Goal: Contribute content: Contribute content

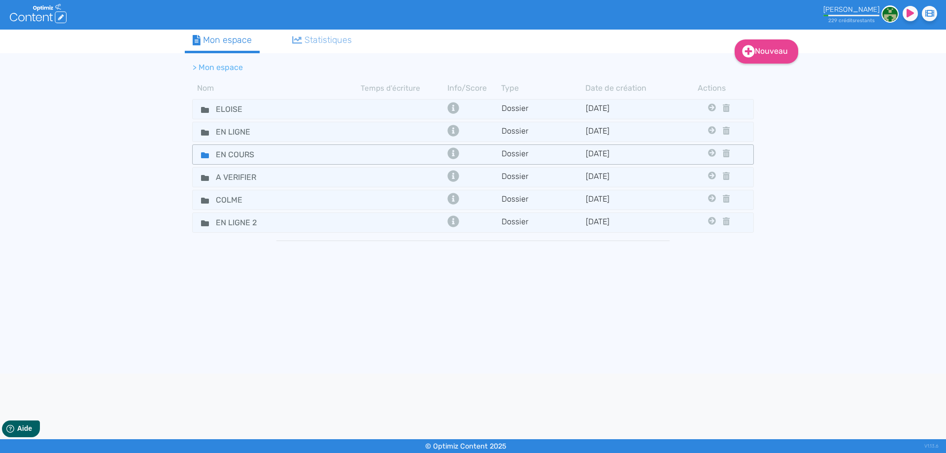
click at [195, 157] on fa-icon at bounding box center [201, 154] width 15 height 14
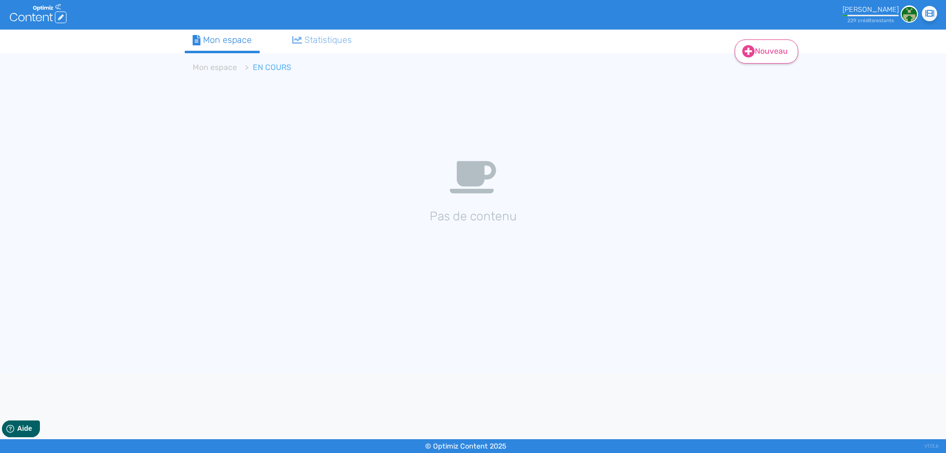
click at [749, 55] on icon at bounding box center [749, 51] width 12 height 12
click at [754, 72] on button "Contenu" at bounding box center [773, 77] width 79 height 16
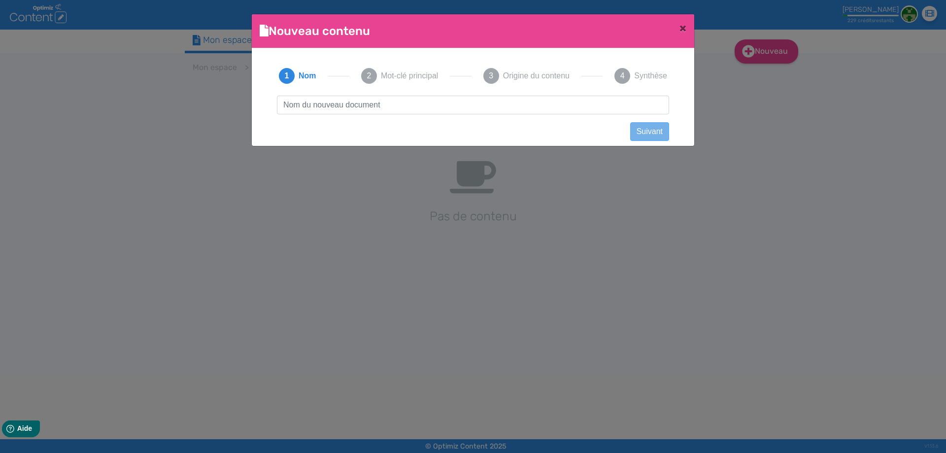
scroll to position [0, 0]
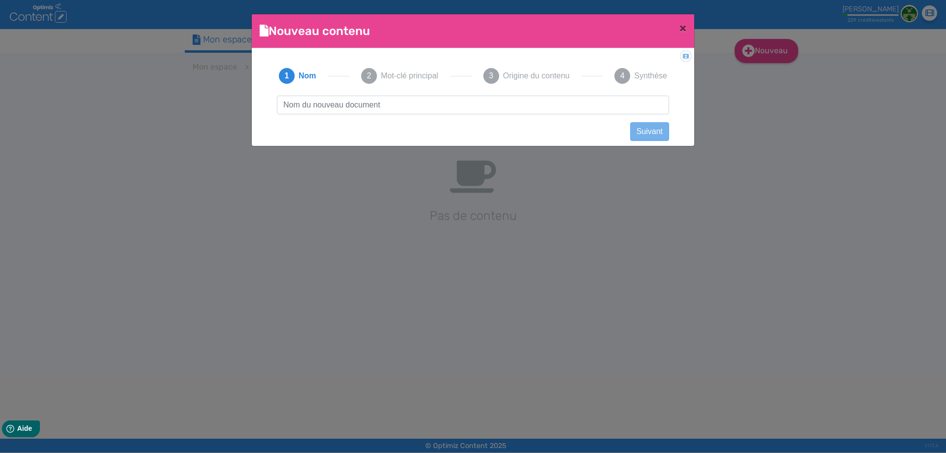
type input "Verre Z Nano MTL - Geekvape"
drag, startPoint x: 405, startPoint y: 100, endPoint x: 134, endPoint y: 105, distance: 271.2
click at [139, 108] on ngb-modal-window "Nouveau contenu × Didacticiel: Créer un document 1 Nom 2 Mot-clé principal 3 Or…" at bounding box center [473, 226] width 946 height 453
click button "Suivant" at bounding box center [649, 131] width 39 height 19
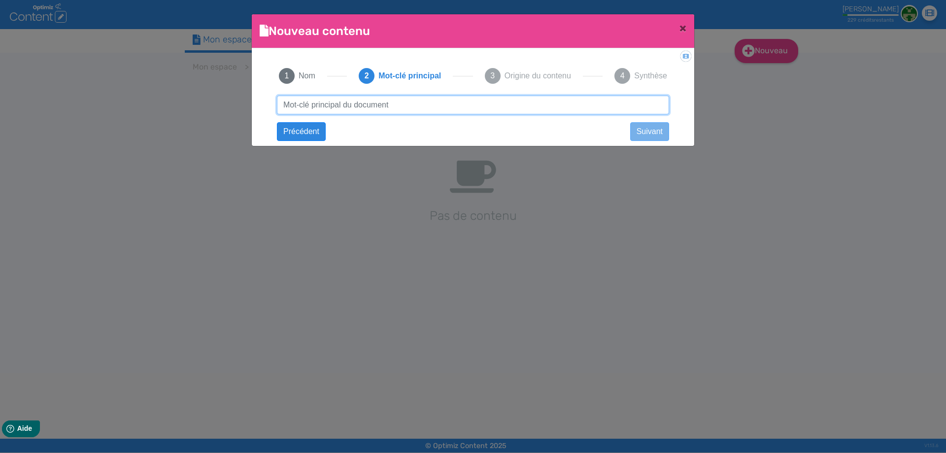
paste input "Verre Z Nano MTL - Geekvape"
drag, startPoint x: 410, startPoint y: 105, endPoint x: 568, endPoint y: 110, distance: 158.3
click at [526, 101] on input "Verre Z Nano MTL - Geekvape" at bounding box center [473, 105] width 392 height 19
type input "Verre Z Nano MTL - Geekvape"
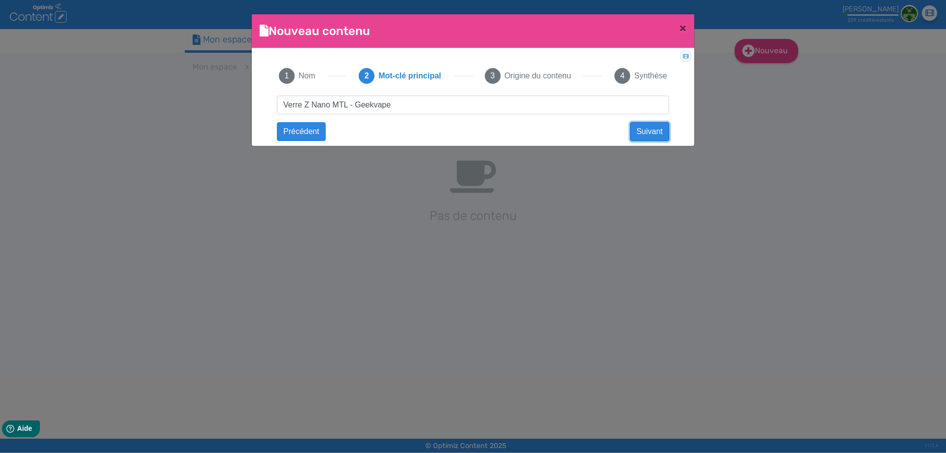
click at [652, 135] on button "Suivant" at bounding box center [649, 131] width 39 height 19
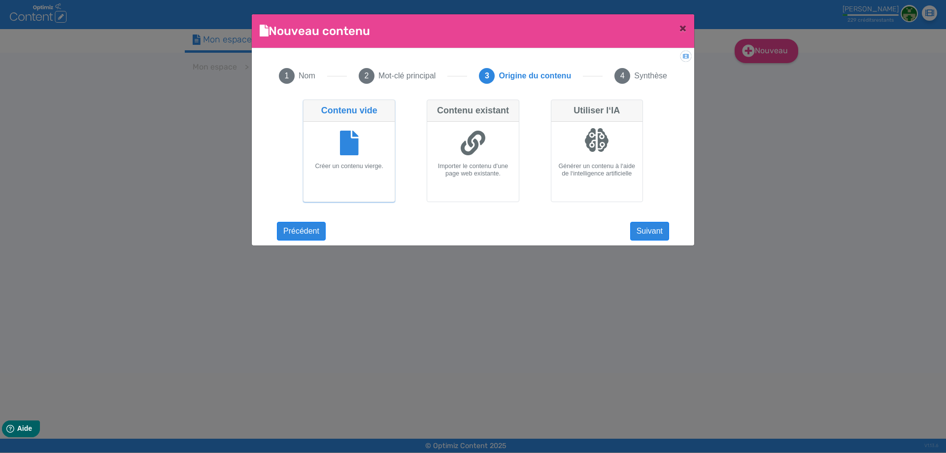
click at [643, 217] on div "Verre Z Nano MTL - Geekvape Suivant Verre Z Nano MTL - Geekvape Précédent Suiva…" at bounding box center [473, 164] width 412 height 136
click at [641, 231] on button "Suivant" at bounding box center [649, 231] width 39 height 19
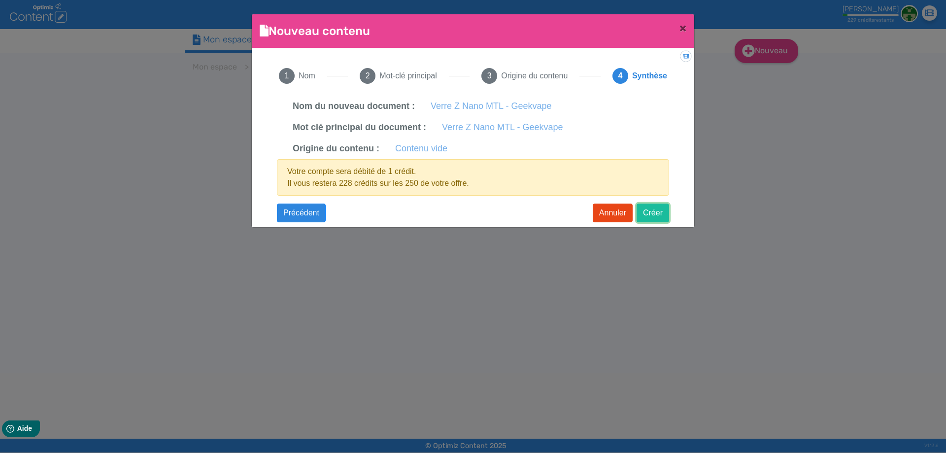
click at [661, 212] on button "Créer" at bounding box center [653, 213] width 33 height 19
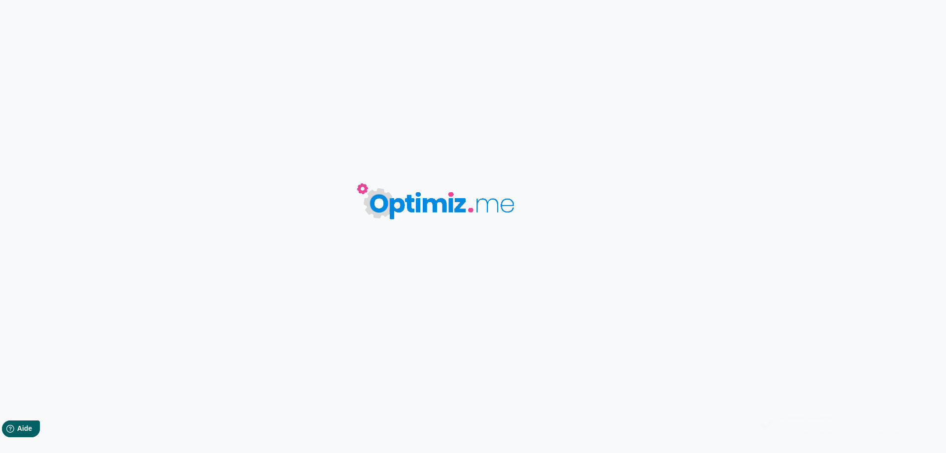
type input "Verre Z Nano MTL - Geekvape"
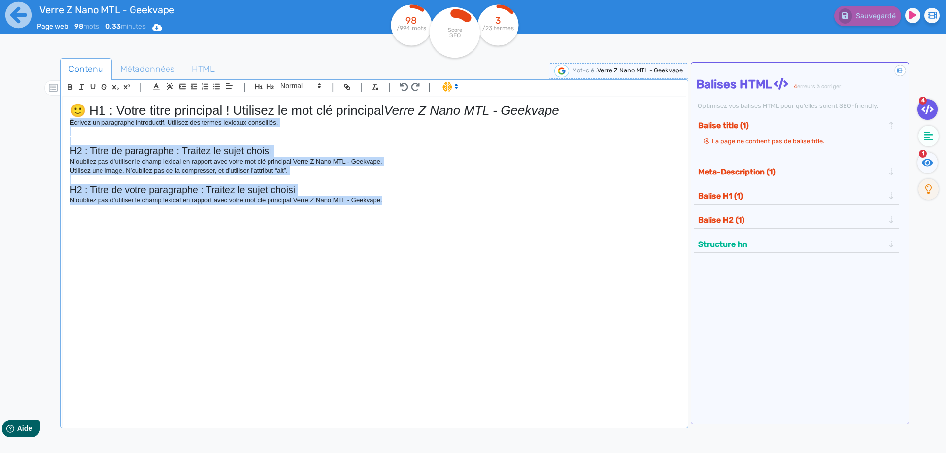
drag, startPoint x: 405, startPoint y: 208, endPoint x: 57, endPoint y: 126, distance: 357.6
click at [57, 126] on div "Contenu Métadonnées HTML | | H3 H4 H5 H6 Normal | | | | 🙂 H1 : Votre titre prin…" at bounding box center [488, 285] width 918 height 459
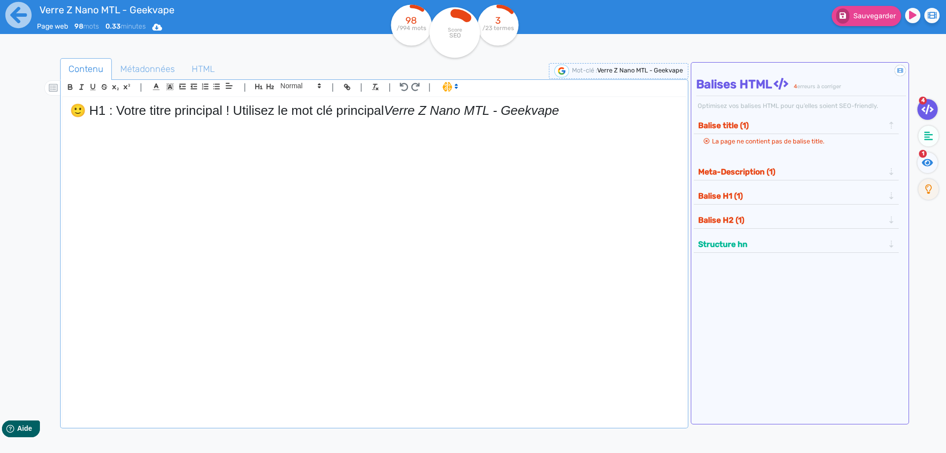
drag, startPoint x: 390, startPoint y: 111, endPoint x: 3, endPoint y: 92, distance: 387.9
click at [2, 93] on div "Verre Z Nano MTL - Geekvape Page web 98 mots 0.33 minutes Html Pdf Word 98 /994…" at bounding box center [473, 257] width 946 height 515
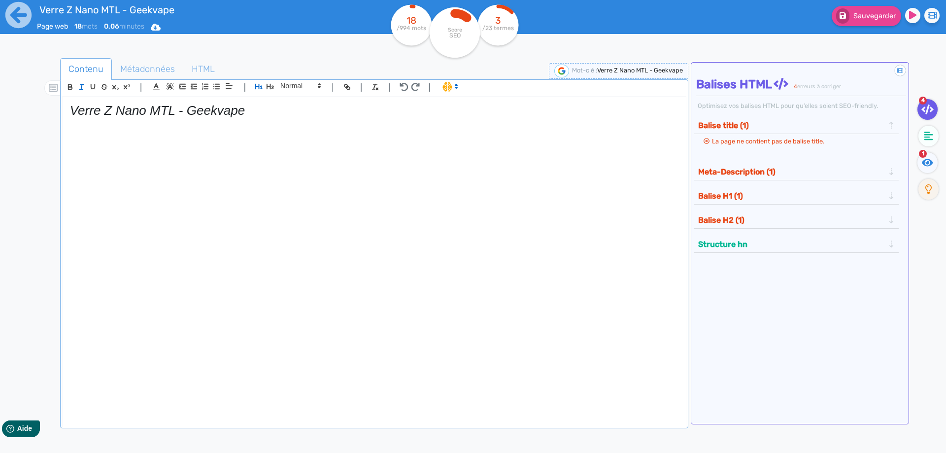
click at [111, 112] on em "Verre Z Nano MTL - Geekvape" at bounding box center [157, 110] width 175 height 15
click at [81, 87] on line "button" at bounding box center [81, 87] width 1 height 4
click at [277, 109] on h1 "Verre Z Nano MTL - Geekvape" at bounding box center [374, 110] width 609 height 15
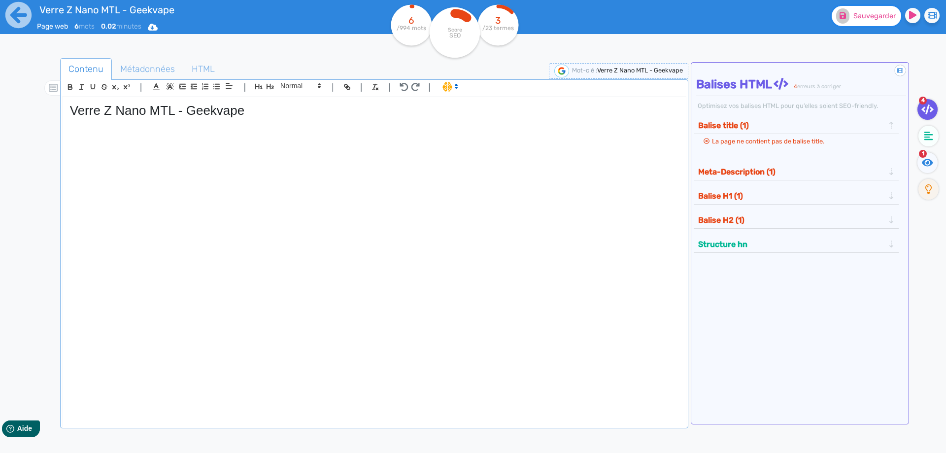
click at [867, 20] on span "Sauvegarder" at bounding box center [875, 16] width 42 height 8
click at [222, 142] on p at bounding box center [374, 141] width 609 height 9
paste div
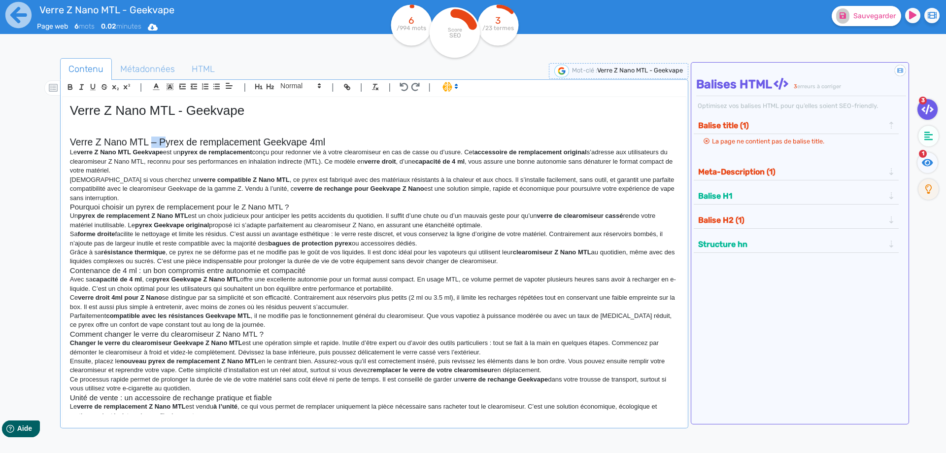
drag, startPoint x: 151, startPoint y: 143, endPoint x: 163, endPoint y: 144, distance: 11.9
click at [163, 144] on h2 "Verre Z Nano MTL – Pyrex de remplacement Geekvape 4ml" at bounding box center [374, 142] width 609 height 11
click at [346, 147] on h2 "Verre Z Nano MTL : pyrex de remplacement Geekvape 4ml" at bounding box center [374, 142] width 609 height 11
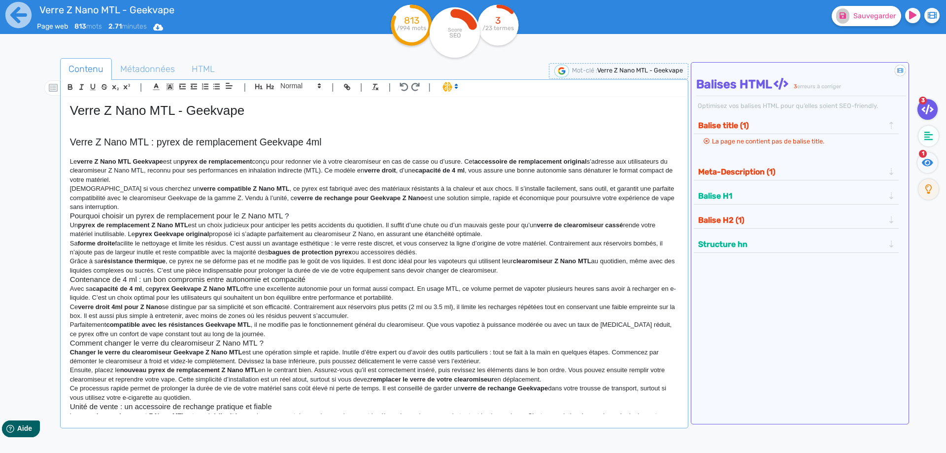
click at [205, 139] on h2 "Verre Z Nano MTL : pyrex de remplacement Geekvape 4ml" at bounding box center [374, 142] width 609 height 11
click at [206, 139] on h2 "Verre Z Nano MTL : pyrex de remplacement Geekvape 4ml" at bounding box center [374, 142] width 609 height 11
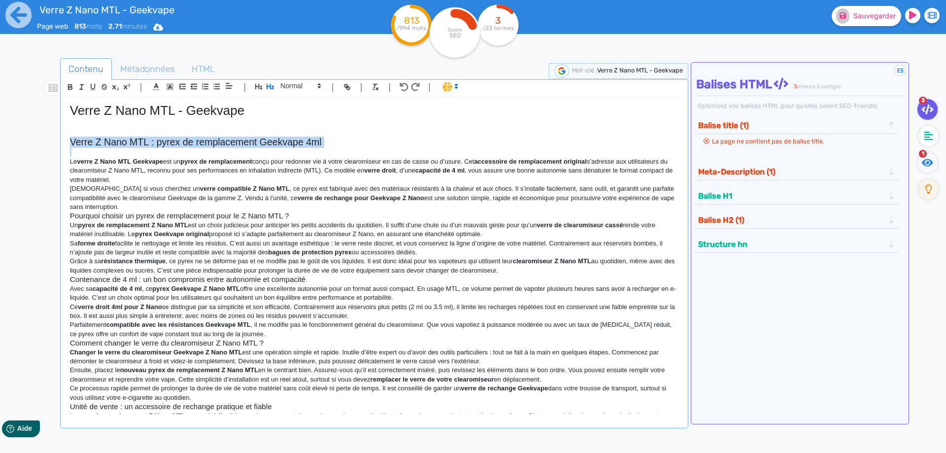
click at [206, 139] on h2 "Verre Z Nano MTL : pyrex de remplacement Geekvape 4ml" at bounding box center [374, 142] width 609 height 11
copy h2 "Verre Z Nano MTL : pyrex de remplacement Geekvape 4ml"
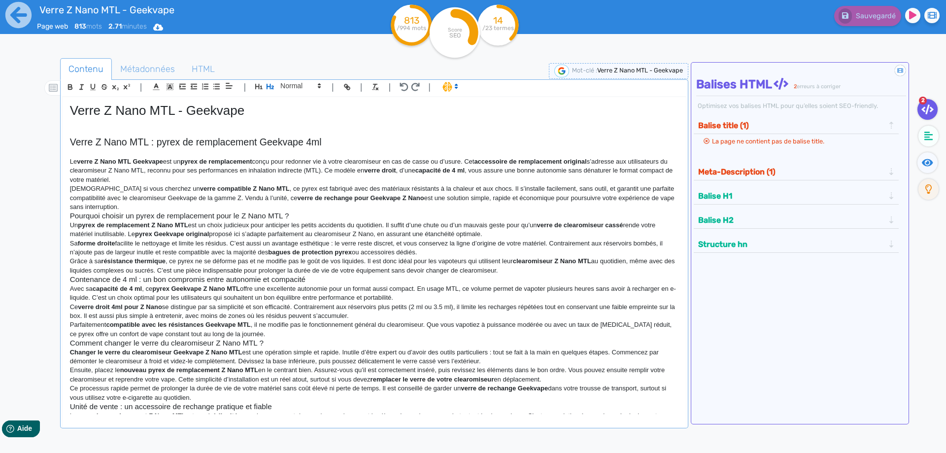
click at [154, 179] on p "Le verre Z Nano MTL Geekvape est un pyrex de remplacement conçu pour redonner v…" at bounding box center [374, 170] width 609 height 27
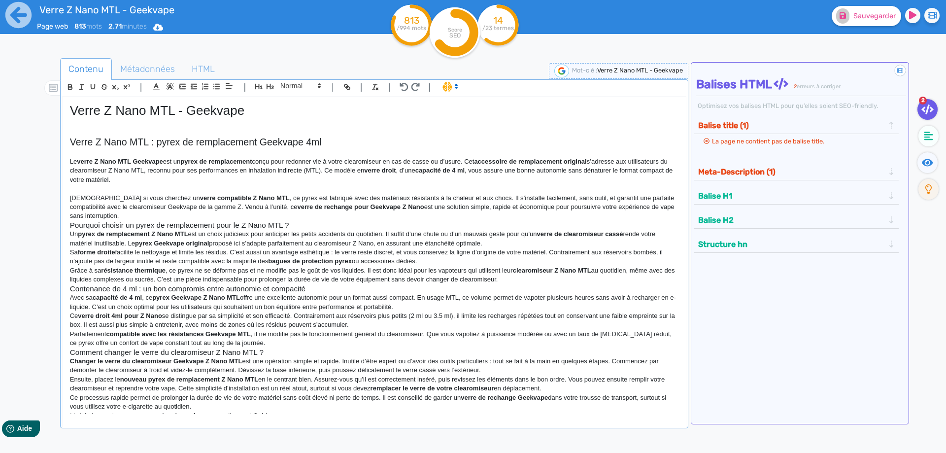
click at [139, 213] on p "Idéal si vous cherchez un verre compatible Z Nano MTL , ce pyrex est fabriqué a…" at bounding box center [374, 207] width 609 height 27
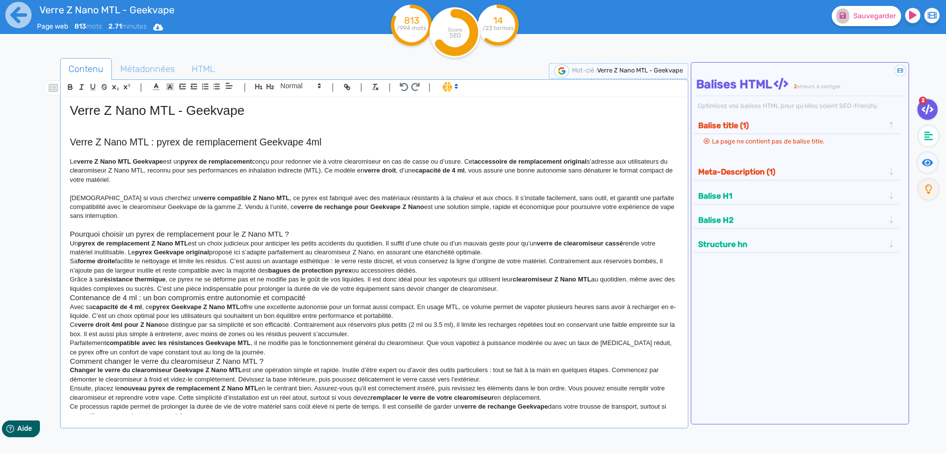
click at [297, 239] on p "Un pyrex de remplacement Z Nano MTL est un choix judicieux pour anticiper les p…" at bounding box center [374, 248] width 609 height 18
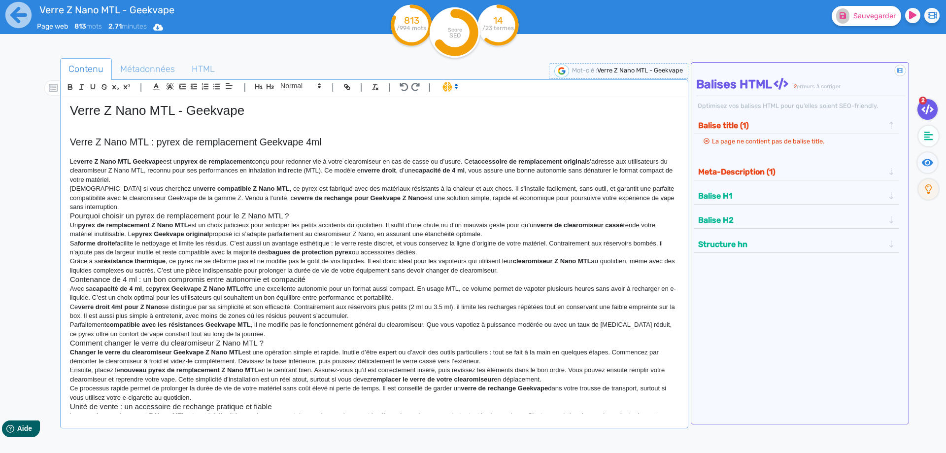
click at [301, 203] on p "Idéal si vous cherchez un verre compatible Z Nano MTL , ce pyrex est fabriqué a…" at bounding box center [374, 197] width 609 height 27
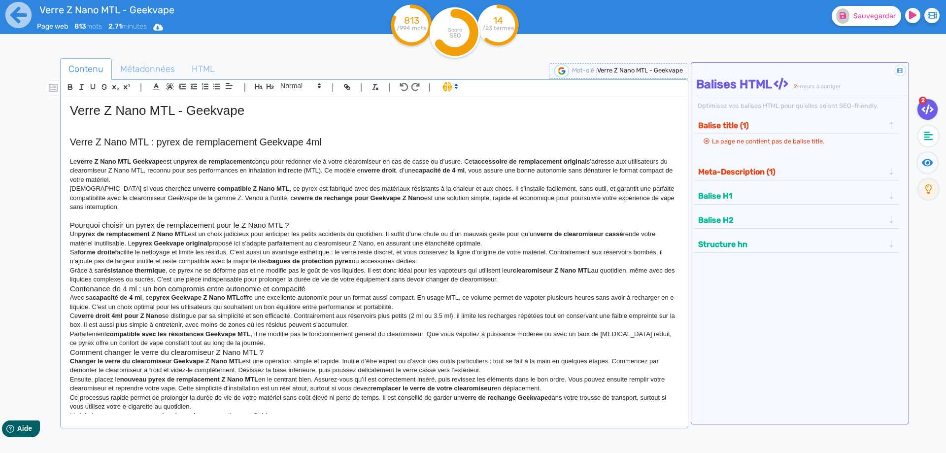
click at [298, 228] on h3 "Pourquoi choisir un pyrex de remplacement pour le Z Nano MTL ?" at bounding box center [374, 225] width 609 height 9
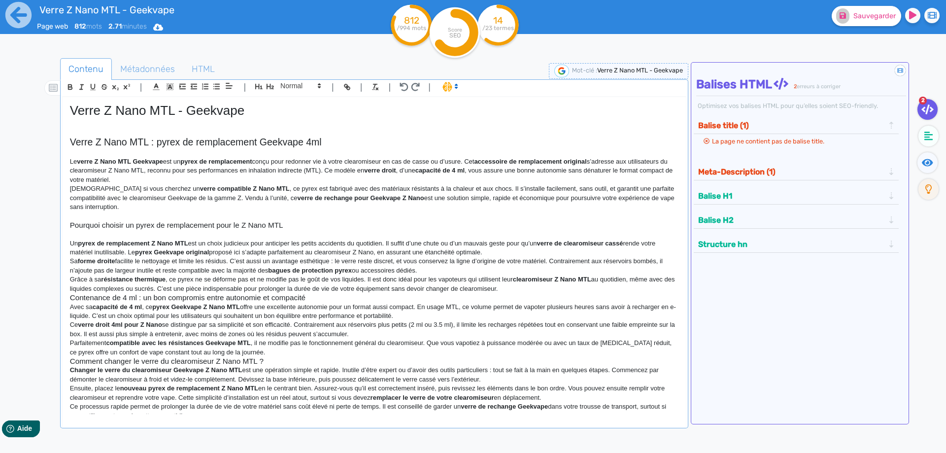
click at [513, 253] on p "Un pyrex de remplacement Z Nano MTL est un choix judicieux pour anticiper les p…" at bounding box center [374, 248] width 609 height 18
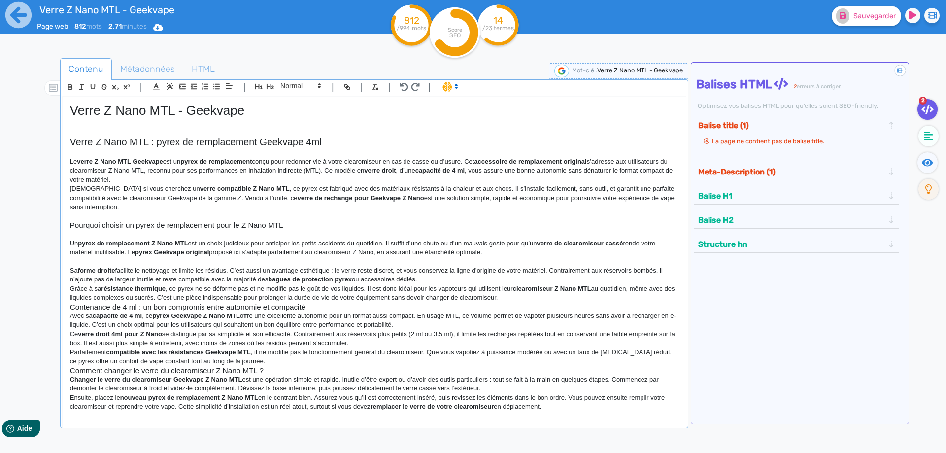
click at [463, 274] on p "Sa forme droite facilite le nettoyage et limite les résidus. C’est aussi un ava…" at bounding box center [374, 275] width 609 height 18
click at [468, 277] on p "Sa forme droite facilite le nettoyage et limite les résidus. C’est aussi un ava…" at bounding box center [374, 275] width 609 height 18
click at [467, 280] on p "Sa forme droite facilite le nettoyage et limite les résidus. C’est aussi un ava…" at bounding box center [374, 275] width 609 height 18
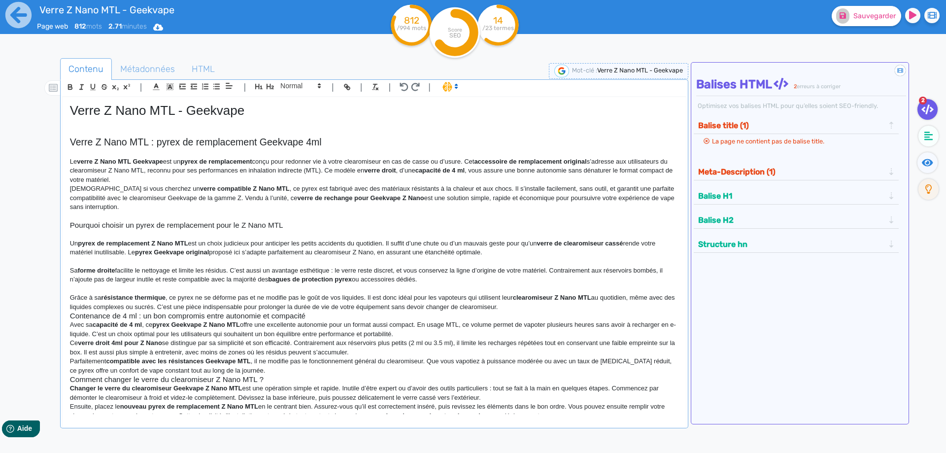
click at [512, 306] on p "Grâce à sa résistance thermique , ce pyrex ne se déforme pas et ne modifie pas …" at bounding box center [374, 302] width 609 height 18
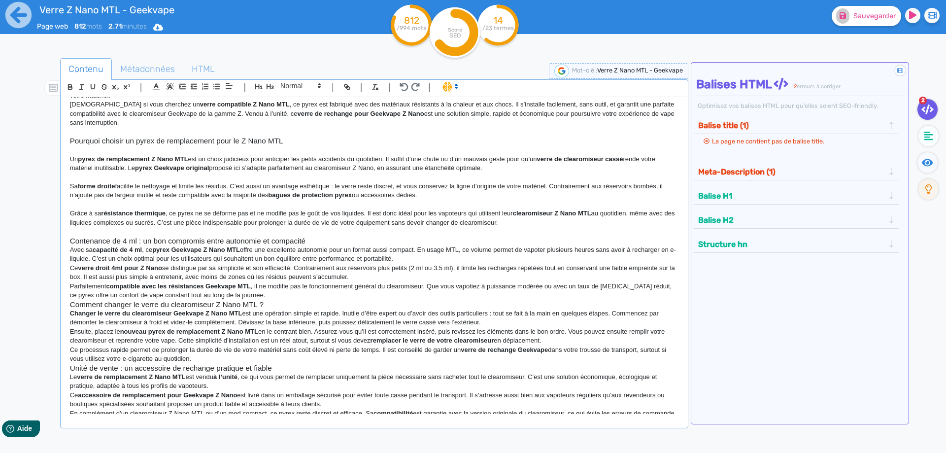
scroll to position [131, 0]
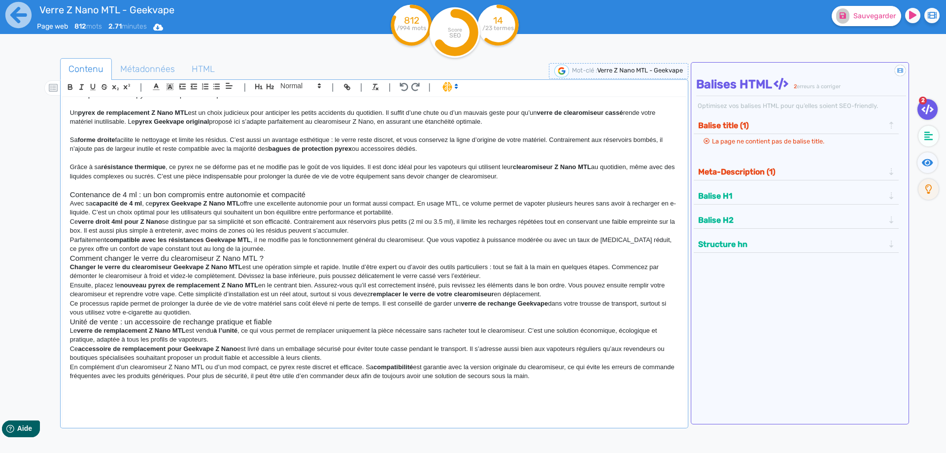
click at [332, 187] on p at bounding box center [374, 185] width 609 height 9
click at [329, 189] on p at bounding box center [374, 185] width 609 height 9
click at [326, 199] on p "Avec sa capacité de 4 ml , ce pyrex Geekvape Z Nano MTL offre une excellente au…" at bounding box center [374, 208] width 609 height 18
click at [326, 194] on h3 "Contenance de 4 ml : un bon compromis entre autonomie et compacité" at bounding box center [374, 194] width 609 height 9
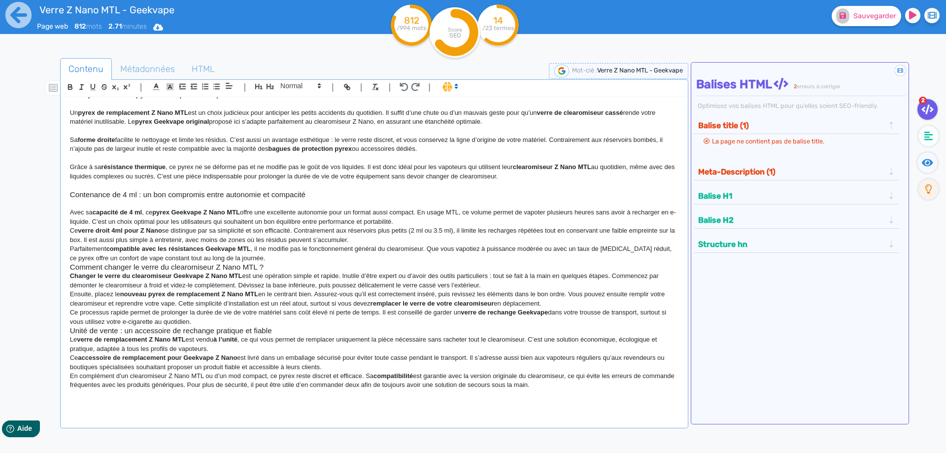
click at [410, 220] on p "Avec sa capacité de 4 ml , ce pyrex Geekvape Z Nano MTL offre une excellente au…" at bounding box center [374, 217] width 609 height 18
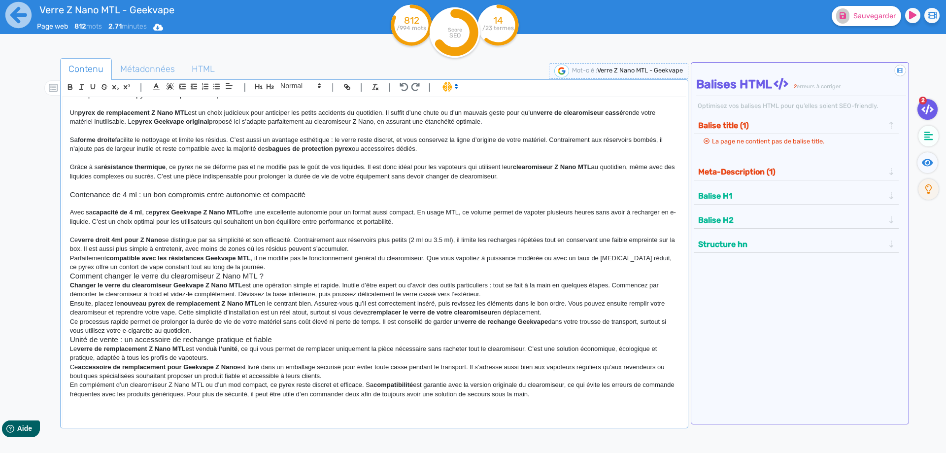
click at [399, 248] on p "Ce verre droit 4ml pour Z Nano se distingue par sa simplicité et son efficacité…" at bounding box center [374, 245] width 609 height 18
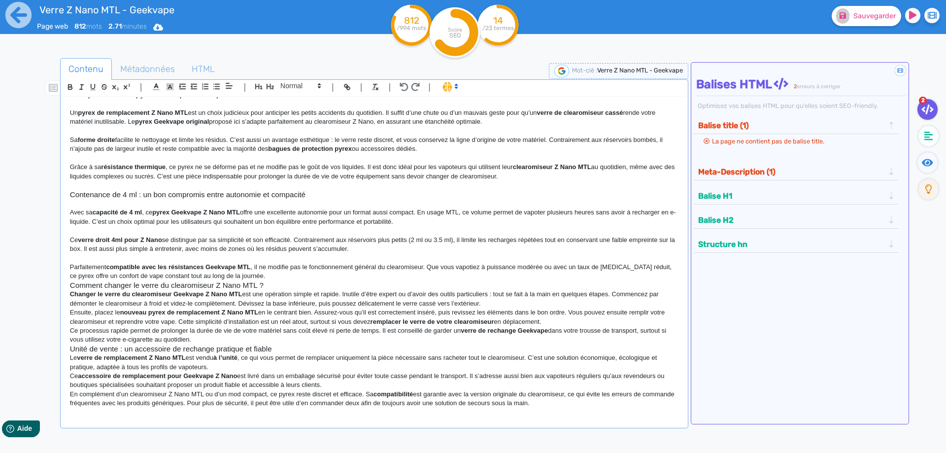
click at [355, 277] on p "Parfaitement compatible avec les résistances Geekvape MTL , il ne modifie pas l…" at bounding box center [374, 272] width 609 height 18
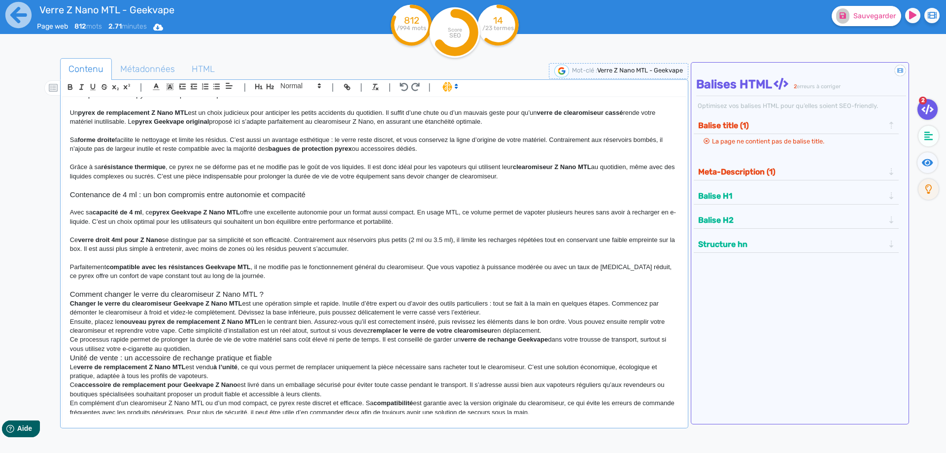
click at [333, 290] on h3 "Comment changer le verre du clearomiseur Z Nano MTL ?" at bounding box center [374, 294] width 609 height 9
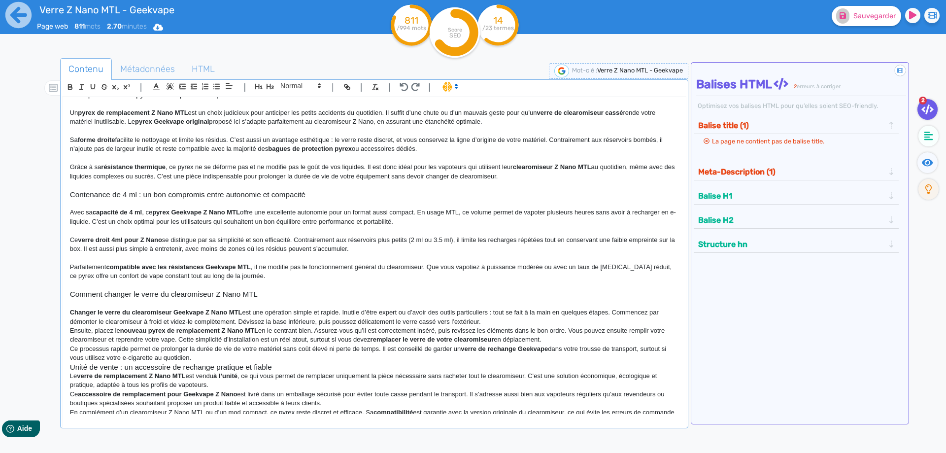
click at [512, 326] on p "Ensuite, placez le nouveau pyrex de remplacement Z Nano MTL en le centrant bien…" at bounding box center [374, 335] width 609 height 18
click at [511, 323] on p "Changer le verre du clearomiseur Geekvape Z Nano MTL est une opération simple e…" at bounding box center [374, 317] width 609 height 18
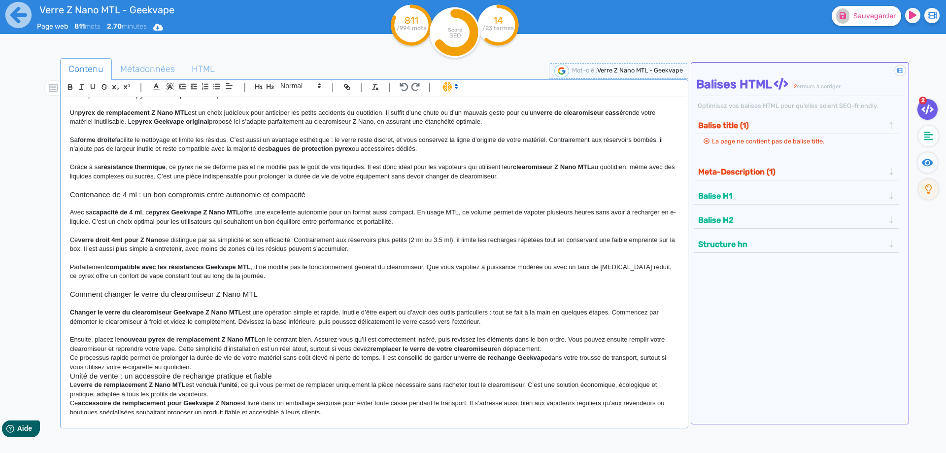
click at [559, 350] on p "Ensuite, placez le nouveau pyrex de remplacement Z Nano MTL en le centrant bien…" at bounding box center [374, 344] width 609 height 18
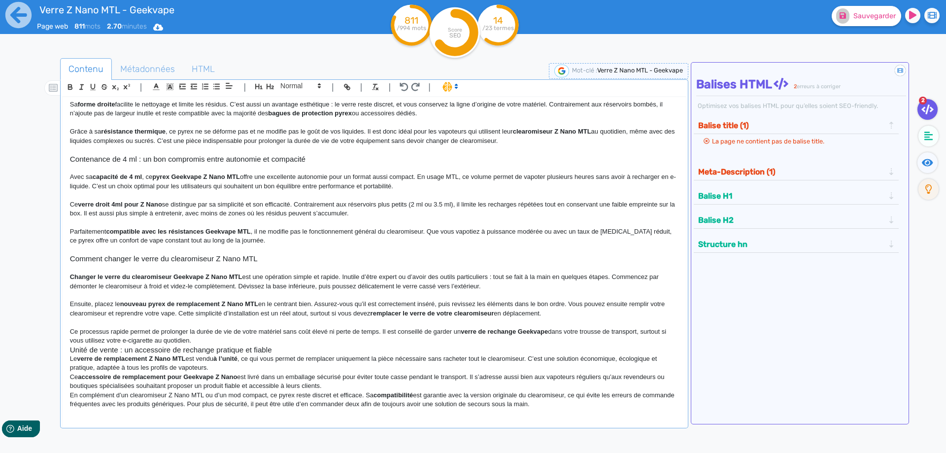
scroll to position [194, 0]
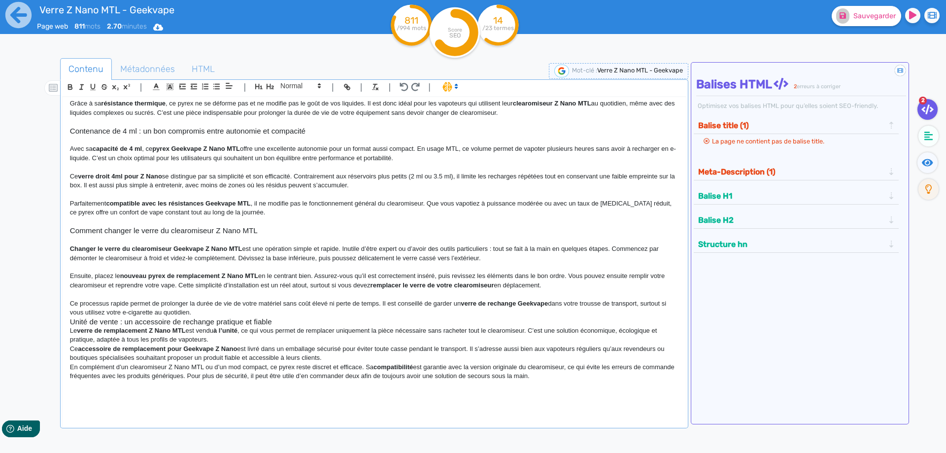
click at [316, 311] on p "Ce processus rapide permet de prolonger la durée de vie de votre matériel sans …" at bounding box center [374, 308] width 609 height 18
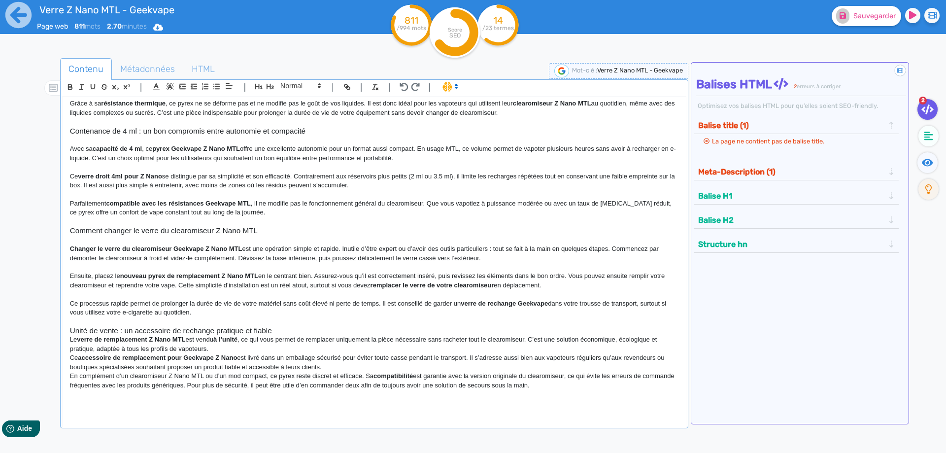
click at [317, 329] on h3 "Unité de vente : un accessoire de rechange pratique et fiable" at bounding box center [374, 330] width 609 height 9
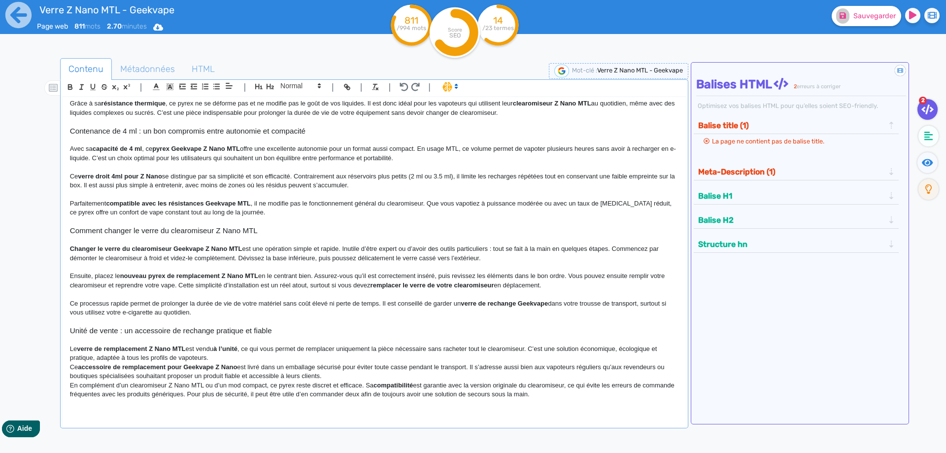
click at [310, 358] on p "Le verre de remplacement Z Nano MTL est vendu à l’unité , ce qui vous permet de…" at bounding box center [374, 354] width 609 height 18
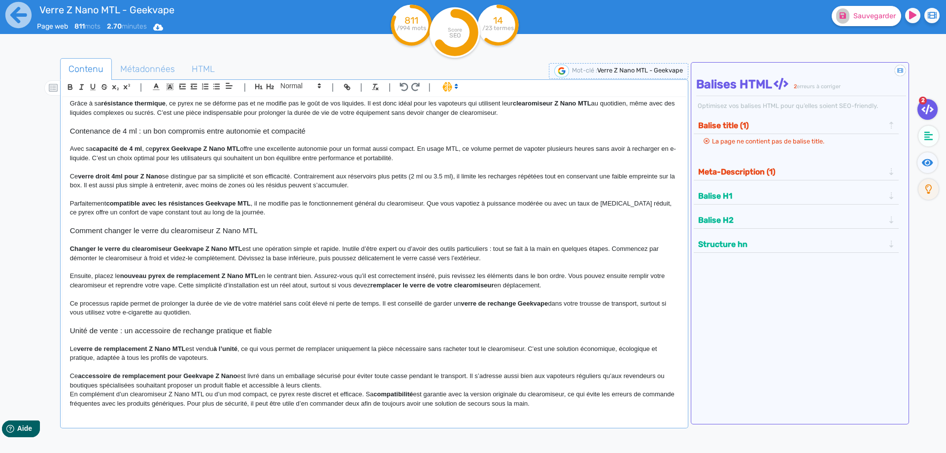
click at [489, 390] on p "En complément d’un clearomiseur Z Nano MTL ou d’un mod compact, ce pyrex reste …" at bounding box center [374, 399] width 609 height 18
click at [488, 387] on p "Ce accessoire de remplacement pour Geekvape Z Nano est livré dans un emballage …" at bounding box center [374, 381] width 609 height 18
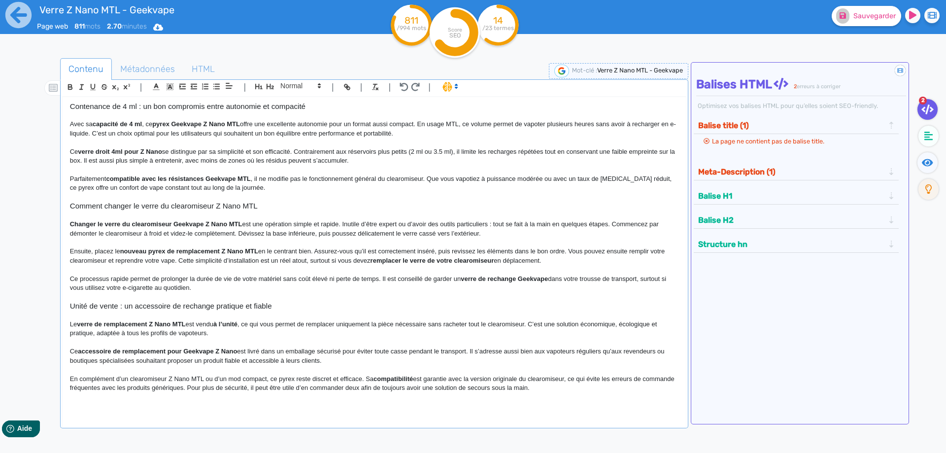
scroll to position [231, 0]
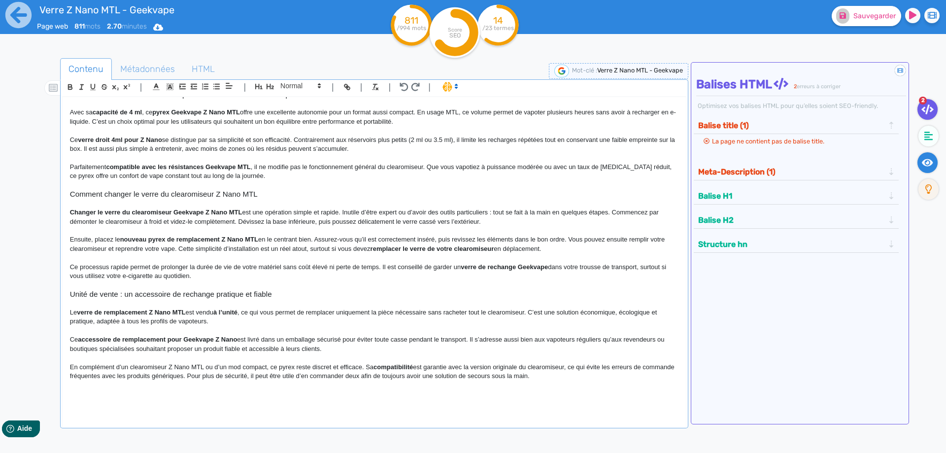
click at [924, 164] on icon at bounding box center [927, 162] width 11 height 7
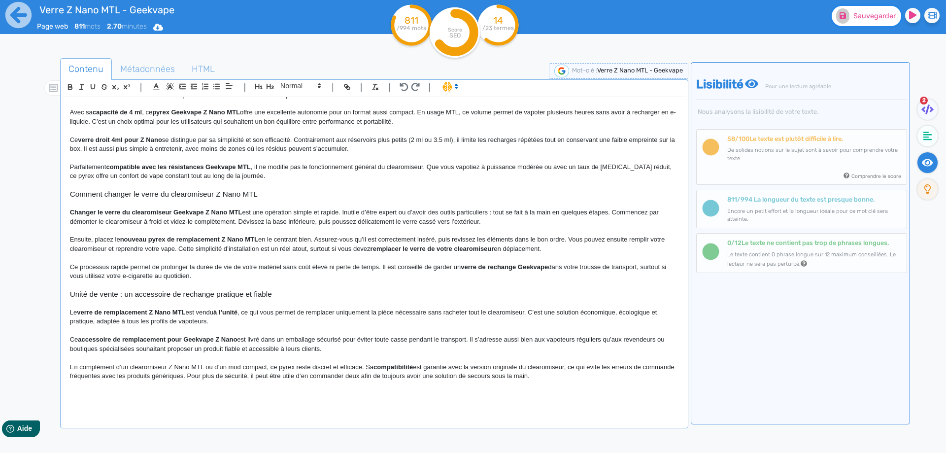
click at [871, 15] on span "Sauvegarder" at bounding box center [875, 16] width 42 height 8
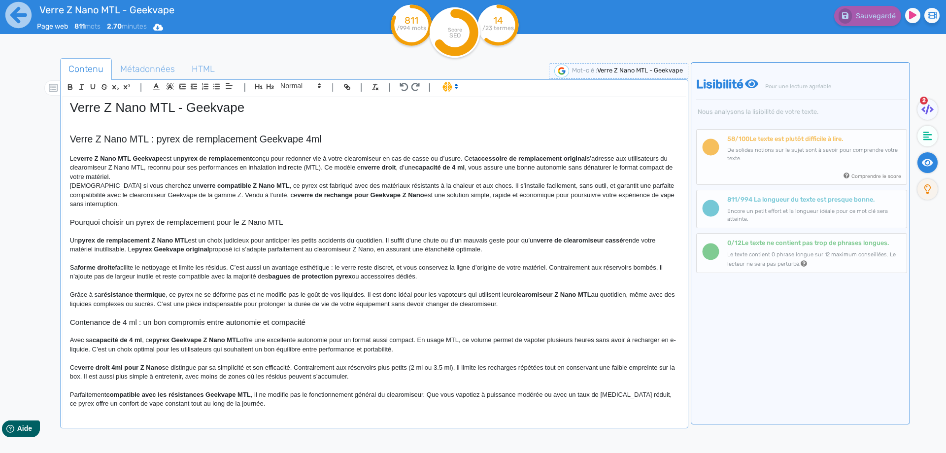
scroll to position [0, 0]
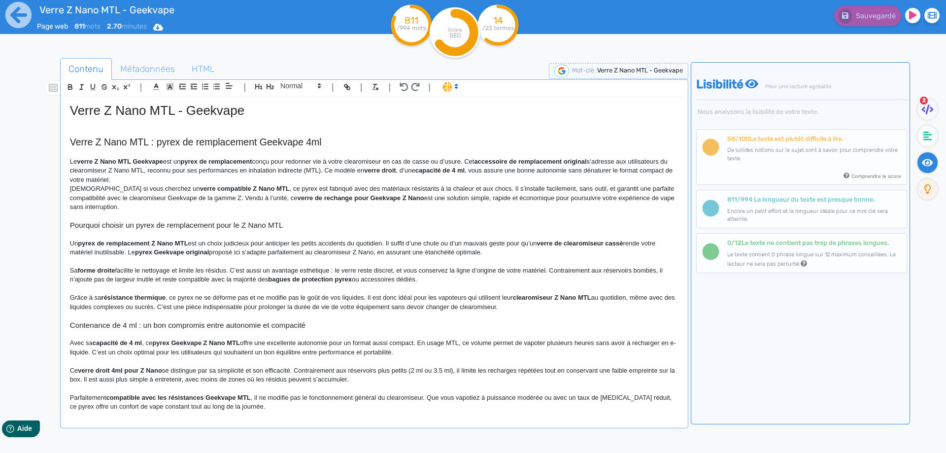
click at [89, 164] on strong "verre Z Nano MTL Geekvape" at bounding box center [120, 161] width 86 height 7
drag, startPoint x: 89, startPoint y: 164, endPoint x: 151, endPoint y: 164, distance: 62.6
click at [134, 163] on p "Le verre Z Nano MTL Geekvape est un pyrex de remplacement conçu pour redonner v…" at bounding box center [374, 170] width 609 height 27
click at [214, 161] on strong "pyrex de remplacement" at bounding box center [225, 161] width 71 height 7
drag, startPoint x: 214, startPoint y: 161, endPoint x: 253, endPoint y: 161, distance: 38.4
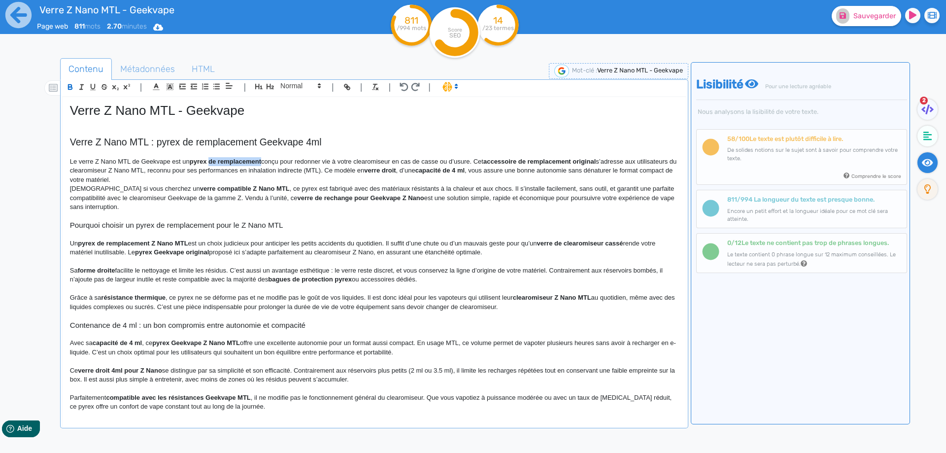
click at [253, 161] on p "Le verre Z Nano MTL de Geekvape est un pyrex de remplacement conçu pour redonne…" at bounding box center [374, 170] width 609 height 27
click at [231, 163] on strong "pyrex de remplacement" at bounding box center [225, 161] width 71 height 7
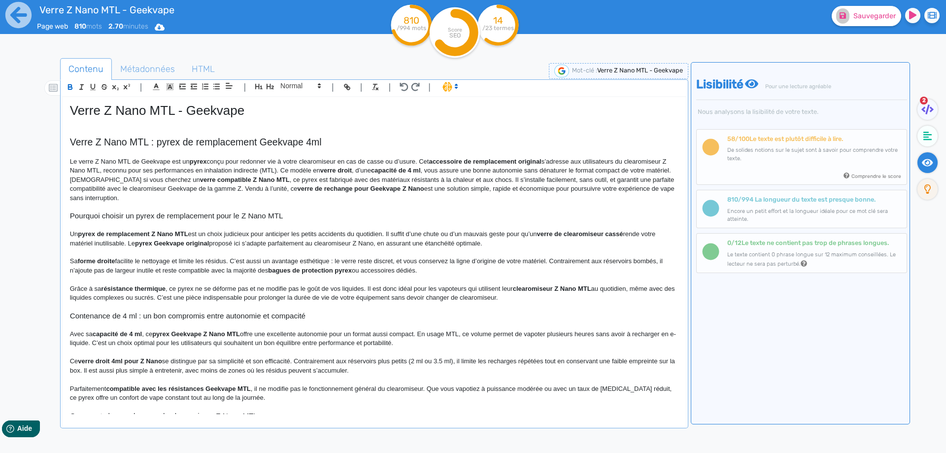
click at [198, 162] on strong "pyrex" at bounding box center [198, 161] width 17 height 7
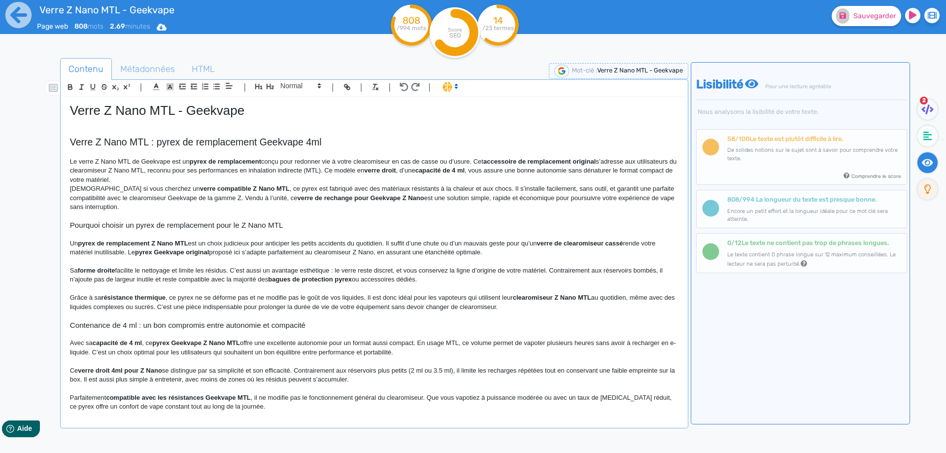
click at [199, 160] on strong "pyrex de remplacement" at bounding box center [225, 161] width 71 height 7
drag, startPoint x: 199, startPoint y: 160, endPoint x: 222, endPoint y: 162, distance: 23.3
click at [222, 162] on strong "pyrex de remplacement" at bounding box center [225, 161] width 71 height 7
click at [223, 162] on strong "pyrex de remplacement" at bounding box center [225, 161] width 71 height 7
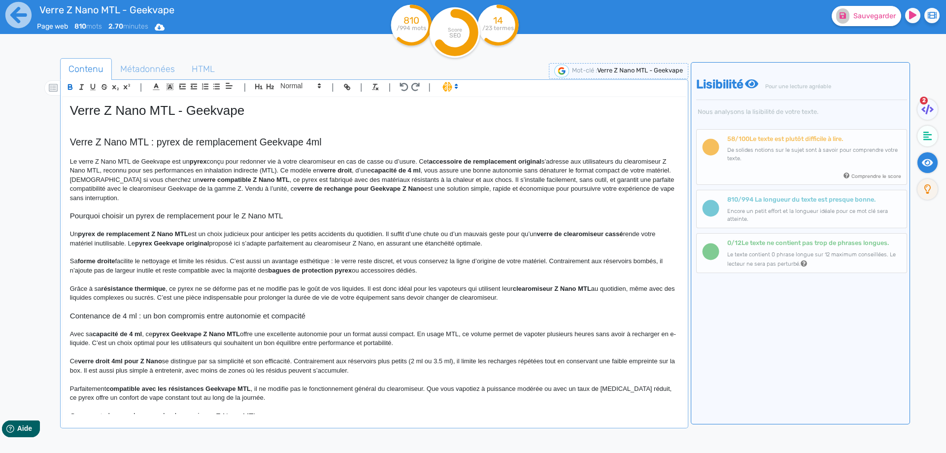
click at [187, 156] on p at bounding box center [374, 152] width 609 height 9
click at [197, 164] on strong "pyrex" at bounding box center [198, 161] width 17 height 7
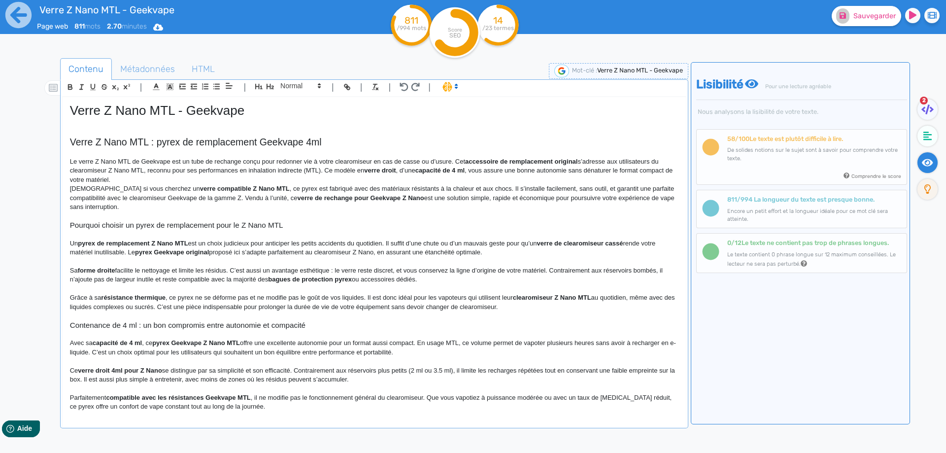
click at [231, 161] on p "Le verre Z Nano MTL de Geekvape est un tube de rechange conçu pour redonner vie…" at bounding box center [374, 170] width 609 height 27
click at [200, 158] on p "Le verre Z Nano MTL de Geekvape est un tube de rechange conçu pour redonner vie…" at bounding box center [374, 170] width 609 height 27
click at [294, 168] on p "Le verre Z Nano MTL de Geekvape est un tube de rechange conçu pour redonner vie…" at bounding box center [374, 170] width 609 height 27
click at [570, 159] on strong "accessoire de remplacement original" at bounding box center [521, 161] width 112 height 7
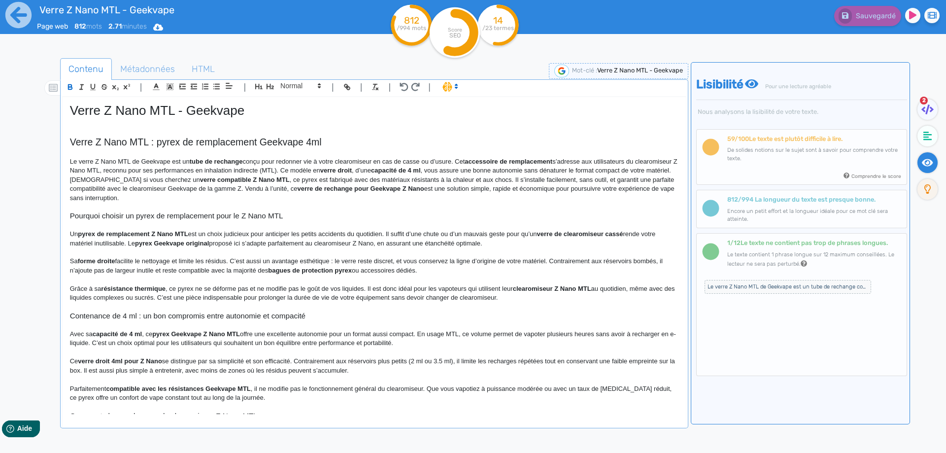
click at [480, 160] on strong "accessoire de remplacement" at bounding box center [509, 161] width 88 height 7
drag, startPoint x: 480, startPoint y: 160, endPoint x: 532, endPoint y: 158, distance: 52.8
click at [542, 175] on p "Le verre Z Nano MTL de Geekvape est un tube de rechange conçu pour redonner vie…" at bounding box center [374, 166] width 609 height 18
click at [326, 170] on p "Le verre Z Nano MTL de Geekvape est un tube de rechange conçu pour redonner vie…" at bounding box center [374, 166] width 609 height 18
click at [323, 171] on p "Le verre Z Nano MTL de Geekvape est un tube de rechange conçu pour redonner vie…" at bounding box center [374, 166] width 609 height 18
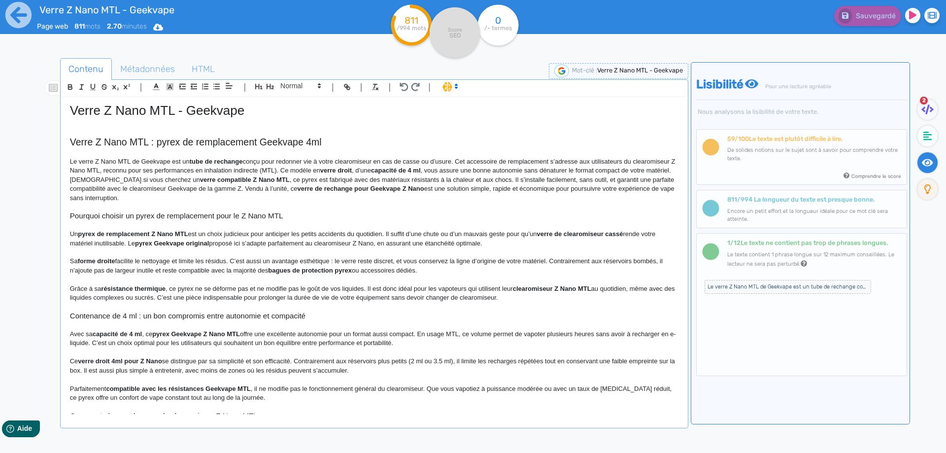
click at [330, 171] on p "Le verre Z Nano MTL de Geekvape est un tube de rechange conçu pour redonner vie…" at bounding box center [374, 166] width 609 height 18
click at [344, 171] on p "Le verre Z Nano MTL de Geekvape est un tube de rechange conçu pour redonner vie…" at bounding box center [374, 166] width 609 height 18
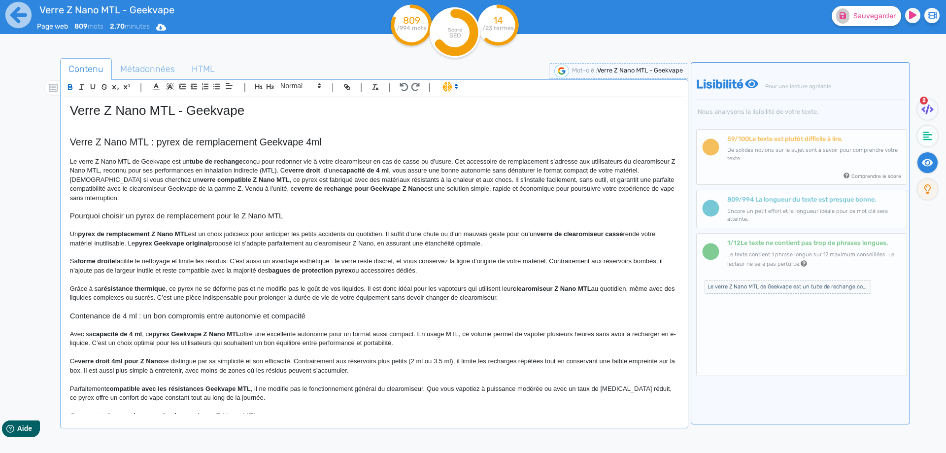
click at [325, 172] on p "Le verre Z Nano MTL de Geekvape est un tube de rechange conçu pour redonner vie…" at bounding box center [374, 166] width 609 height 18
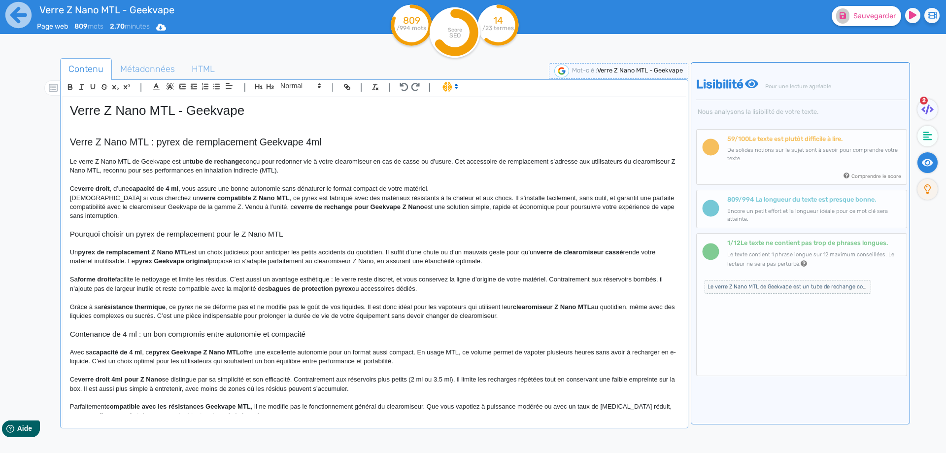
click at [95, 191] on strong "verre droit" at bounding box center [94, 188] width 32 height 7
click at [85, 189] on strong "verre droit" at bounding box center [94, 188] width 32 height 7
drag, startPoint x: 85, startPoint y: 189, endPoint x: 177, endPoint y: 187, distance: 92.2
click at [109, 187] on strong "verre droit" at bounding box center [94, 188] width 32 height 7
click at [224, 190] on p "Ce verre droit, d’une capacité de 4 ml, vous assure une bonne autonomie sans dé…" at bounding box center [374, 188] width 609 height 9
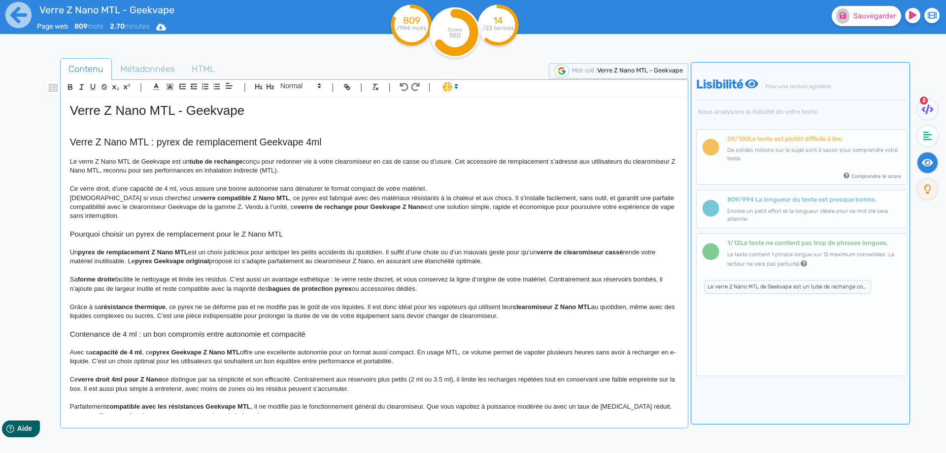
click at [450, 187] on p "Ce verre droit, d’une capacité de 4 ml, vous assure une bonne autonomie sans dé…" at bounding box center [374, 188] width 609 height 9
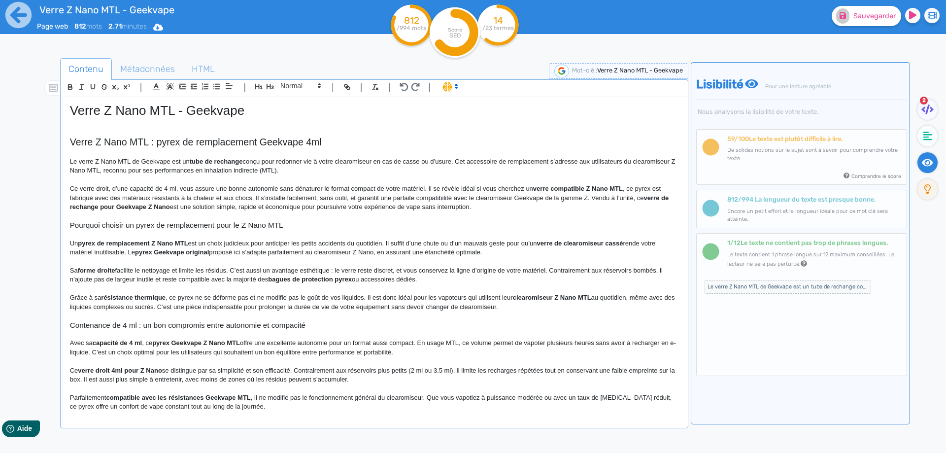
click at [431, 189] on p "Ce verre droit, d’une capacité de 4 ml, vous assure une bonne autonomie sans dé…" at bounding box center [374, 197] width 609 height 27
click at [430, 188] on p "Ce verre droit, d’une capacité de 4 ml, vous assure une bonne autonomie sans dé…" at bounding box center [374, 197] width 609 height 27
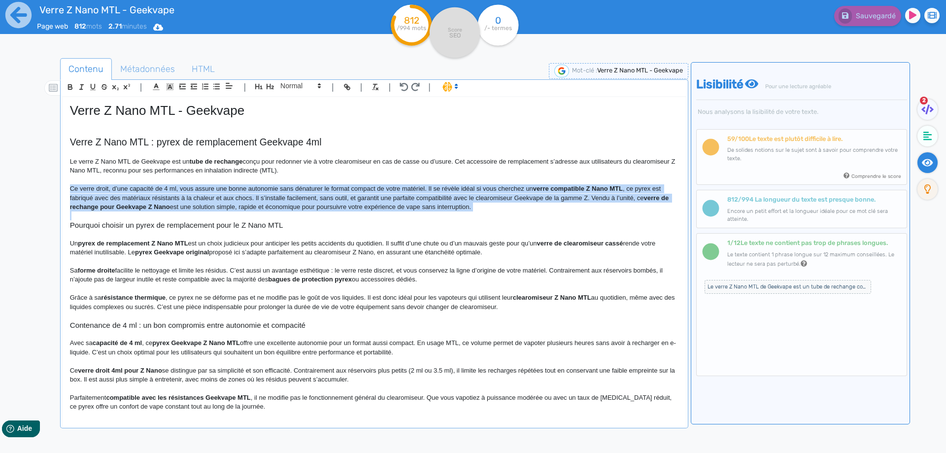
drag, startPoint x: 430, startPoint y: 188, endPoint x: 556, endPoint y: 188, distance: 125.2
click at [592, 188] on p "Ce verre droit, d’une capacité de 4 ml, vous assure une bonne autonomie sans dé…" at bounding box center [374, 197] width 609 height 27
click at [429, 189] on p "Ce verre droit, d’une capacité de 4 ml, vous assure une bonne autonomie sans dé…" at bounding box center [374, 197] width 609 height 27
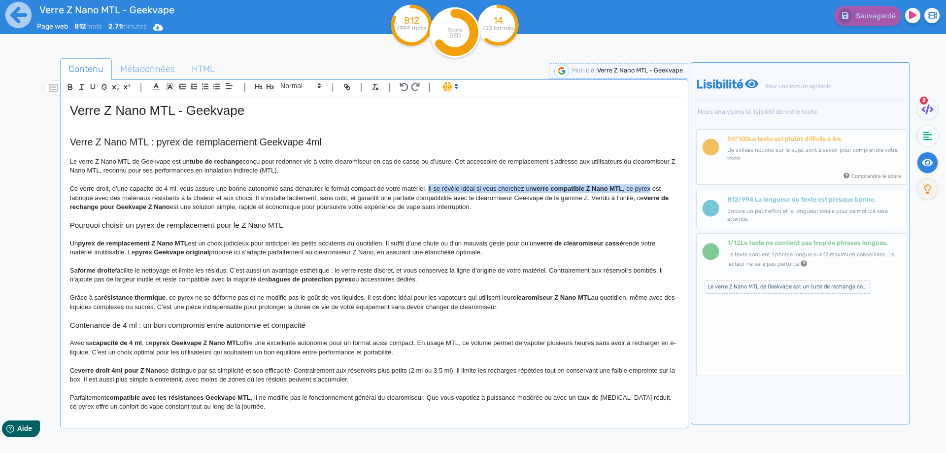
drag, startPoint x: 429, startPoint y: 189, endPoint x: 641, endPoint y: 189, distance: 212.0
click at [641, 189] on p "Ce verre droit, d’une capacité de 4 ml, vous assure une bonne autonomie sans dé…" at bounding box center [374, 197] width 609 height 27
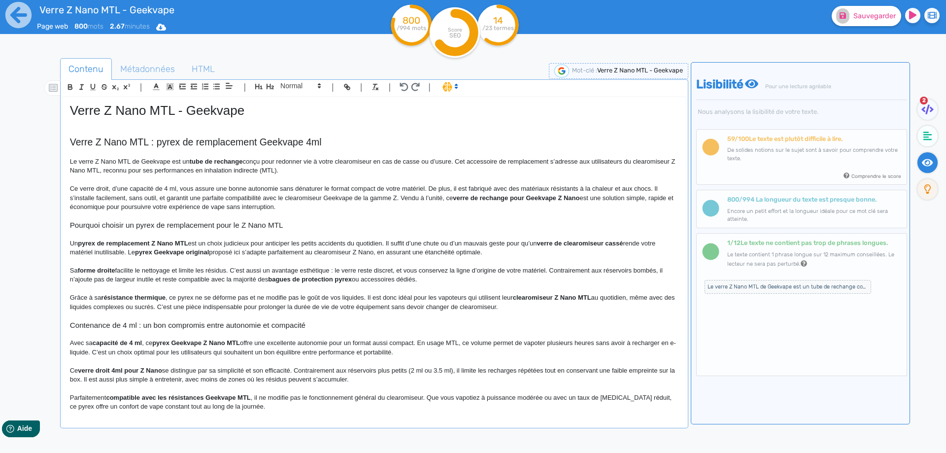
click at [66, 197] on div "Verre Z Nano MTL - Geekvape Verre Z Nano MTL : pyrex de remplacement Geekvape 4…" at bounding box center [375, 255] width 624 height 317
click at [303, 197] on p "Ce verre droit, d’une capacité de 4 ml, vous assure une bonne autonomie sans dé…" at bounding box center [374, 197] width 609 height 27
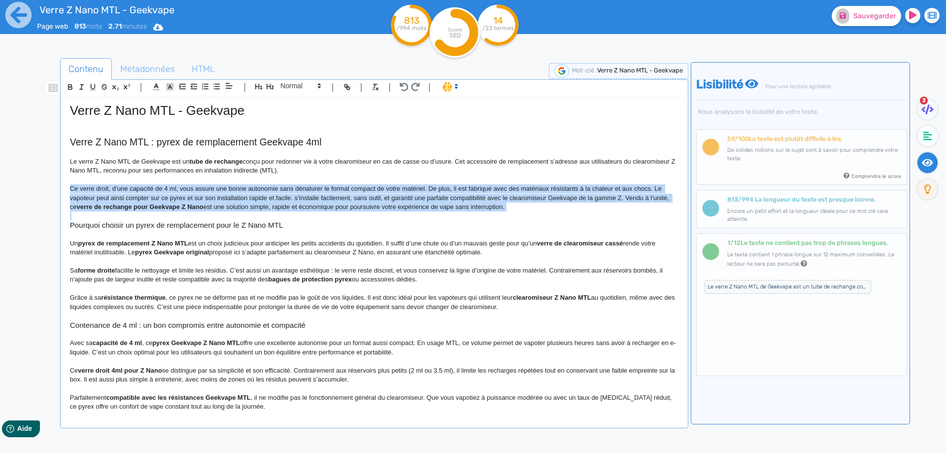
drag, startPoint x: 303, startPoint y: 197, endPoint x: 384, endPoint y: 201, distance: 81.5
click at [392, 200] on p "Ce verre droit, d’une capacité de 4 ml, vous assure une bonne autonomie sans dé…" at bounding box center [374, 197] width 609 height 27
click at [310, 198] on p "Ce verre droit, d’une capacité de 4 ml, vous assure une bonne autonomie sans dé…" at bounding box center [374, 197] width 609 height 27
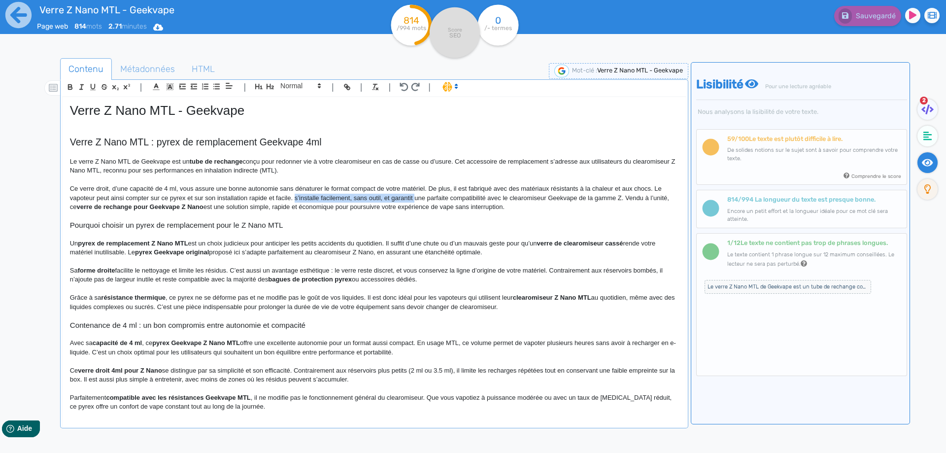
drag, startPoint x: 310, startPoint y: 198, endPoint x: 414, endPoint y: 198, distance: 104.0
click at [414, 198] on p "Ce verre droit, d’une capacité de 4 ml, vous assure une bonne autonomie sans dé…" at bounding box center [374, 197] width 609 height 27
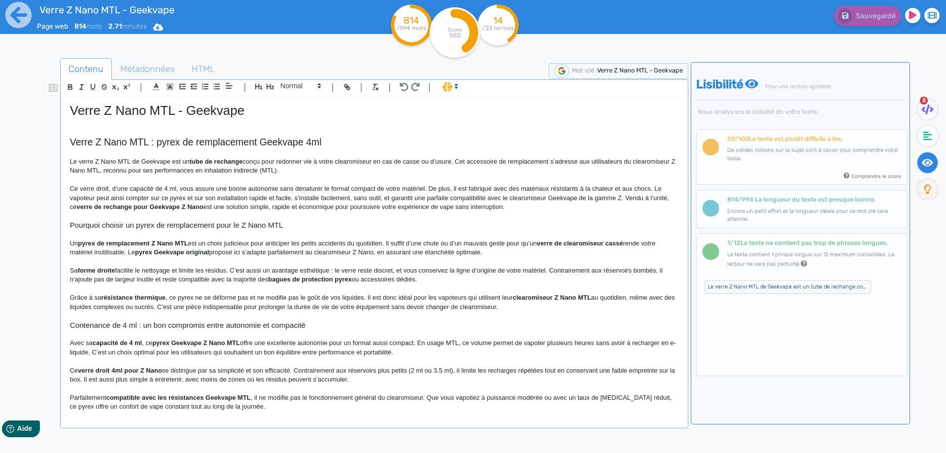
click at [405, 198] on p "Ce verre droit, d’une capacité de 4 ml, vous assure une bonne autonomie sans dé…" at bounding box center [374, 197] width 609 height 27
drag, startPoint x: 405, startPoint y: 198, endPoint x: 294, endPoint y: 197, distance: 111.4
click at [294, 197] on p "Ce verre droit, d’une capacité de 4 ml, vous assure une bonne autonomie sans dé…" at bounding box center [374, 197] width 609 height 27
click at [549, 198] on p "Ce verre droit, d’une capacité de 4 ml, vous assure une bonne autonomie sans dé…" at bounding box center [374, 197] width 609 height 27
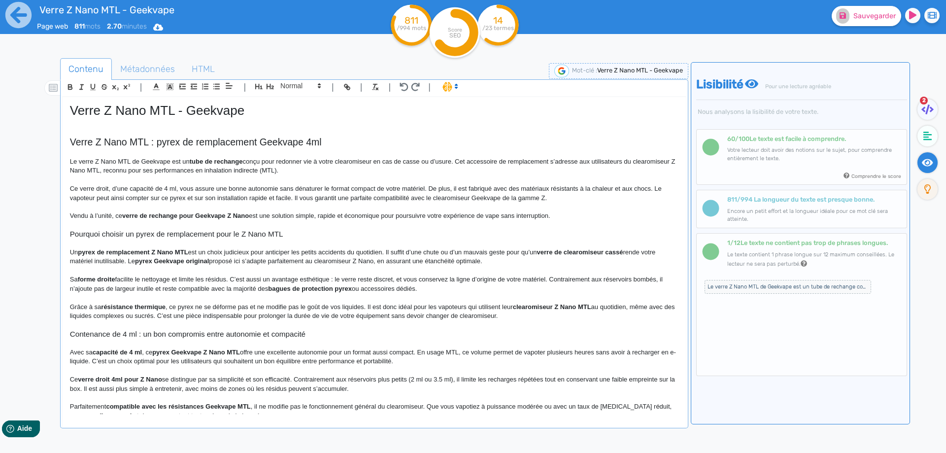
click at [249, 213] on strong "verre de rechange pour Geekvape Z Nano" at bounding box center [185, 215] width 127 height 7
click at [396, 216] on p "Vendu à l’unité, ce verre de rechange pour Geekvape Z Nano MTL est une solution…" at bounding box center [374, 215] width 609 height 9
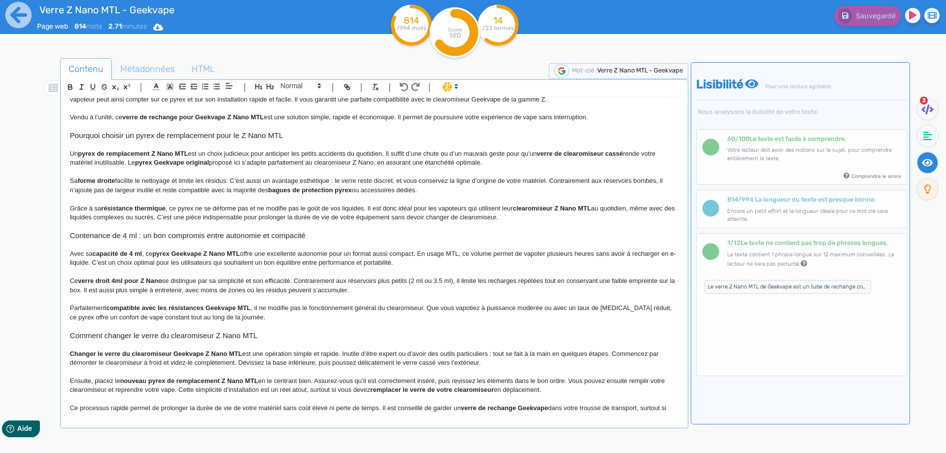
click at [209, 136] on h3 "Pourquoi choisir un pyrex de remplacement pour le Z Nano MTL" at bounding box center [374, 135] width 609 height 9
click at [138, 156] on strong "pyrex de remplacement Z Nano MTL" at bounding box center [133, 153] width 110 height 7
click at [74, 157] on p "Un pyrex de remplacement Z Nano MTL est un choix judicieux pour anticiper les p…" at bounding box center [374, 158] width 609 height 18
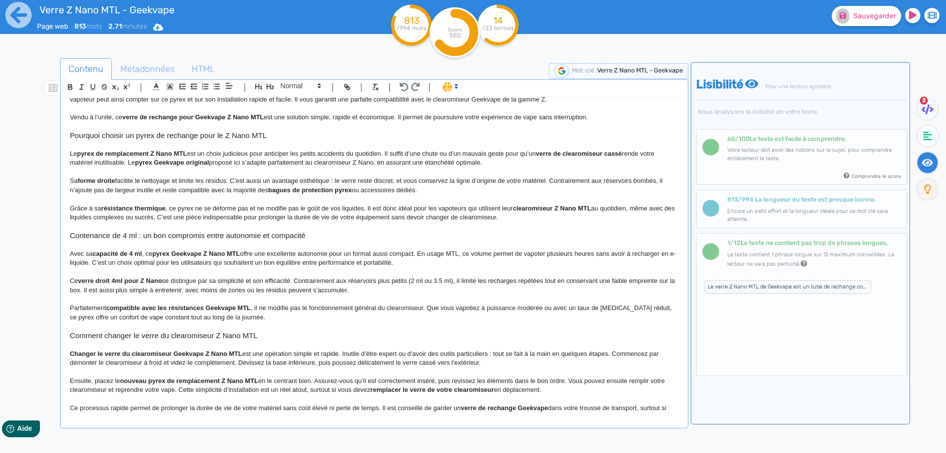
drag, startPoint x: 108, startPoint y: 156, endPoint x: 101, endPoint y: 156, distance: 6.9
click at [108, 157] on strong "pyrex de remplacement Z Nano MTL" at bounding box center [132, 153] width 110 height 7
click at [96, 154] on strong "pyrex de remplacement Z Nano MTL" at bounding box center [132, 153] width 110 height 7
click at [98, 154] on strong "pyrex de remplacement Z Nano MTL" at bounding box center [132, 153] width 110 height 7
drag, startPoint x: 98, startPoint y: 154, endPoint x: 122, endPoint y: 156, distance: 23.8
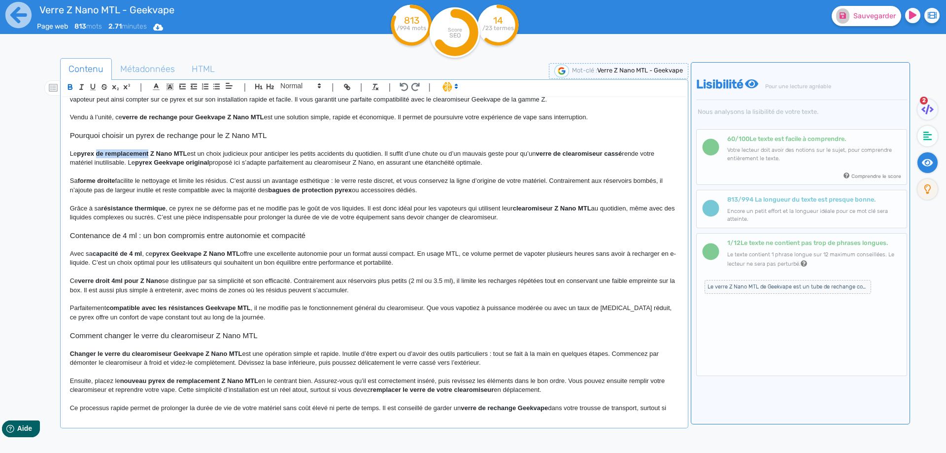
click at [122, 156] on strong "pyrex de remplacement Z Nano MTL" at bounding box center [132, 153] width 110 height 7
click at [82, 153] on strong "pyrex Z Nano MTL" at bounding box center [105, 153] width 56 height 7
drag, startPoint x: 82, startPoint y: 153, endPoint x: 124, endPoint y: 158, distance: 42.7
drag, startPoint x: 177, startPoint y: 165, endPoint x: 182, endPoint y: 176, distance: 11.7
click at [179, 167] on p "Le pyrex Z Nano MTL est un choix judicieux pour anticiper les petits accidents …" at bounding box center [374, 158] width 609 height 18
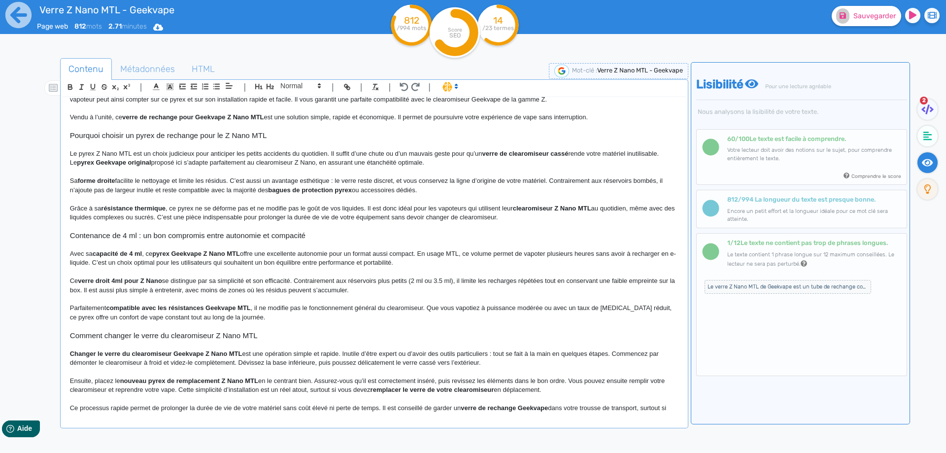
click at [196, 167] on p "Le pyrex Z Nano MTL est un choix judicieux pour anticiper les petits accidents …" at bounding box center [374, 158] width 609 height 18
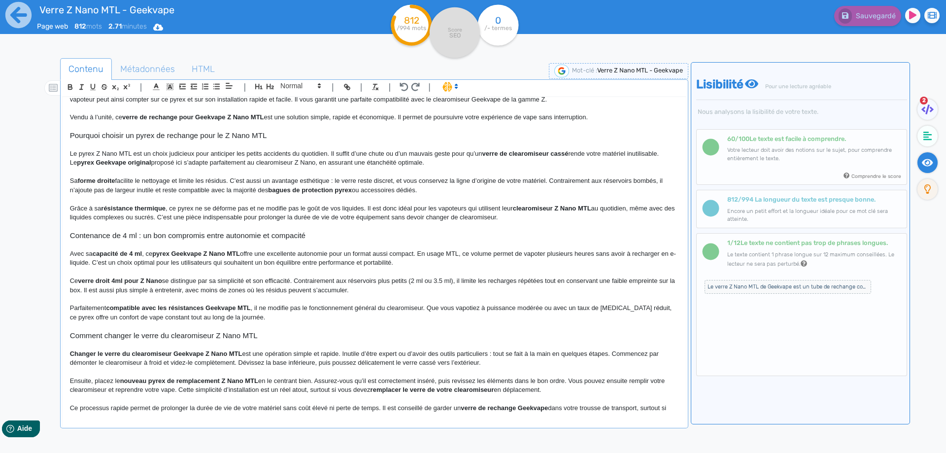
click at [562, 152] on strong "verre de clearomiseur cassé" at bounding box center [526, 153] width 86 height 7
click at [562, 153] on strong "verre de clearomiseur cassé" at bounding box center [526, 153] width 86 height 7
drag, startPoint x: 562, startPoint y: 153, endPoint x: 488, endPoint y: 153, distance: 74.4
click at [488, 153] on strong "verre de clearomiseur cassé" at bounding box center [526, 153] width 86 height 7
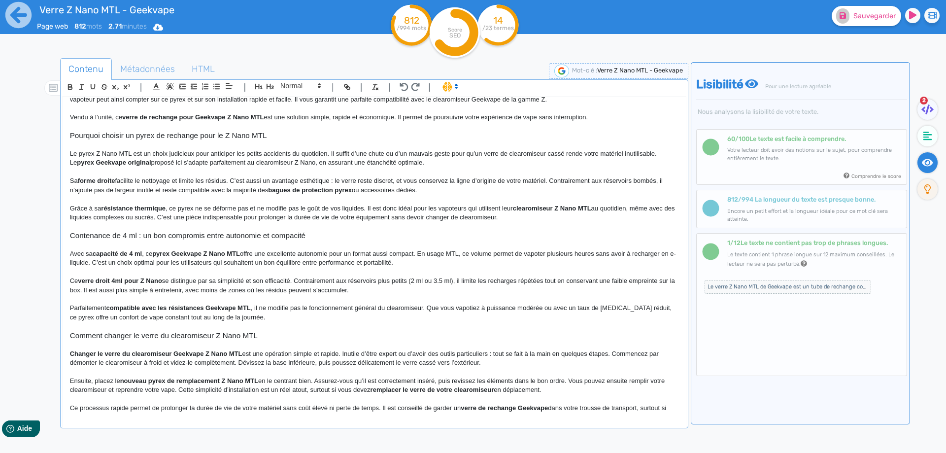
click at [447, 183] on p "Sa forme droite facilite le nettoyage et limite les résidus. C’est aussi un ava…" at bounding box center [374, 185] width 609 height 18
click at [233, 181] on p "Sa forme droite facilite le nettoyage et limite les résidus. C’est aussi un ava…" at bounding box center [374, 185] width 609 height 18
click at [659, 153] on p "Le pyrex Z Nano MTL est un choix judicieux pour anticiper les petits accidents …" at bounding box center [374, 158] width 609 height 18
click at [92, 166] on p "Le pyrex Z Nano MTL est un choix judicieux pour anticiper les petits accidents …" at bounding box center [374, 158] width 609 height 18
click at [247, 166] on p "Le pyrex Z Nano MTL est un choix judicieux pour anticiper les petits accidents …" at bounding box center [374, 158] width 609 height 18
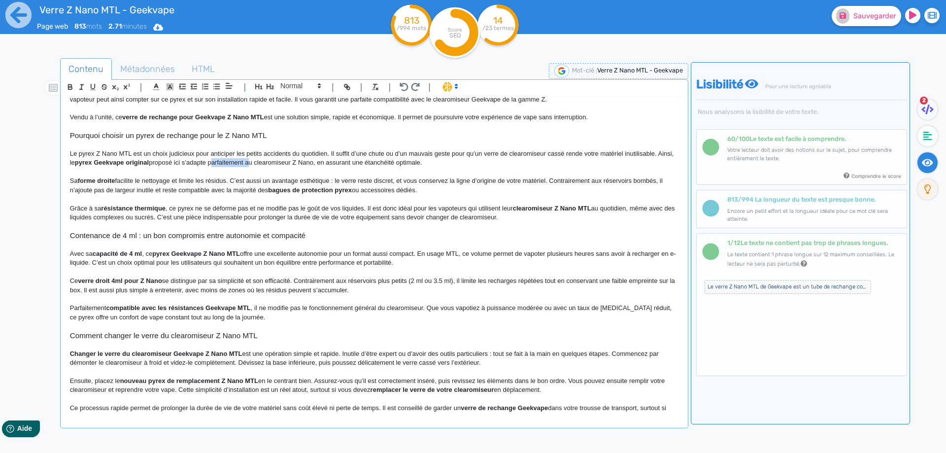
click at [247, 166] on p "Le pyrex Z Nano MTL est un choix judicieux pour anticiper les petits accidents …" at bounding box center [374, 158] width 609 height 18
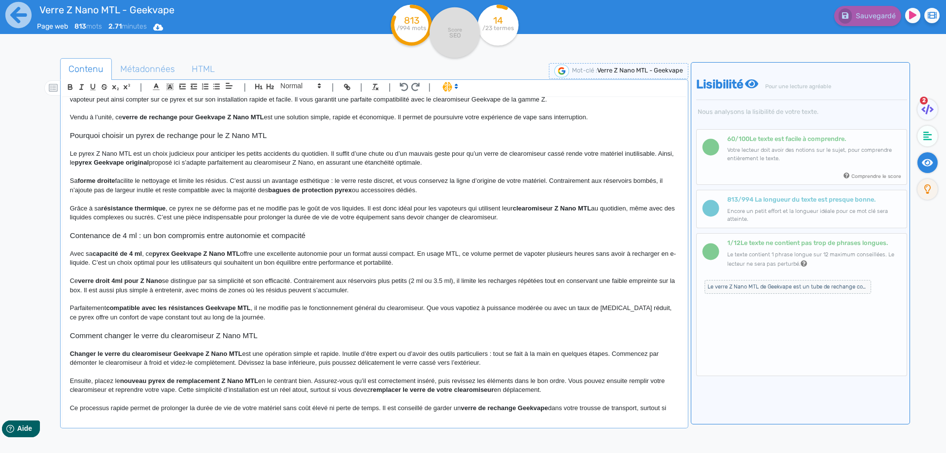
click at [337, 161] on p "Le pyrex Z Nano MTL est un choix judicieux pour anticiper les petits accidents …" at bounding box center [374, 158] width 609 height 18
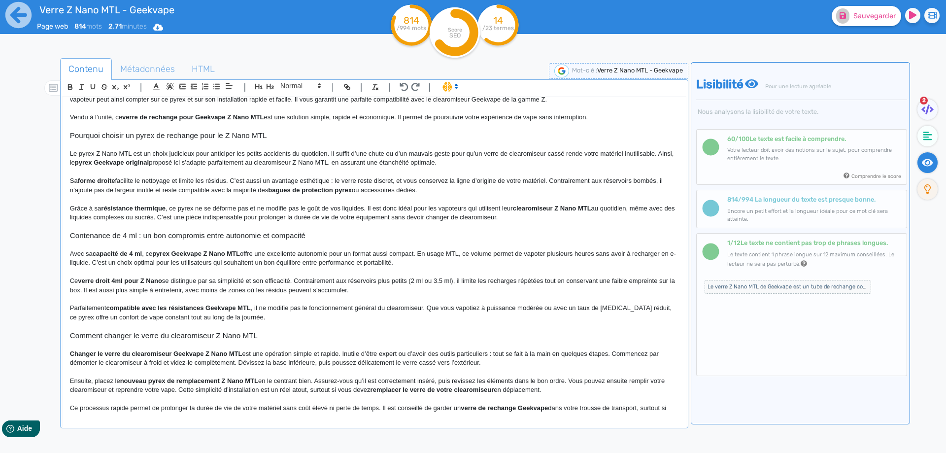
click at [355, 163] on p "Le pyrex Z Nano MTL est un choix judicieux pour anticiper les petits accidents …" at bounding box center [374, 158] width 609 height 18
drag, startPoint x: 355, startPoint y: 163, endPoint x: 448, endPoint y: 164, distance: 92.7
click at [448, 164] on p "Le pyrex Z Nano MTL est un choix judicieux pour anticiper les petits accidents …" at bounding box center [374, 158] width 609 height 18
click at [367, 161] on p "Le pyrex Z Nano MTL est un choix judicieux pour anticiper les petits accidents …" at bounding box center [374, 158] width 609 height 18
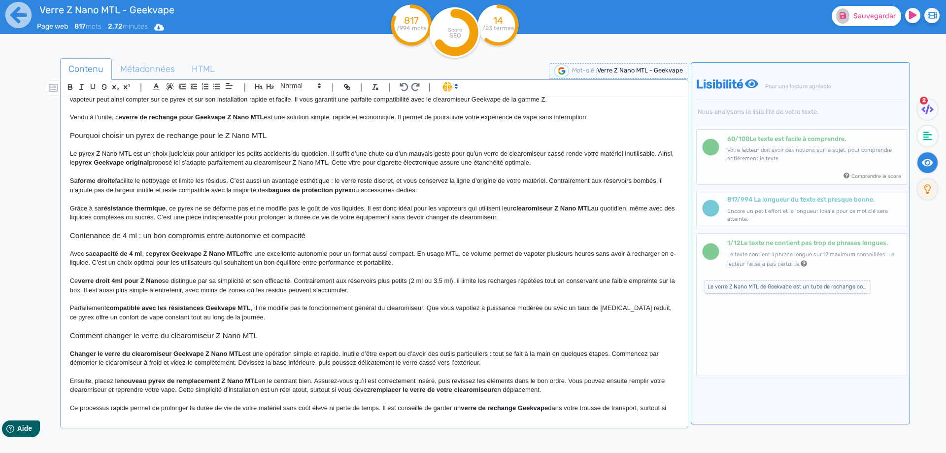
click at [856, 21] on button "Sauvegarder" at bounding box center [866, 16] width 69 height 20
click at [86, 176] on p "Sa forme droite facilite le nettoyage et limite les résidus. C’est aussi un ava…" at bounding box center [374, 185] width 609 height 18
drag, startPoint x: 86, startPoint y: 176, endPoint x: 104, endPoint y: 179, distance: 18.4
click at [104, 179] on p "Sa forme droite facilite le nettoyage et limite les résidus. C’est aussi un ava…" at bounding box center [374, 185] width 609 height 18
click at [151, 179] on p "Sa forme droite facilite le nettoyage et limite les résidus. C’est aussi un ava…" at bounding box center [374, 185] width 609 height 18
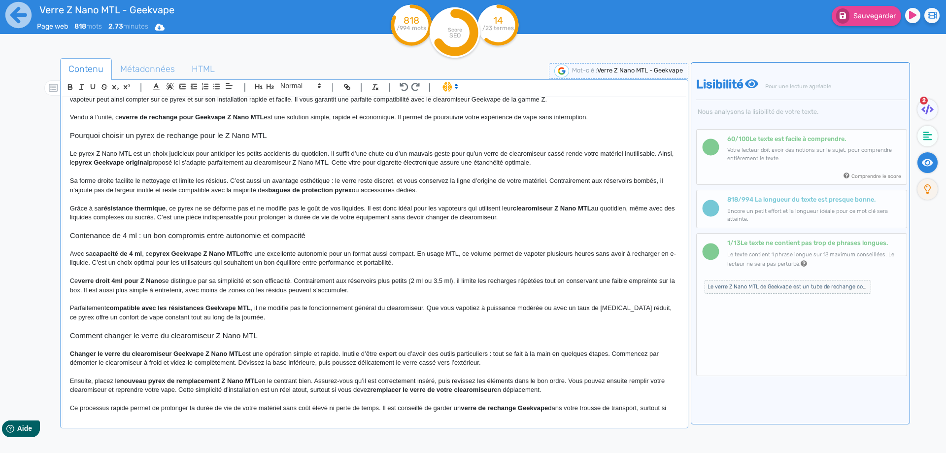
click at [225, 180] on p "Sa forme droite facilite le nettoyage et limite les résidus. C’est aussi un ava…" at bounding box center [374, 185] width 609 height 18
click at [368, 180] on p "Sa forme droite facilite le nettoyage et limite les résidus de e-liquide. C’est…" at bounding box center [374, 185] width 609 height 18
click at [435, 179] on p "Sa forme droite facilite le nettoyage et limite les résidus de e-liquide. C’est…" at bounding box center [374, 185] width 609 height 18
click at [436, 179] on p "Sa forme droite facilite le nettoyage et limite les résidus de e-liquide. C’est…" at bounding box center [374, 185] width 609 height 18
click at [437, 179] on p "Sa forme droite facilite le nettoyage et limite les résidus de e-liquide. C’est…" at bounding box center [374, 185] width 609 height 18
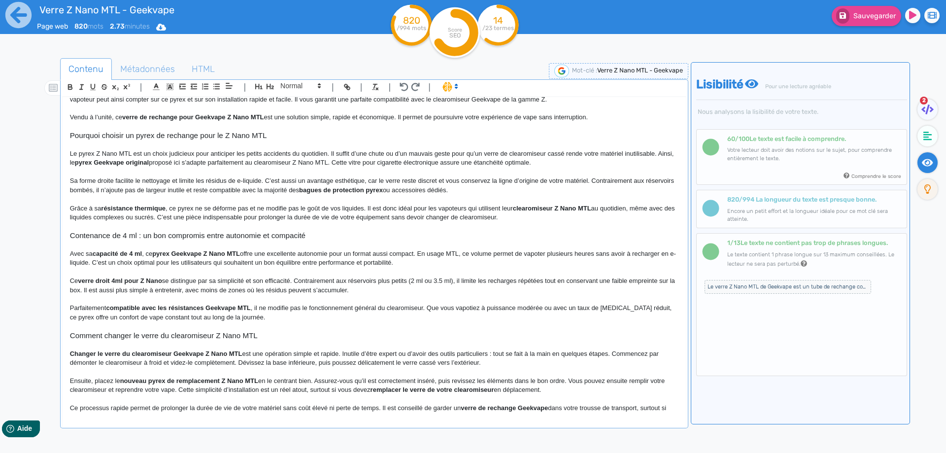
click at [595, 180] on p "Sa forme droite facilite le nettoyage et limite les résidus de e-liquide. C’est…" at bounding box center [374, 185] width 609 height 18
click at [615, 181] on p "Sa forme droite facilite le nettoyage et limite les résidus de e-liquide. C’est…" at bounding box center [374, 185] width 609 height 18
click at [611, 180] on p "Sa forme droite facilite le nettoyage et limite les résidus de e-liquide. C’est…" at bounding box center [374, 185] width 609 height 18
click at [646, 180] on p "Sa forme droite facilite le nettoyage et limite les résidus de e-liquide. C’est…" at bounding box center [374, 185] width 609 height 18
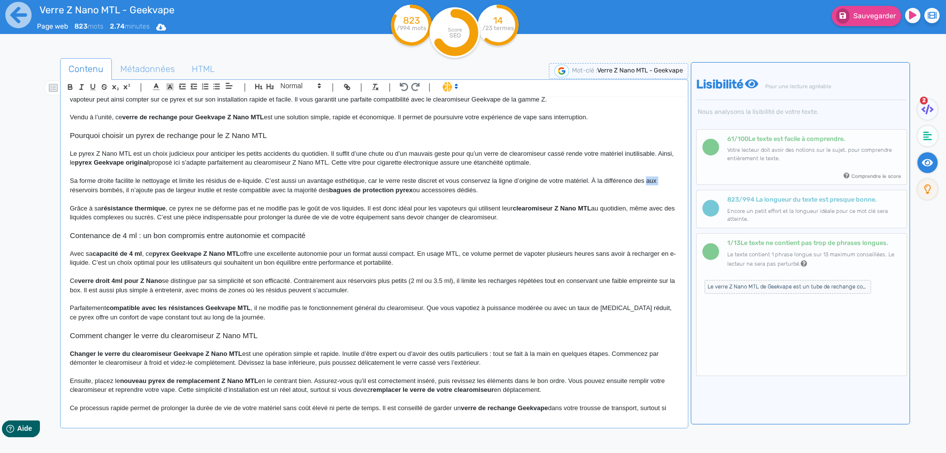
click at [646, 180] on p "Sa forme droite facilite le nettoyage et limite les résidus de e-liquide. C’est…" at bounding box center [374, 185] width 609 height 18
click at [133, 190] on p "Sa forme droite facilite le nettoyage et limite les résidus de e-liquide. C’est…" at bounding box center [374, 185] width 609 height 18
drag, startPoint x: 133, startPoint y: 190, endPoint x: 215, endPoint y: 190, distance: 82.3
click at [215, 190] on p "Sa forme droite facilite le nettoyage et limite les résidus de e-liquide. C’est…" at bounding box center [374, 185] width 609 height 18
click at [243, 190] on strong "bagues de protection pyrex" at bounding box center [249, 189] width 84 height 7
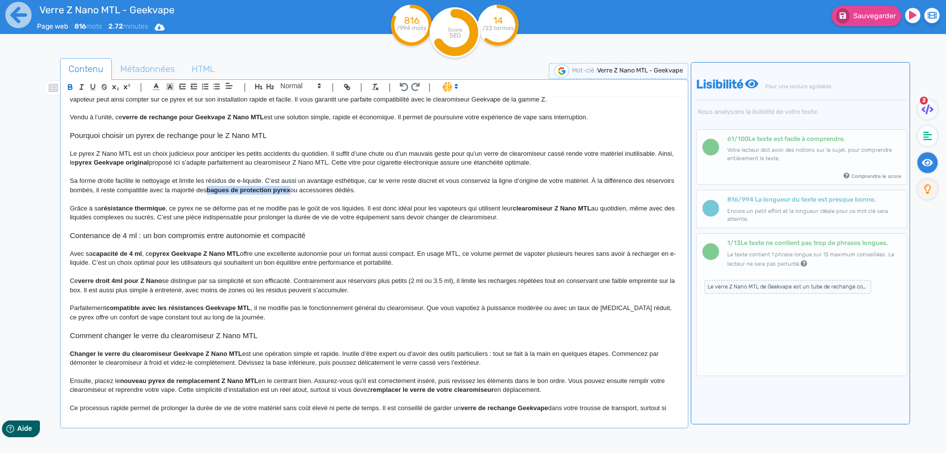
drag, startPoint x: 243, startPoint y: 190, endPoint x: 309, endPoint y: 191, distance: 65.6
click at [290, 191] on strong "bagues de protection pyrex" at bounding box center [249, 189] width 84 height 7
click at [314, 202] on p at bounding box center [374, 199] width 609 height 9
click at [109, 210] on strong "résistance thermique" at bounding box center [133, 208] width 65 height 7
drag, startPoint x: 108, startPoint y: 210, endPoint x: 146, endPoint y: 208, distance: 38.0
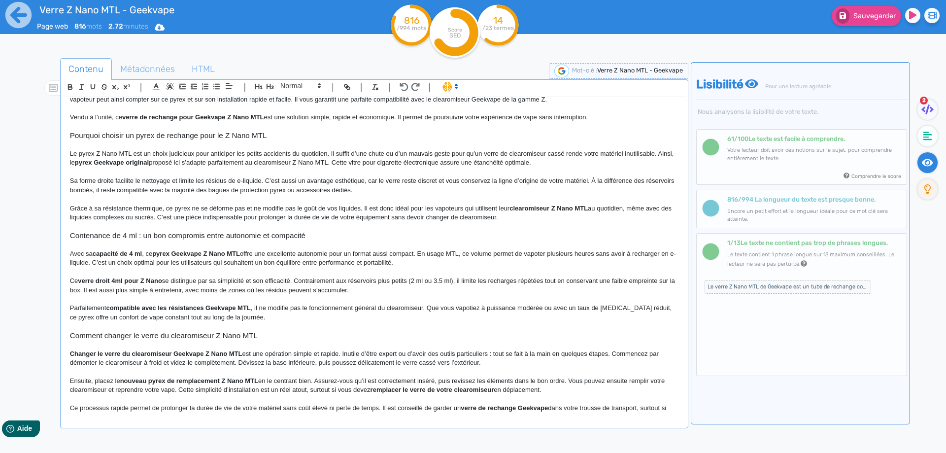
click at [149, 206] on p "Grâce à sa résistance thermique, ce pyrex ne se déforme pas et ne modifie pas l…" at bounding box center [374, 213] width 609 height 18
drag, startPoint x: 149, startPoint y: 206, endPoint x: 119, endPoint y: 207, distance: 30.1
click at [119, 207] on p "Grâce à sa résistance thermique , ce pyrex ne se déforme pas et ne modifie pas …" at bounding box center [374, 213] width 609 height 18
click at [343, 208] on p "Grâce à sa résistance thermique , ce pyrex ne se déforme pas et ne modifie pas …" at bounding box center [374, 213] width 609 height 18
click at [97, 219] on p "Grâce à sa résistance thermique , ce pyrex ne se déforme pas et ne modifie pas …" at bounding box center [374, 213] width 609 height 18
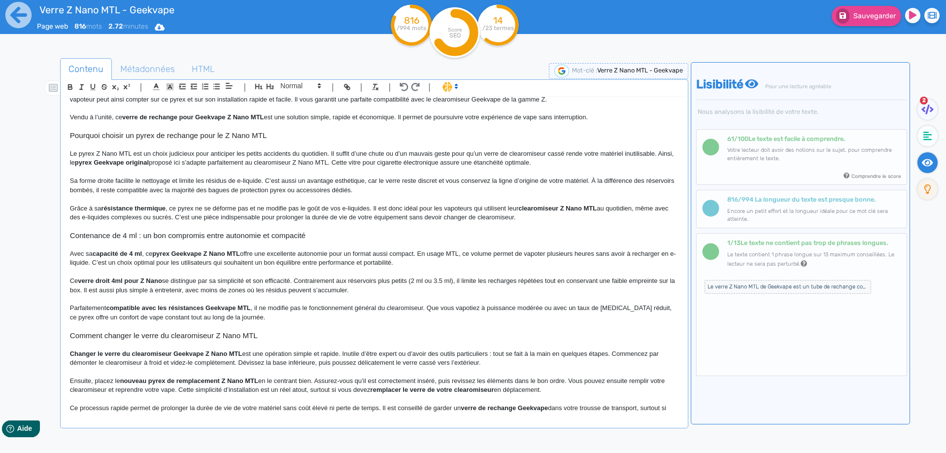
click at [347, 208] on p "Grâce à sa résistance thermique , ce pyrex ne se déforme pas et ne modifie pas …" at bounding box center [374, 213] width 609 height 18
click at [398, 214] on p "Grâce à sa résistance thermique , ce pyrex ne se déforme pas et ne modifie pas …" at bounding box center [374, 213] width 609 height 18
click at [398, 213] on p "Grâce à sa résistance thermique , ce pyrex ne se déforme pas et ne modifie pas …" at bounding box center [374, 213] width 609 height 18
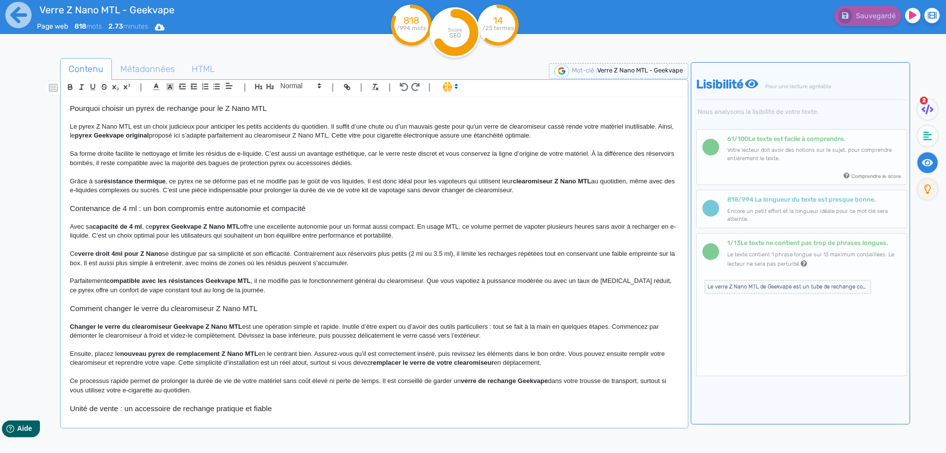
scroll to position [148, 0]
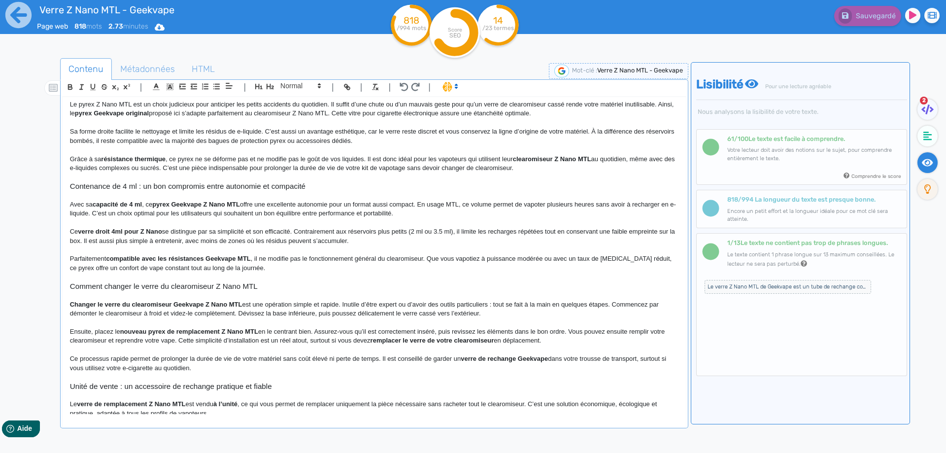
click at [131, 198] on p at bounding box center [374, 195] width 609 height 9
click at [131, 203] on strong "capacité de 4 ml" at bounding box center [117, 204] width 49 height 7
click at [108, 201] on strong "capacité de réservoir de 4 ml" at bounding box center [137, 204] width 88 height 7
drag, startPoint x: 108, startPoint y: 201, endPoint x: 177, endPoint y: 203, distance: 69.5
click at [247, 202] on strong "pyrex Geekvape Z Nano MTL" at bounding box center [231, 204] width 88 height 7
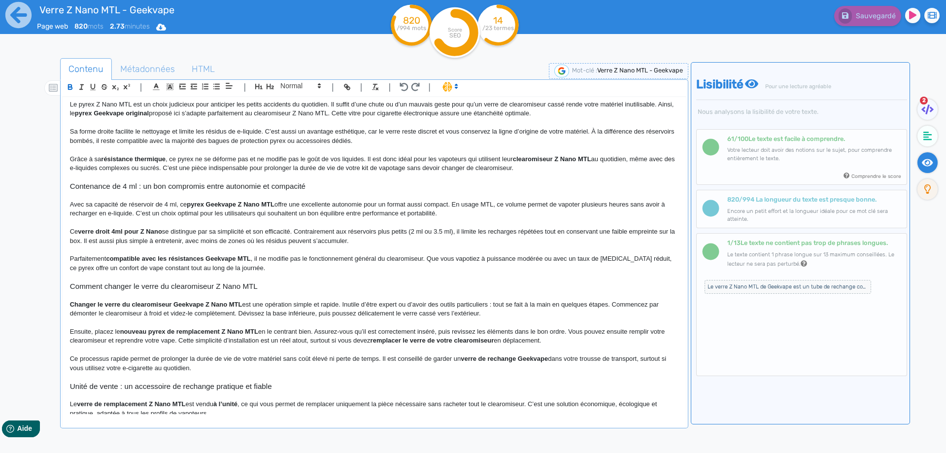
click at [234, 211] on p "Avec sa capacité de réservoir de 4 ml, ce pyrex Geekvape Z Nano MTL offre une e…" at bounding box center [374, 209] width 609 height 18
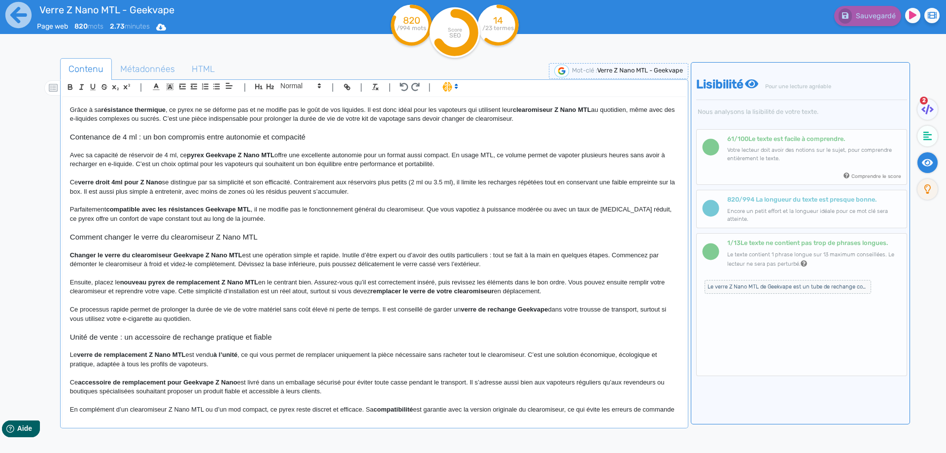
click at [162, 183] on strong "verre droit 4ml pour Z Nano" at bounding box center [120, 181] width 84 height 7
click at [166, 183] on p "Ce verre droit 4ml pour Z Nano se distingue par sa simplicité et son efficacité…" at bounding box center [374, 187] width 609 height 18
click at [141, 181] on strong "verre droit 4ml pour Z Nano MTL Tank" at bounding box center [135, 181] width 115 height 7
click at [446, 180] on p "Ce verre droit 4ml pour Z Nano MTL Tank se distingue par sa simplicité et son e…" at bounding box center [374, 187] width 609 height 18
drag, startPoint x: 446, startPoint y: 180, endPoint x: 480, endPoint y: 182, distance: 34.6
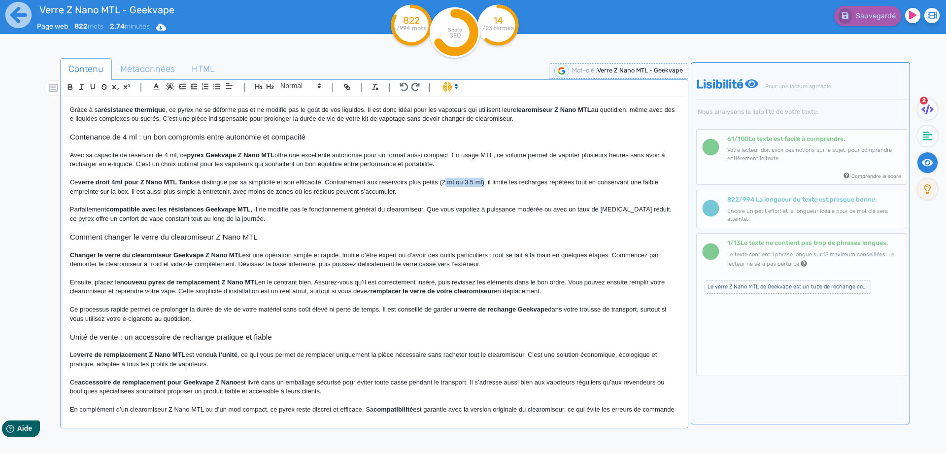
click at [480, 182] on p "Ce verre droit 4ml pour Z Nano MTL Tank se distingue par sa simplicité et son e…" at bounding box center [374, 187] width 609 height 18
click at [490, 179] on p "Ce verre droit 4ml pour Z Nano MTL Tank se distingue par sa simplicité et son e…" at bounding box center [374, 187] width 609 height 18
click at [539, 185] on p "Ce verre droit 4ml pour Z Nano MTL Tank se distingue par sa simplicité et son e…" at bounding box center [374, 187] width 609 height 18
click at [337, 181] on p "Ce verre droit 4ml pour Z Nano MTL Tank se distingue par sa simplicité et son e…" at bounding box center [374, 187] width 609 height 18
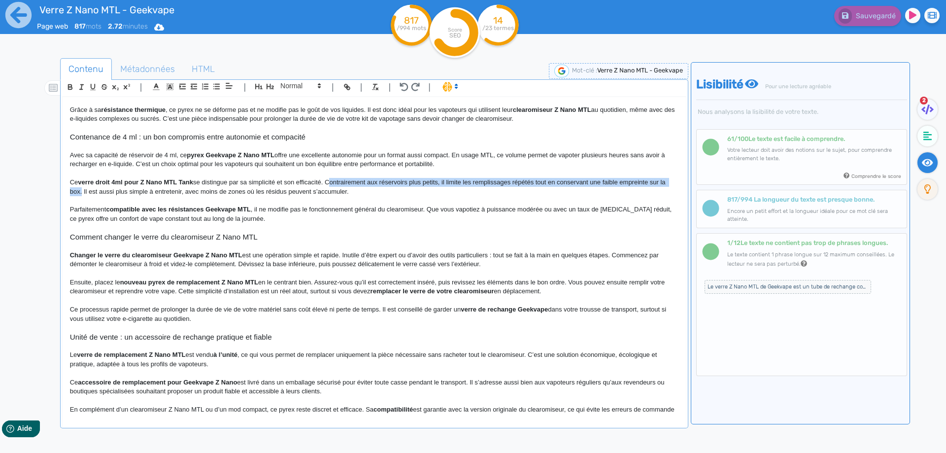
drag, startPoint x: 337, startPoint y: 181, endPoint x: 66, endPoint y: 194, distance: 271.4
click at [66, 194] on div "Verre Z Nano MTL - Geekvape Verre Z Nano MTL : pyrex de remplacement Geekvape 4…" at bounding box center [375, 255] width 624 height 317
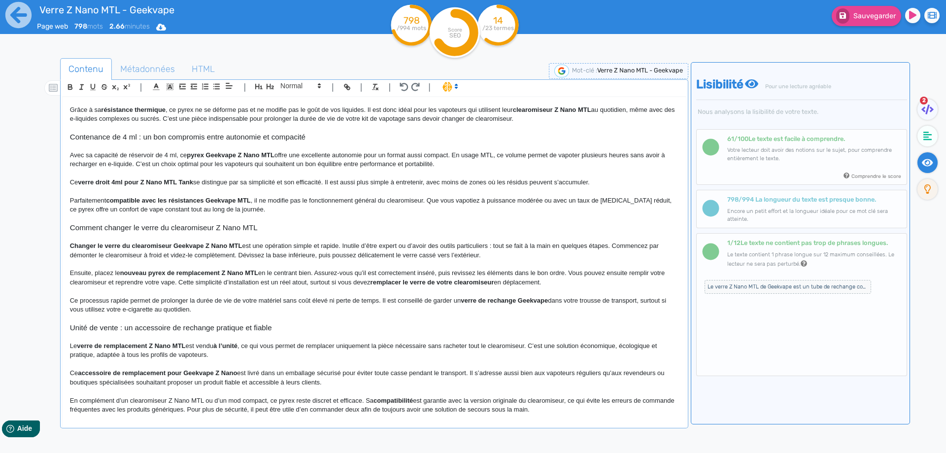
click at [355, 178] on p "Ce verre droit 4ml pour Z Nano MTL Tank se distingue par sa simplicité et son e…" at bounding box center [374, 182] width 609 height 9
click at [330, 182] on p "Ce verre droit 4ml pour Z Nano MTL Tank se distingue par sa simplicité et son e…" at bounding box center [374, 182] width 609 height 9
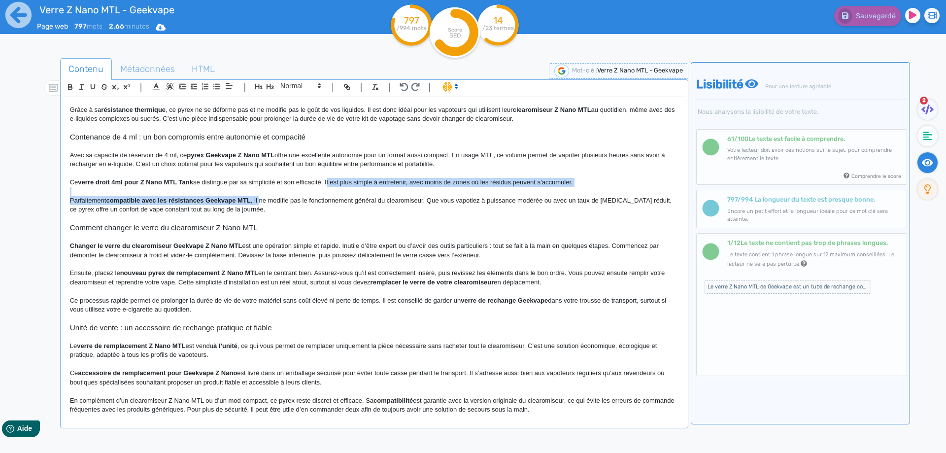
drag, startPoint x: 330, startPoint y: 182, endPoint x: 258, endPoint y: 197, distance: 73.0
click at [258, 197] on div "Verre Z Nano MTL - Geekvape Verre Z Nano MTL : pyrex de remplacement Geekvape 4…" at bounding box center [375, 255] width 624 height 317
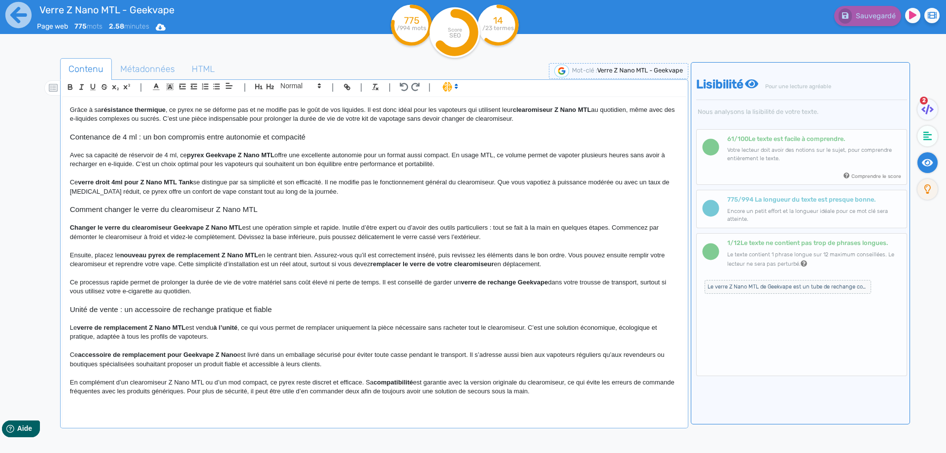
scroll to position [212, 0]
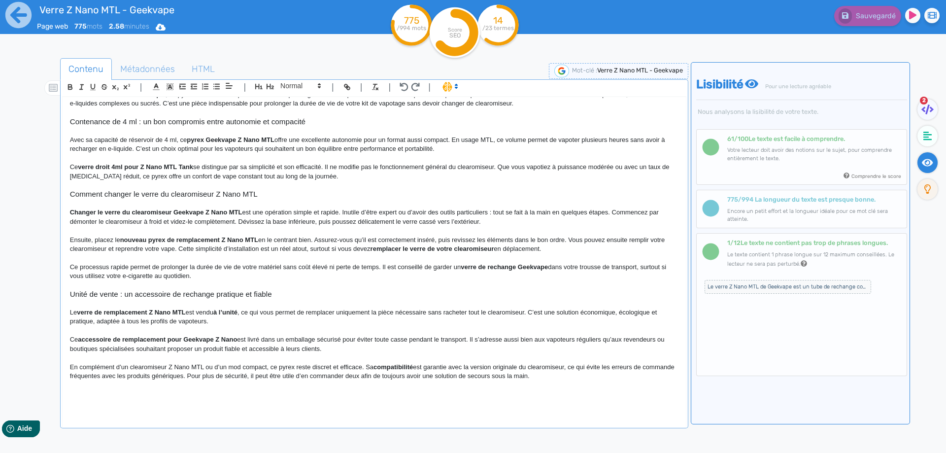
click at [441, 165] on p "Ce verre droit 4ml pour Z Nano MTL Tank se distingue par sa simplicité et son e…" at bounding box center [374, 172] width 609 height 18
click at [476, 169] on p "Ce verre droit 4ml pour Z Nano MTL Tank se distingue par sa simplicité et son e…" at bounding box center [374, 172] width 609 height 18
click at [182, 176] on p "Ce verre droit 4ml pour Z Nano MTL Tank se distingue par sa simplicité et son e…" at bounding box center [374, 172] width 609 height 18
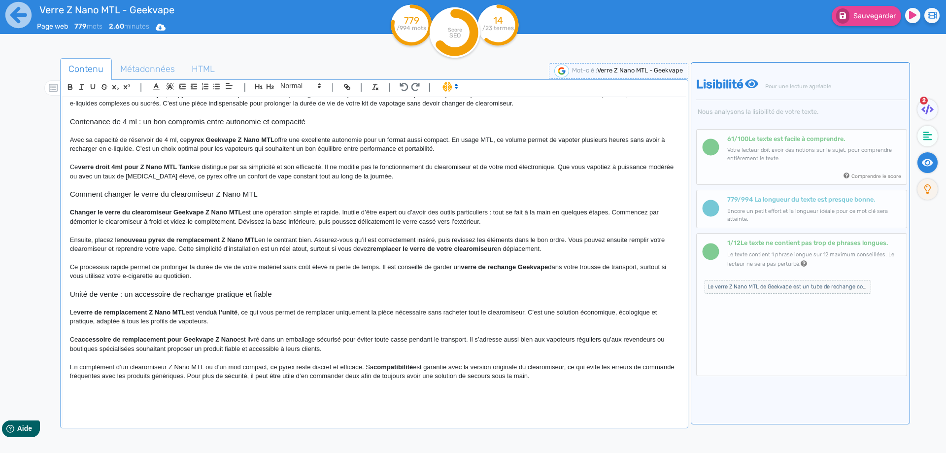
click at [159, 199] on h3 "Comment changer le verre du clearomiseur Z Nano MTL" at bounding box center [374, 194] width 609 height 9
click at [271, 87] on icon "button" at bounding box center [270, 86] width 7 height 5
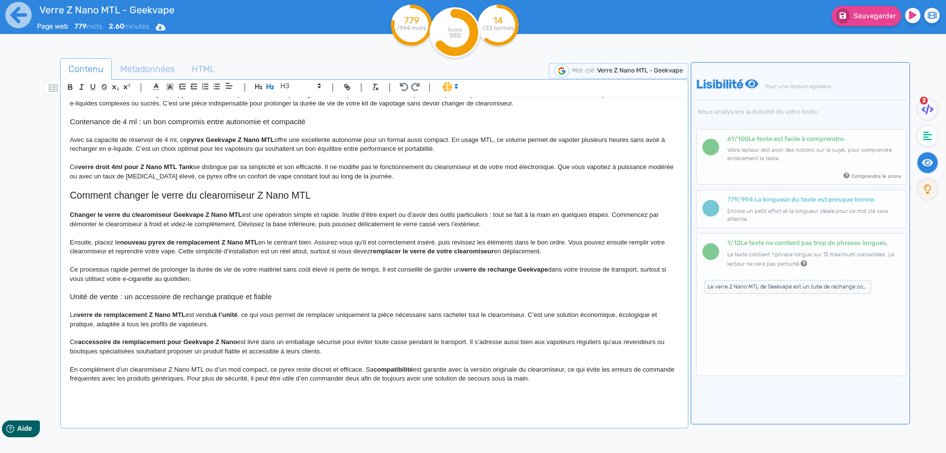
click at [82, 213] on strong "Changer le verre du clearomiseur Geekvape Z Nano MTL" at bounding box center [156, 214] width 173 height 7
click at [150, 213] on strong "Le changement de verre du clearomiseur Geekvape Z Nano MTL" at bounding box center [168, 214] width 196 height 7
click at [270, 213] on strong "Le changement de verre sur le clearomiseur Geekvape Z Nano MTL" at bounding box center [172, 214] width 205 height 7
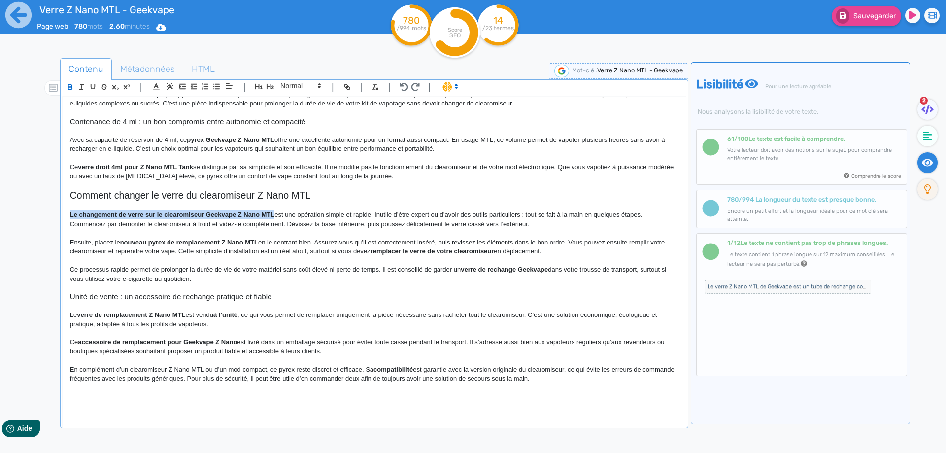
drag, startPoint x: 270, startPoint y: 213, endPoint x: 53, endPoint y: 216, distance: 217.4
click at [213, 213] on p "Le changement de verre sur le clearomiseur Geekvape Z Nano MTL est une opératio…" at bounding box center [374, 219] width 609 height 18
click at [232, 215] on p "Le changement de verre sur le clearomiseur Z Nano MTL est une opération simple …" at bounding box center [374, 219] width 609 height 18
click at [236, 215] on p "Le changement de verre sur le clearomiseur Z Nano MTL Geekvape est une opératio…" at bounding box center [374, 219] width 609 height 18
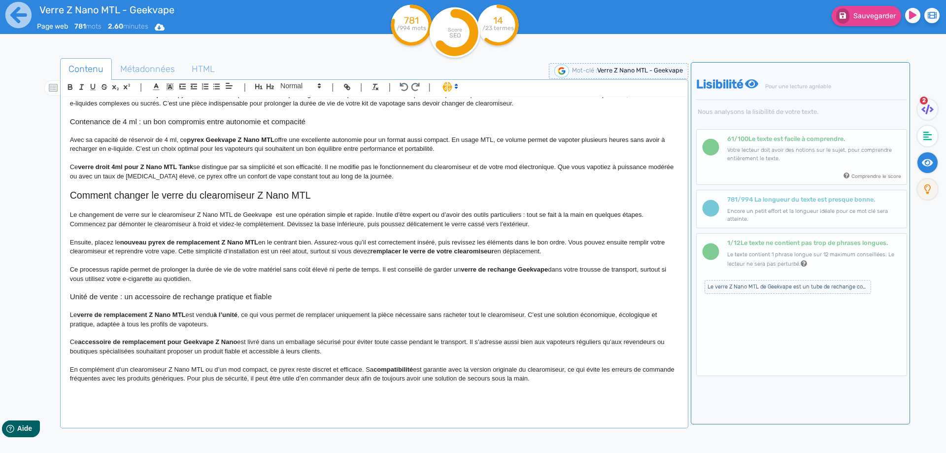
click at [272, 215] on p "Le changement de verre sur le clearomiseur Z Nano MTL de Geekvape est une opéra…" at bounding box center [374, 219] width 609 height 18
click at [521, 215] on p "Le changement de verre sur le clearomiseur Z Nano MTL de Geekvape est une opéra…" at bounding box center [374, 219] width 609 height 18
click at [656, 214] on p "Le changement de verre sur le clearomiseur Z Nano MTL de Geekvape est une opéra…" at bounding box center [374, 219] width 609 height 18
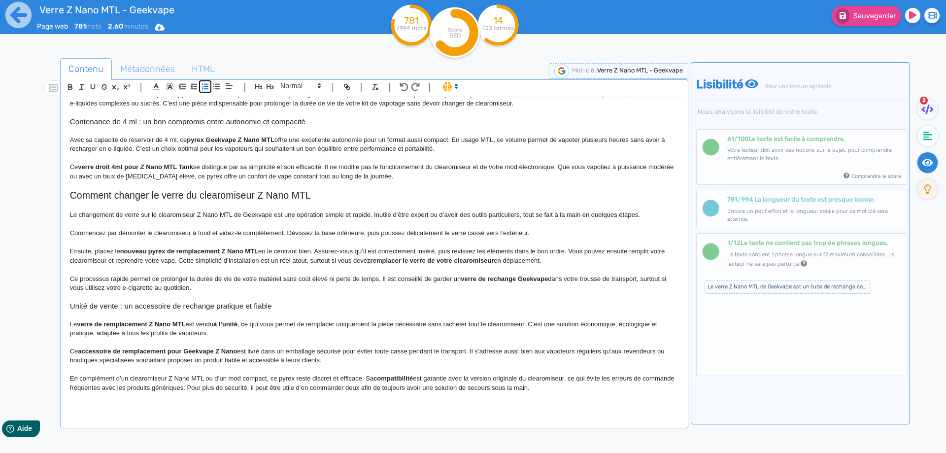
click at [208, 87] on icon "button" at bounding box center [205, 86] width 8 height 8
click at [195, 232] on li "Commencez par démonter le clearomiseur à froid et videz-le complètement. Déviss…" at bounding box center [378, 233] width 599 height 9
drag, startPoint x: 192, startPoint y: 233, endPoint x: 231, endPoint y: 233, distance: 39.4
click at [231, 233] on li "Commencez par démonter le clearomiseur à froid et videz-le complètement. Déviss…" at bounding box center [378, 233] width 599 height 9
click at [267, 232] on li "Commencez par démonter le clearo et videz-le complètement. Dévissez la base inf…" at bounding box center [378, 233] width 599 height 9
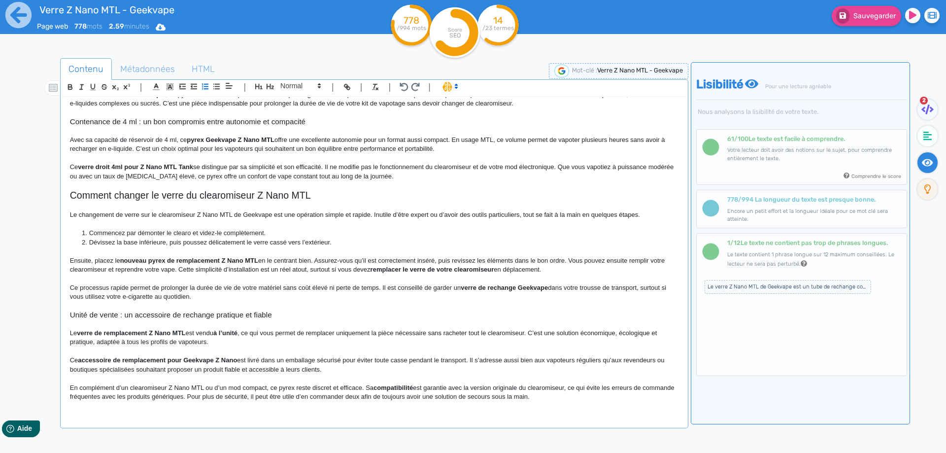
click at [174, 244] on li "Dévissez la base inférieure, puis poussez délicatement le verre cassé vers l’ex…" at bounding box center [378, 242] width 599 height 9
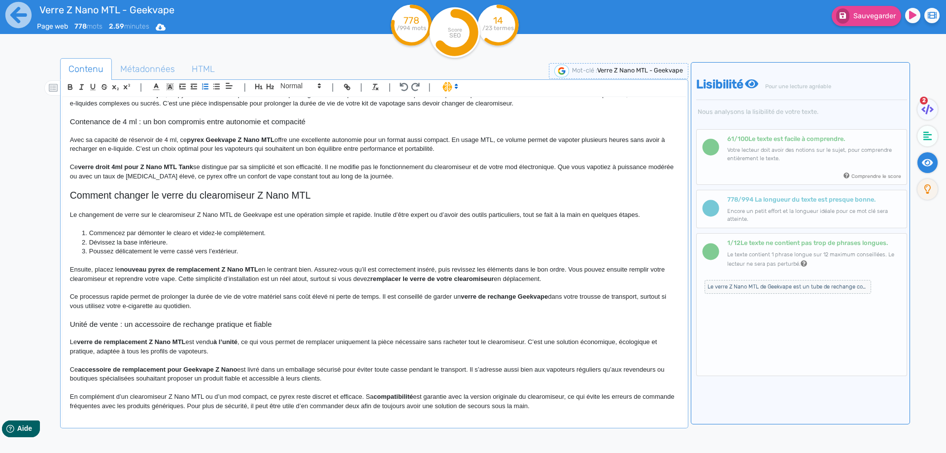
click at [130, 254] on li "Poussez délicatement le verre cassé vers l’extérieur." at bounding box center [378, 251] width 599 height 9
click at [149, 249] on li "Poussez le verre cassé vers l’extérieur." at bounding box center [378, 251] width 599 height 9
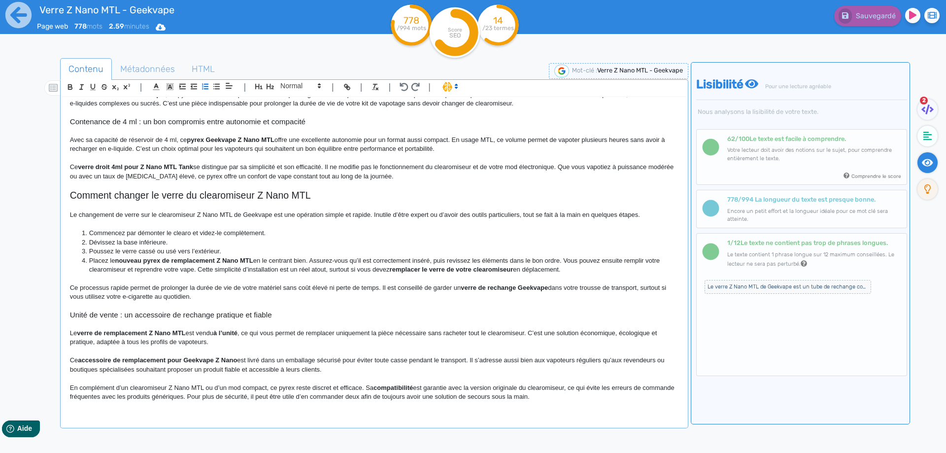
click at [133, 258] on strong "nouveau pyrex de remplacement Z Nano MTL" at bounding box center [184, 260] width 138 height 7
drag, startPoint x: 133, startPoint y: 258, endPoint x: 245, endPoint y: 260, distance: 112.9
click at [245, 260] on strong "nouveau pyrex de remplacement Z Nano MTL" at bounding box center [184, 260] width 138 height 7
click at [183, 261] on li "Placez le nouveau pyrex de remplacement Z Nano MTL en le centrant bien. Assurez…" at bounding box center [378, 265] width 599 height 18
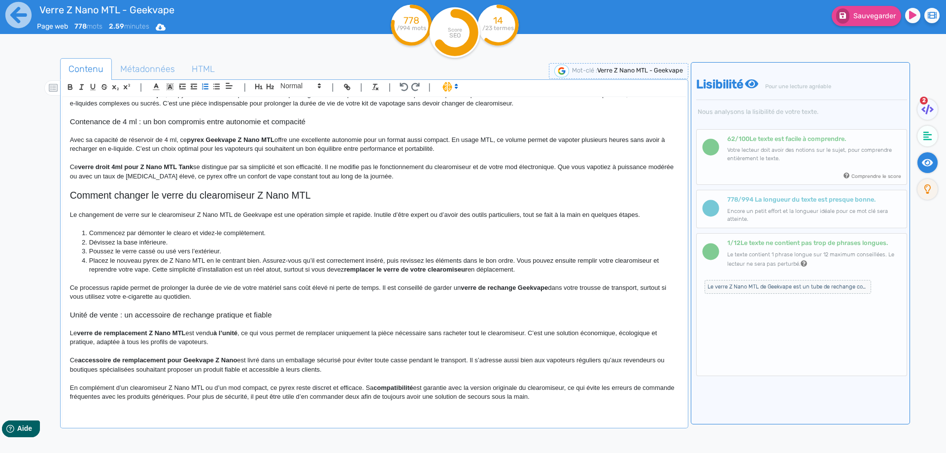
click at [265, 262] on li "Placez le nouveau pyrex de Z Nano MTL en le centrant bien. Assurez-vous qu’il e…" at bounding box center [378, 265] width 599 height 18
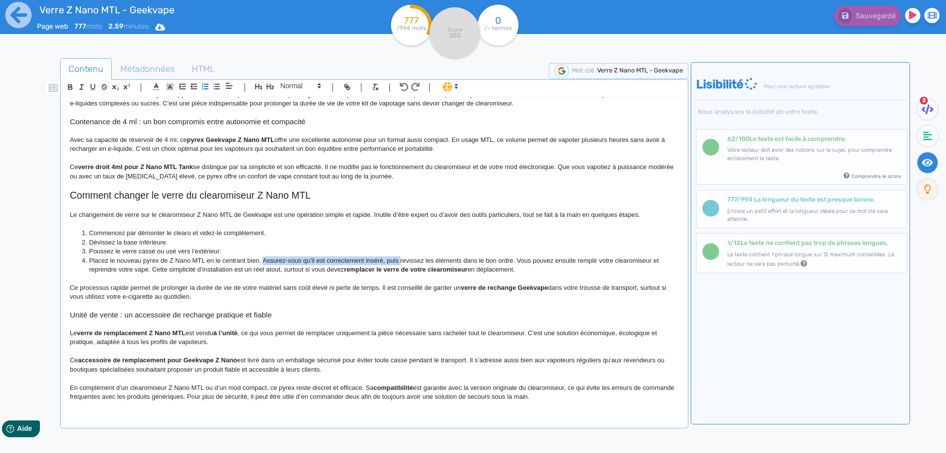
drag, startPoint x: 265, startPoint y: 262, endPoint x: 398, endPoint y: 261, distance: 133.1
click at [398, 261] on li "Placez le nouveau pyrex de Z Nano MTL en le centrant bien. Assurez-vous qu’il e…" at bounding box center [378, 265] width 599 height 18
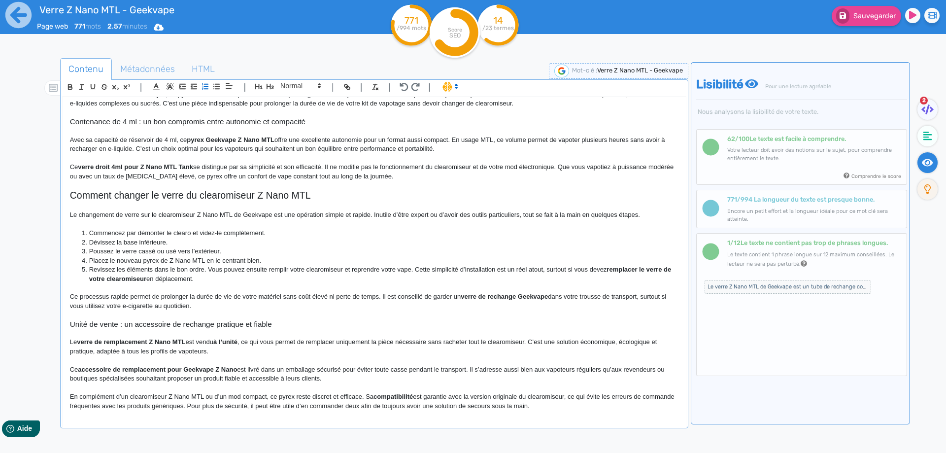
click at [208, 269] on li "Revissez les éléments dans le bon ordre. Vous pouvez ensuite remplir votre clea…" at bounding box center [378, 274] width 599 height 18
drag, startPoint x: 208, startPoint y: 269, endPoint x: 218, endPoint y: 268, distance: 9.5
click at [218, 268] on li "Revissez les éléments dans le bon ordre. Vous pouvez ensuite remplir votre clea…" at bounding box center [378, 274] width 599 height 18
click at [206, 270] on li "Revissez les éléments dans le bon ordre. Vous pouvez ensuite remplir votre clea…" at bounding box center [378, 274] width 599 height 18
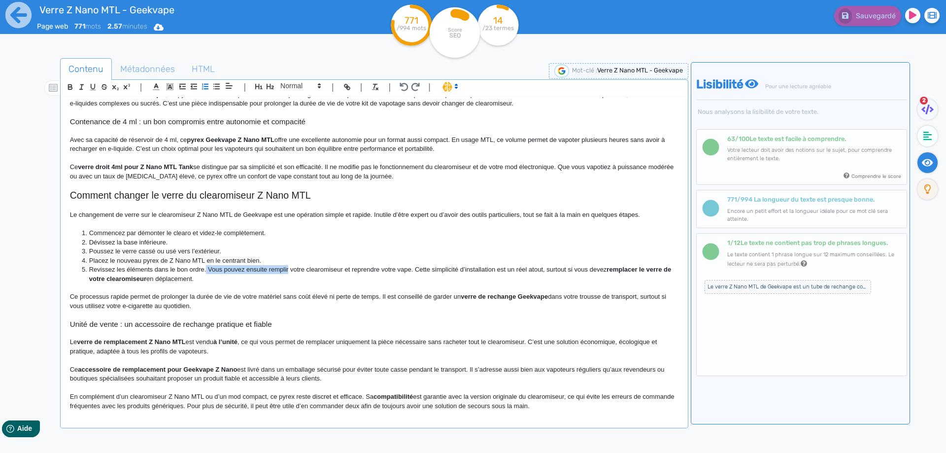
drag, startPoint x: 206, startPoint y: 270, endPoint x: 280, endPoint y: 270, distance: 74.4
click at [280, 270] on li "Revissez les éléments dans le bon ordre. Vous pouvez ensuite remplir votre clea…" at bounding box center [378, 274] width 599 height 18
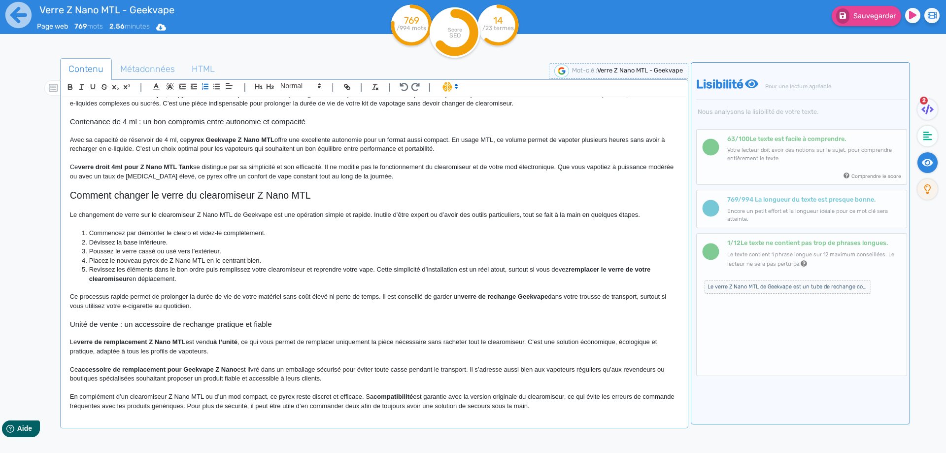
click at [313, 271] on li "Revissez les éléments dans le bon ordre puis remplissez votre clearomiseur et r…" at bounding box center [378, 274] width 599 height 18
click at [312, 269] on li "Revissez les éléments dans le bon ordre puis remplissez votre clearomiseur et r…" at bounding box center [378, 274] width 599 height 18
click at [308, 269] on li "Revissez les éléments dans le bon ordre puis remplissez votre clearomiseur et r…" at bounding box center [378, 274] width 599 height 18
click at [430, 268] on li "Revissez les éléments dans le bon ordre puis remplissez votre clearomiseur en e…" at bounding box center [378, 274] width 599 height 18
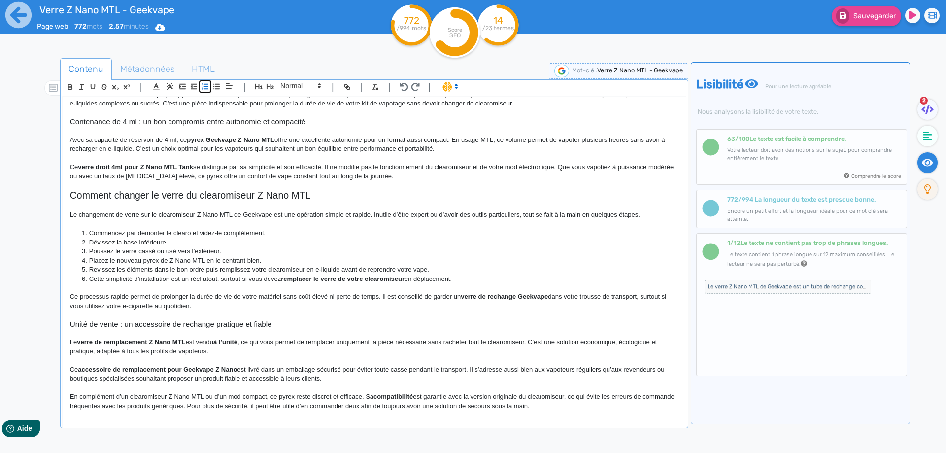
click at [202, 86] on icon "button" at bounding box center [205, 86] width 8 height 8
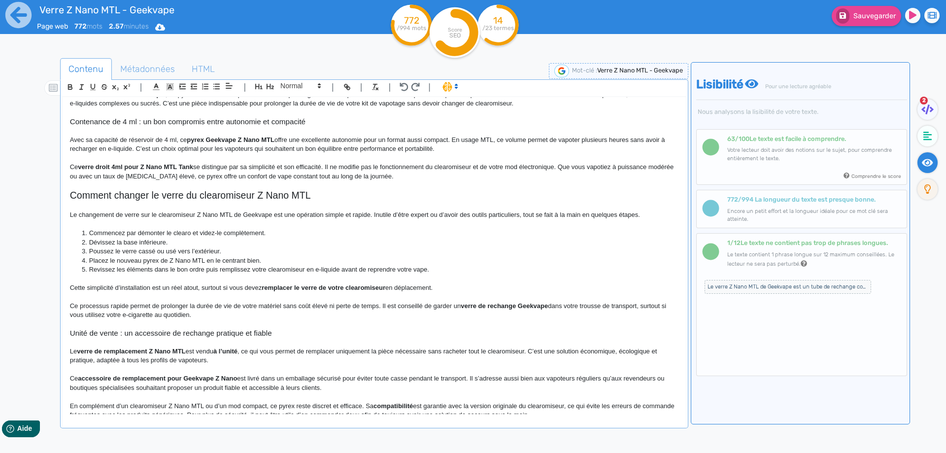
scroll to position [251, 0]
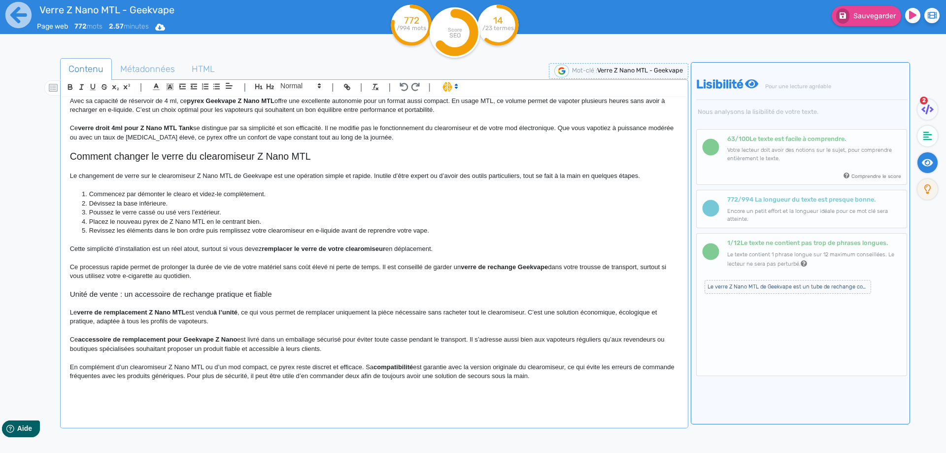
click at [271, 247] on strong "remplacer le verre de votre clearomiseur" at bounding box center [324, 248] width 124 height 7
drag, startPoint x: 271, startPoint y: 247, endPoint x: 371, endPoint y: 248, distance: 100.1
click at [437, 248] on p "Cette simplicité d’installation est un réel atout, surtout si vous devez rempla…" at bounding box center [374, 248] width 609 height 9
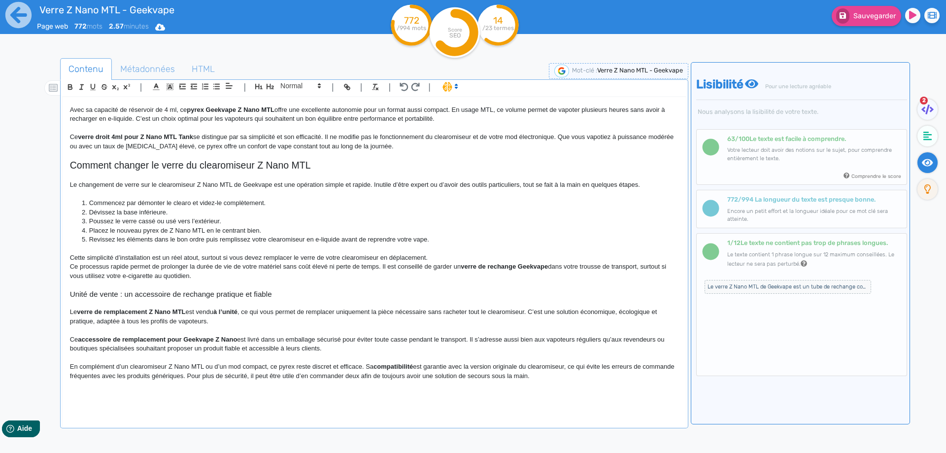
scroll to position [233, 0]
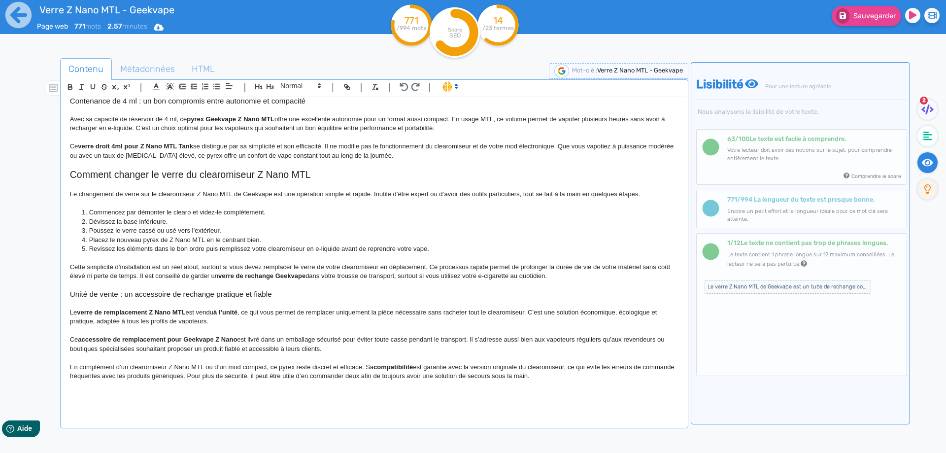
click at [228, 276] on strong "verre de rechange Geekvape" at bounding box center [261, 275] width 87 height 7
drag, startPoint x: 228, startPoint y: 276, endPoint x: 279, endPoint y: 276, distance: 51.8
click at [279, 276] on strong "verre de rechange Geekvape" at bounding box center [261, 275] width 87 height 7
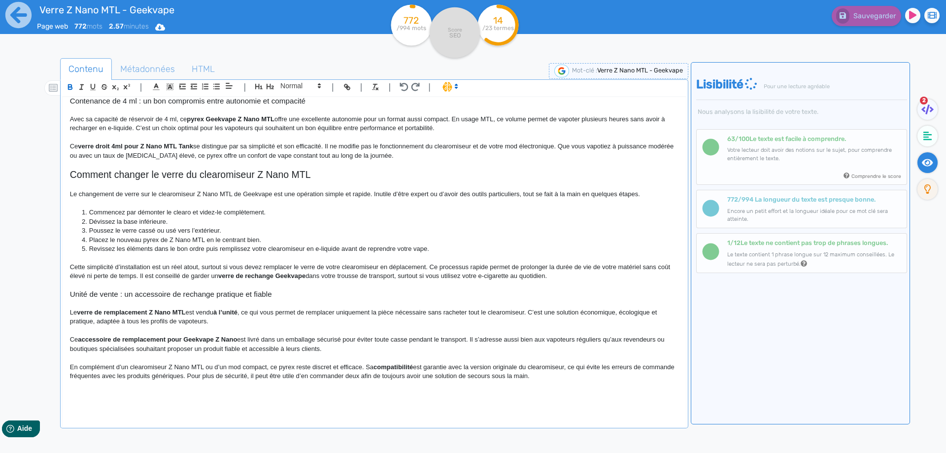
click at [385, 276] on p "Cette simplicité d’installation est un réel atout, surtout si vous devez rempla…" at bounding box center [374, 272] width 609 height 18
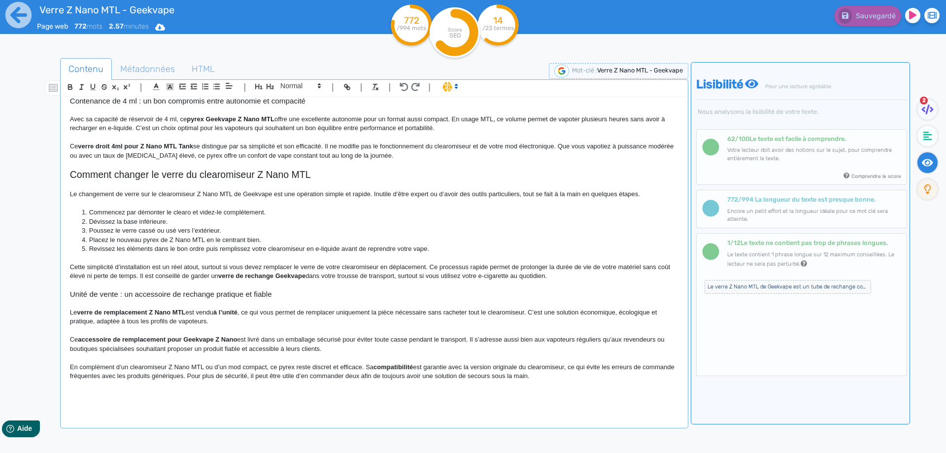
click at [117, 294] on h3 "Unité de vente : un accessoire de rechange pratique et fiable" at bounding box center [374, 294] width 609 height 9
click at [87, 296] on h3 "Unité de vente : un accessoire de rechange pratique et fiable" at bounding box center [374, 294] width 609 height 9
click at [79, 295] on h3 "Unité de vente : un accessoire de rechange pratique et fiable" at bounding box center [374, 294] width 609 height 9
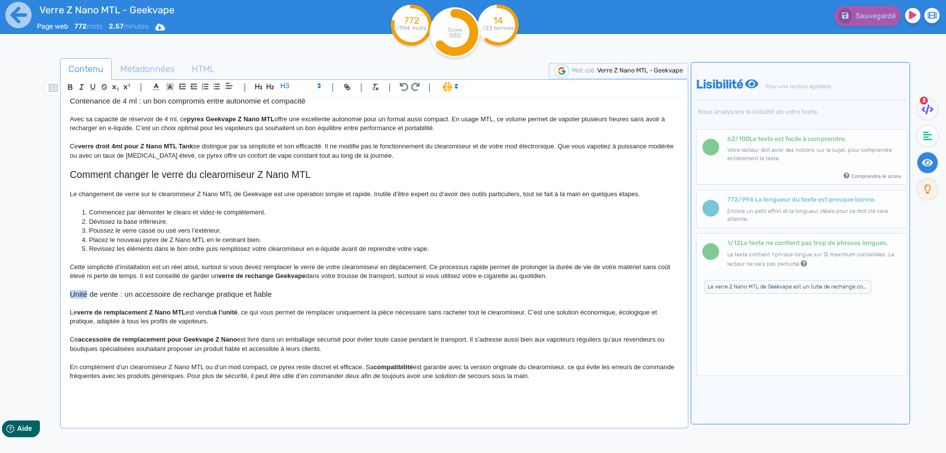
drag, startPoint x: 79, startPoint y: 295, endPoint x: 97, endPoint y: 291, distance: 18.2
click at [86, 291] on h3 "Unité de vente : un accessoire de rechange pratique et fiable" at bounding box center [374, 294] width 609 height 9
click at [97, 288] on div "Verre Z Nano MTL - Geekvape Verre Z Nano MTL : pyrex de remplacement Geekvape 4…" at bounding box center [375, 255] width 624 height 317
click at [109, 296] on h3 "Unité de vente : un accessoire de rechange pratique et fiable" at bounding box center [374, 294] width 609 height 9
click at [114, 298] on h3 "Unité de vente : un accessoire de rechange pratique et fiable" at bounding box center [374, 294] width 609 height 9
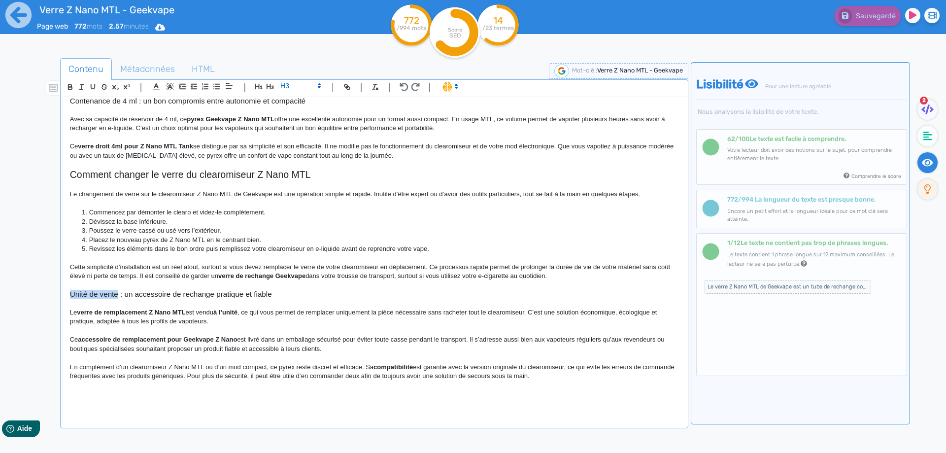
drag, startPoint x: 114, startPoint y: 298, endPoint x: 67, endPoint y: 295, distance: 47.9
click at [67, 295] on div "Verre Z Nano MTL - Geekvape Verre Z Nano MTL : pyrex de remplacement Geekvape 4…" at bounding box center [375, 255] width 624 height 317
click at [270, 86] on icon "button" at bounding box center [270, 86] width 8 height 8
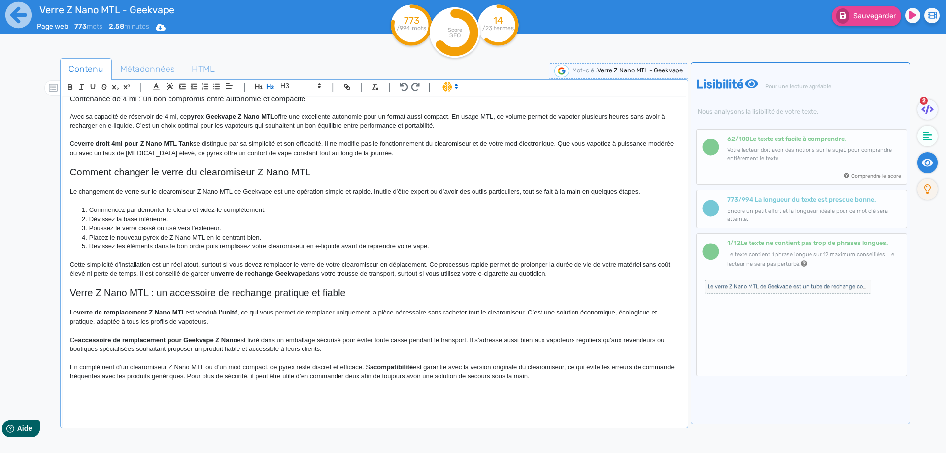
click at [238, 295] on h2 "Verre Z Nano MTL : un accessoire de rechange pratique et fiable" at bounding box center [374, 292] width 609 height 11
click at [239, 294] on h2 "Verre Z Nano MTL : un accessoire de rechange pratique et fiable" at bounding box center [374, 292] width 609 height 11
copy h2 "Verre Z Nano MTL : un accessoire de rechange pratique et fiable"
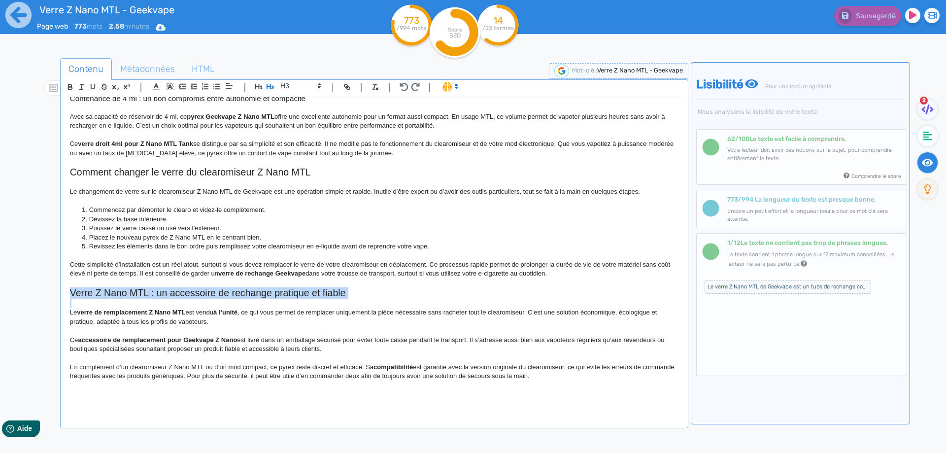
click at [383, 292] on h2 "Verre Z Nano MTL : un accessoire de rechange pratique et fiable" at bounding box center [374, 292] width 609 height 11
click at [228, 312] on strong "à l’unité" at bounding box center [225, 312] width 24 height 7
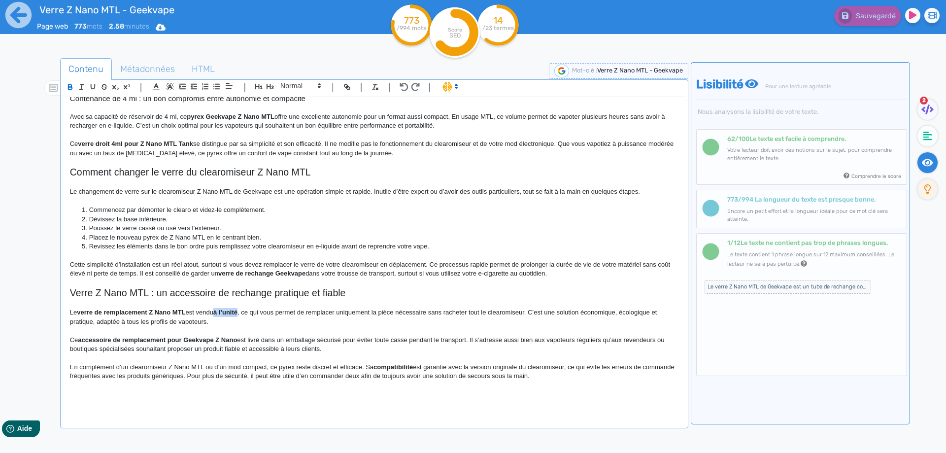
drag, startPoint x: 228, startPoint y: 312, endPoint x: 219, endPoint y: 311, distance: 9.5
click at [276, 323] on p "Le verre de remplacement Z Nano MTL est vendu à l’unité, ce qui vous permet de …" at bounding box center [374, 317] width 609 height 18
click at [241, 313] on p "Le verre de remplacement Z Nano MTL est vendu à l’unité, ce qui vous permet de …" at bounding box center [374, 317] width 609 height 18
click at [351, 314] on p "Le verre de remplacement Z Nano MTL est vendu à l’unité. Cela vous permet de re…" at bounding box center [374, 317] width 609 height 18
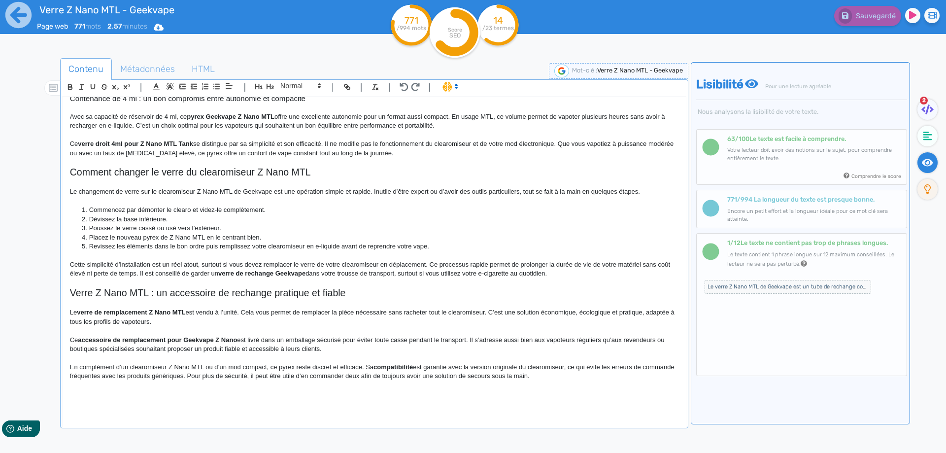
click at [156, 336] on strong "accessoire de remplacement pour Geekvape Z Nano" at bounding box center [157, 339] width 159 height 7
click at [196, 336] on p "Ce accessoire de la marque Geekvape Z Nano est livré dans un emballage sécurisé…" at bounding box center [374, 345] width 609 height 18
click at [196, 336] on strong "accessoire de la marque Geekvape Z Nano" at bounding box center [143, 339] width 130 height 7
drag, startPoint x: 199, startPoint y: 343, endPoint x: 64, endPoint y: 340, distance: 135.1
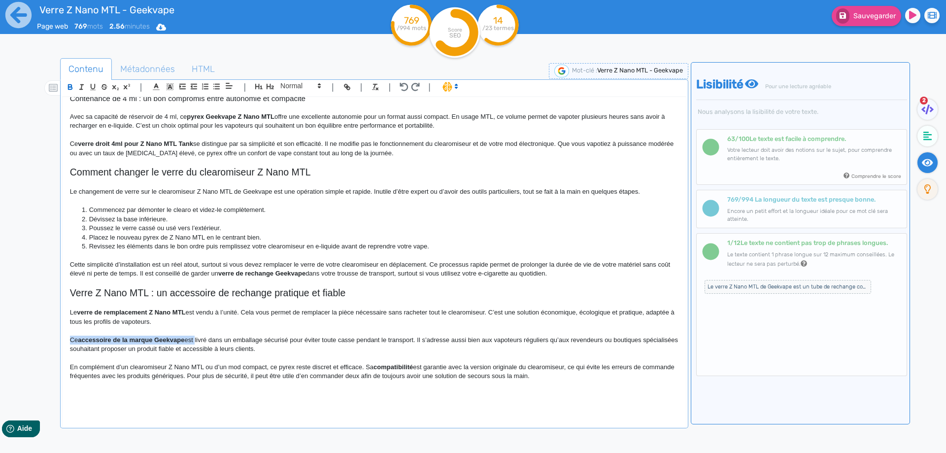
click at [64, 340] on div "Verre Z Nano MTL - Geekvape Verre Z Nano MTL : pyrex de remplacement Geekvape 4…" at bounding box center [375, 255] width 624 height 317
click at [78, 339] on p "Ce accessoire de la marque Geekvape est livré dans un emballage sécurisé pour é…" at bounding box center [374, 345] width 609 height 18
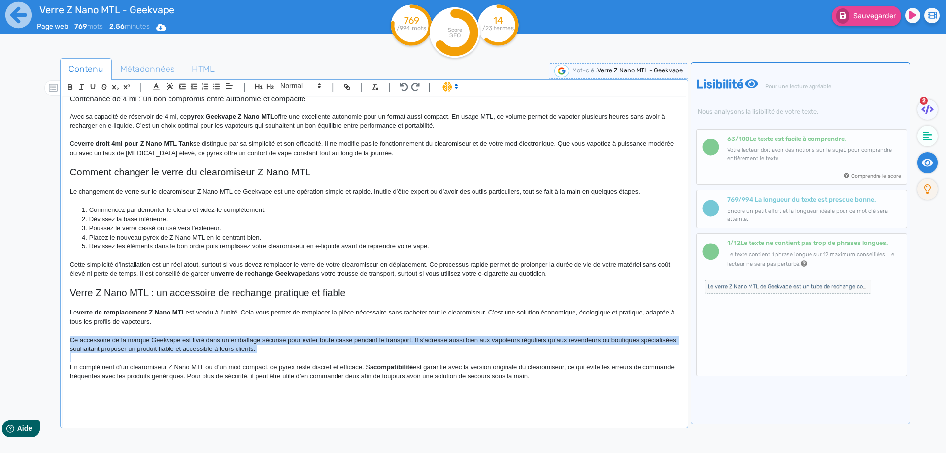
click at [78, 339] on p "Ce accessoire de la marque Geekvape est livré dans un emballage sécurisé pour é…" at bounding box center [374, 345] width 609 height 18
click at [77, 340] on p "Ce accessoire de la marque Geekvape est livré dans un emballage sécurisé pour é…" at bounding box center [374, 345] width 609 height 18
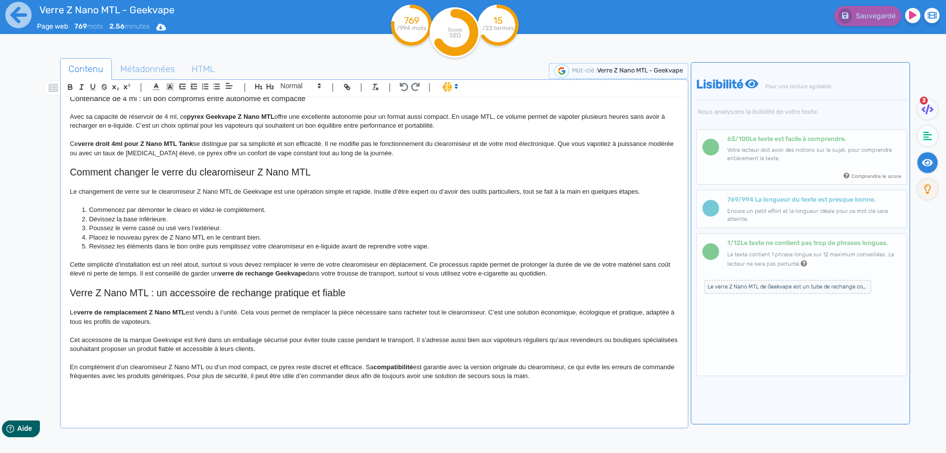
click at [185, 341] on p "Cet accessoire de la marque Geekvape est livré dans un emballage sécurisé pour …" at bounding box center [374, 345] width 609 height 18
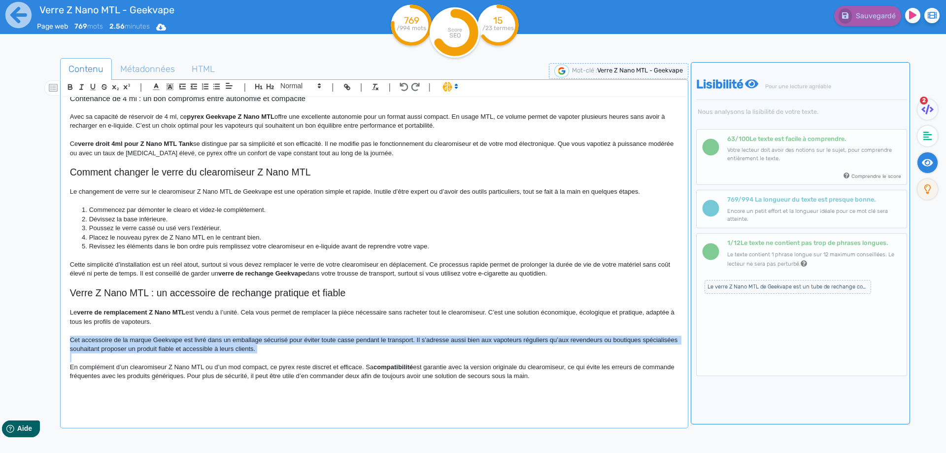
click at [185, 341] on p "Cet accessoire de la marque Geekvape est livré dans un emballage sécurisé pour …" at bounding box center [374, 345] width 609 height 18
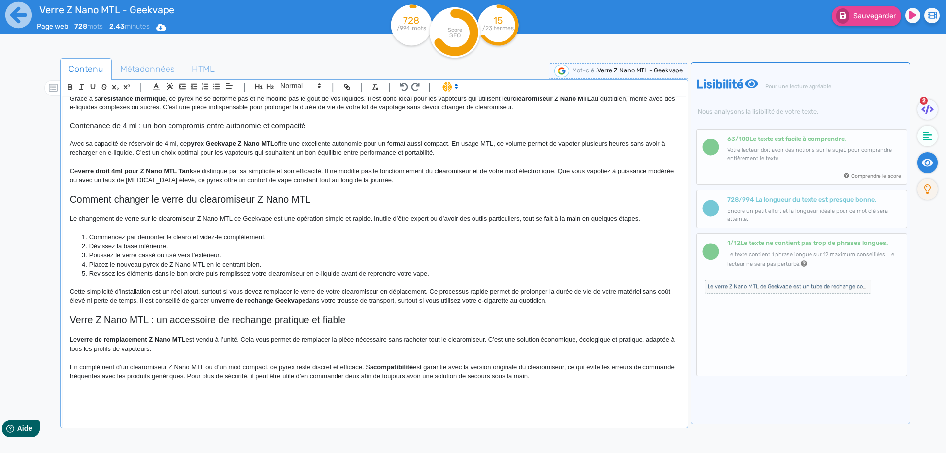
scroll to position [208, 0]
click at [402, 368] on strong "compatibilité" at bounding box center [393, 366] width 39 height 7
click at [433, 374] on p "En complément d’un clearomiseur Z Nano MTL ou d’un mod compact, ce pyrex reste …" at bounding box center [374, 372] width 609 height 18
click at [127, 376] on p "En complément d’un clearomiseur Z Nano MTL ou d’un mod compact, ce pyrex reste …" at bounding box center [374, 372] width 609 height 18
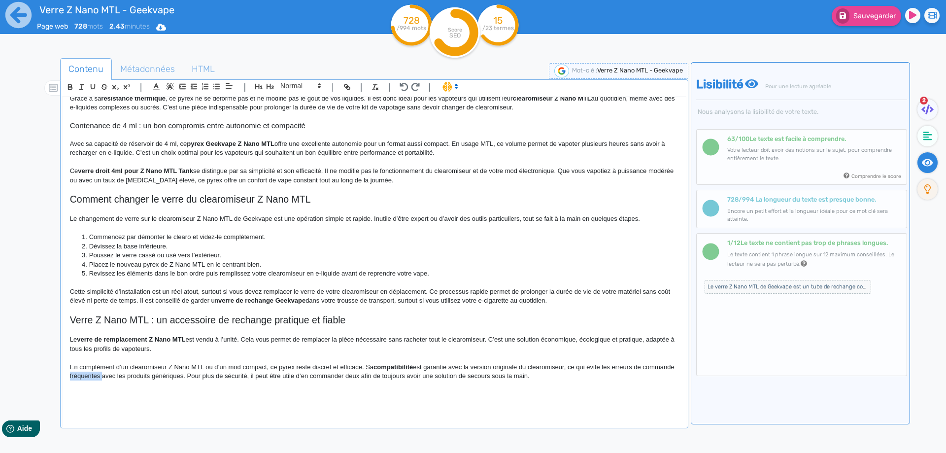
click at [127, 376] on p "En complément d’un clearomiseur Z Nano MTL ou d’un mod compact, ce pyrex reste …" at bounding box center [374, 372] width 609 height 18
click at [572, 367] on p "En complément d’un clearomiseur Z Nano MTL ou d’un mod compact, ce pyrex reste …" at bounding box center [374, 372] width 609 height 18
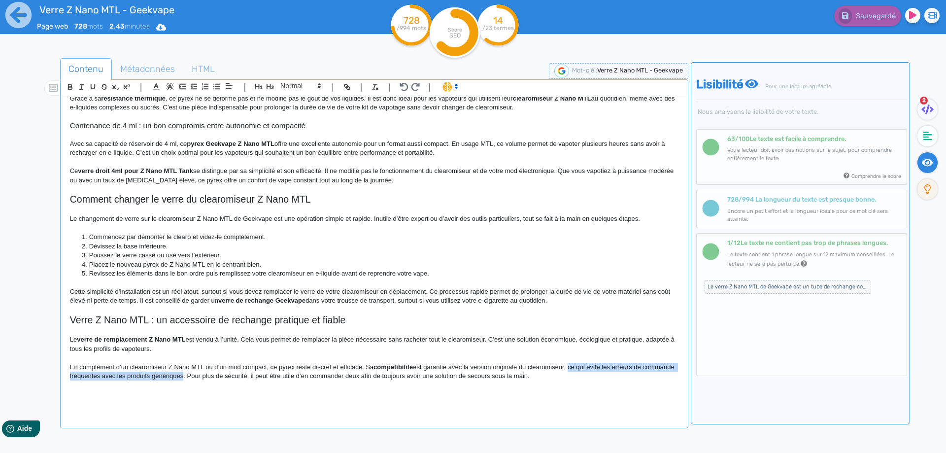
drag, startPoint x: 572, startPoint y: 367, endPoint x: 202, endPoint y: 379, distance: 370.3
click at [202, 379] on p "En complément d’un clearomiseur Z Nano MTL ou d’un mod compact, ce pyrex reste …" at bounding box center [374, 372] width 609 height 18
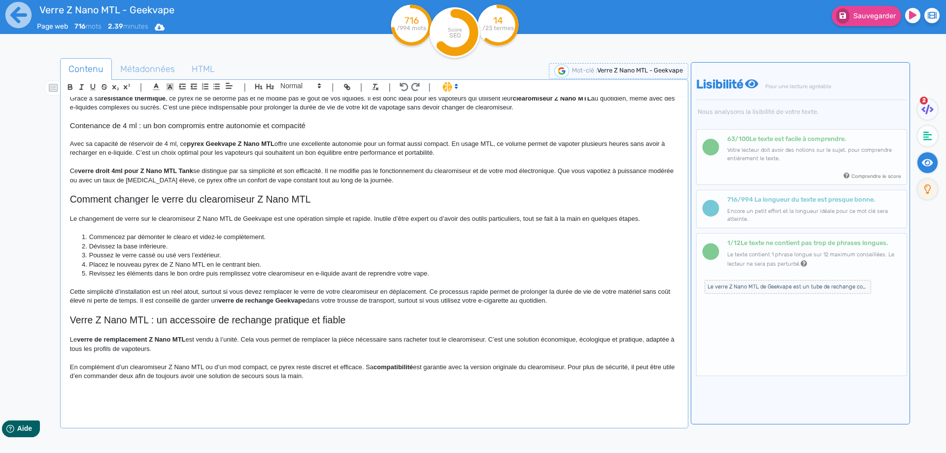
click at [347, 379] on p "En complément d’un clearomiseur Z Nano MTL ou d’un mod compact, ce pyrex reste …" at bounding box center [374, 372] width 609 height 18
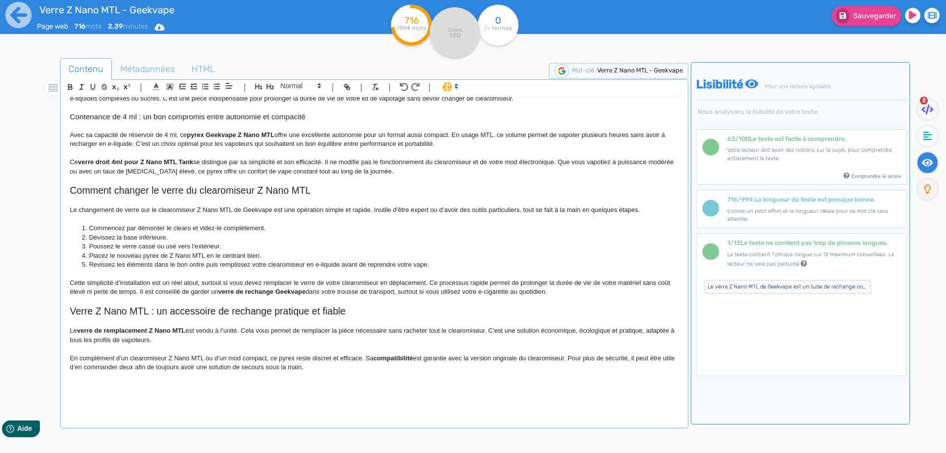
scroll to position [227, 0]
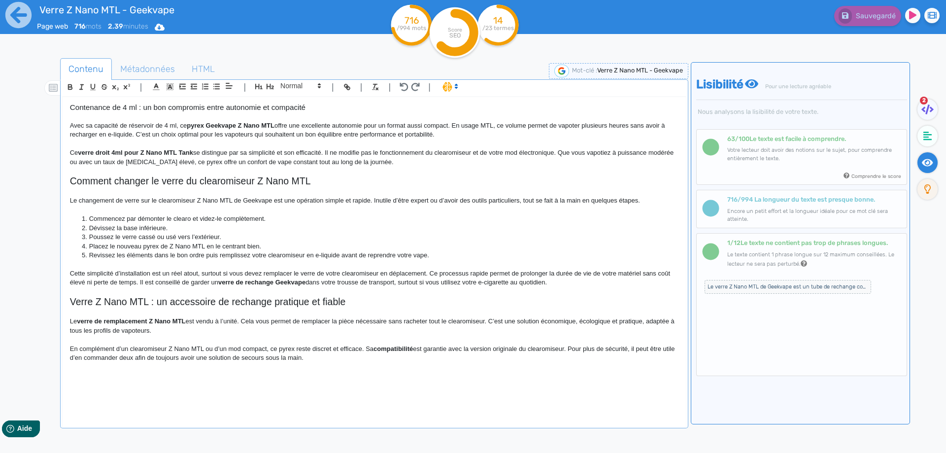
click at [747, 285] on span "Le verre Z Nano MTL de Geekvape est un tube de rechange conçu pour redonner vie…" at bounding box center [788, 287] width 167 height 14
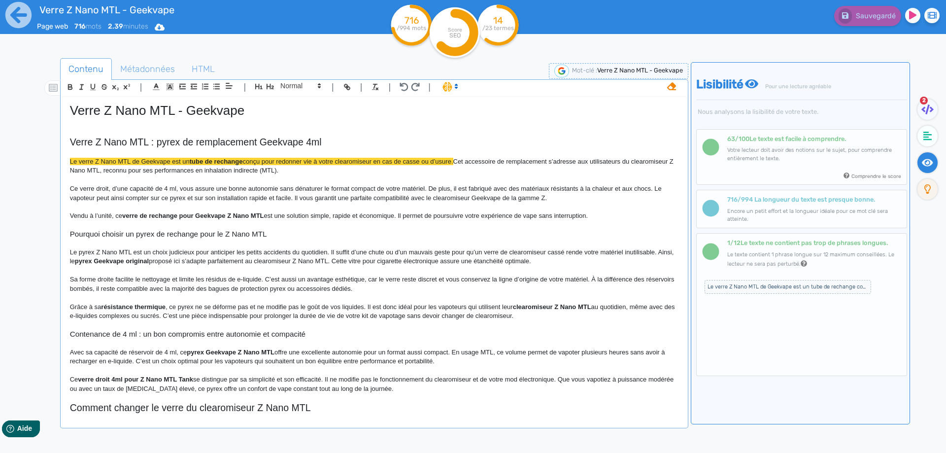
click at [243, 162] on strong "tube de rechange" at bounding box center [216, 161] width 53 height 7
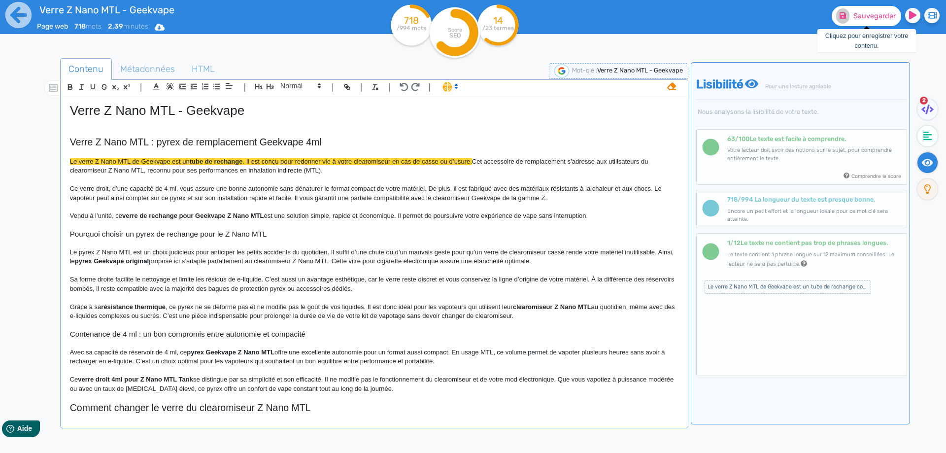
click at [857, 26] on button "Sauvegarder" at bounding box center [866, 16] width 69 height 20
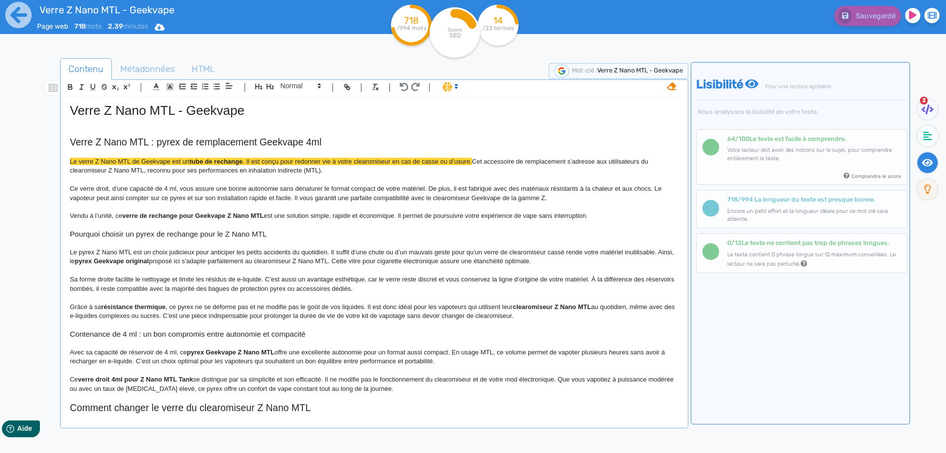
click at [667, 83] on icon at bounding box center [671, 86] width 9 height 9
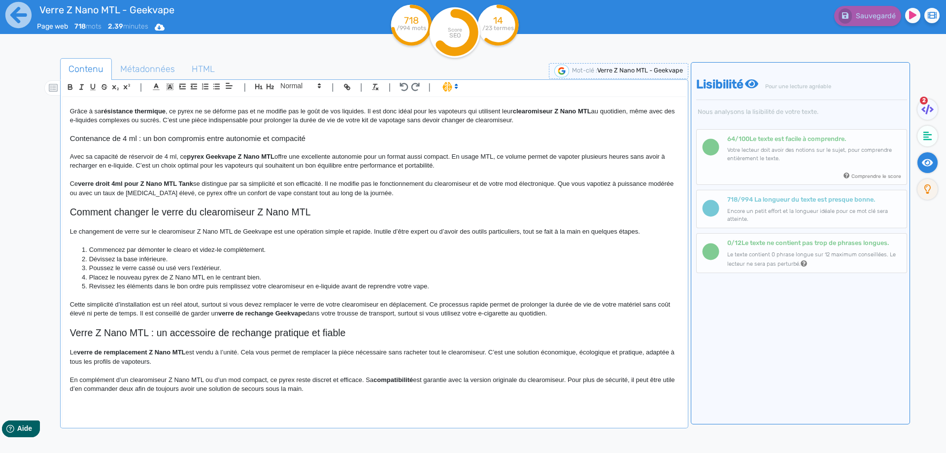
scroll to position [227, 0]
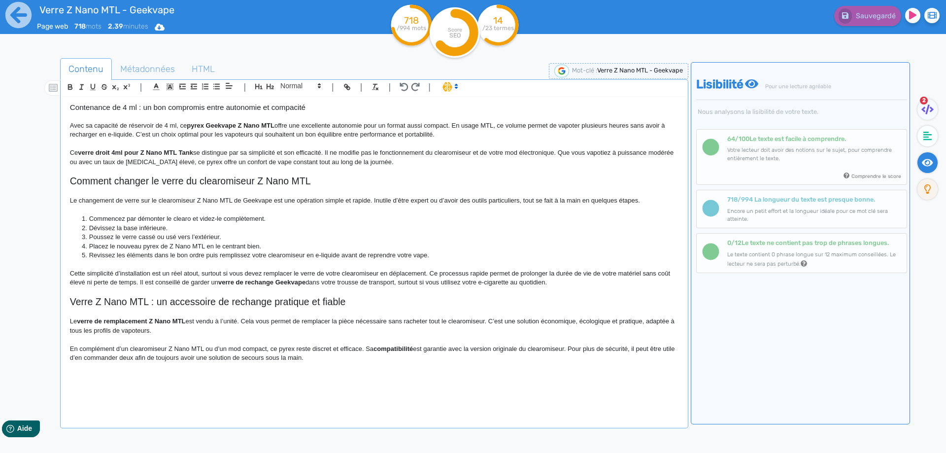
click at [218, 378] on p at bounding box center [374, 376] width 609 height 9
click at [271, 85] on icon "button" at bounding box center [270, 86] width 8 height 8
click at [144, 68] on span "Métadonnées" at bounding box center [147, 69] width 70 height 27
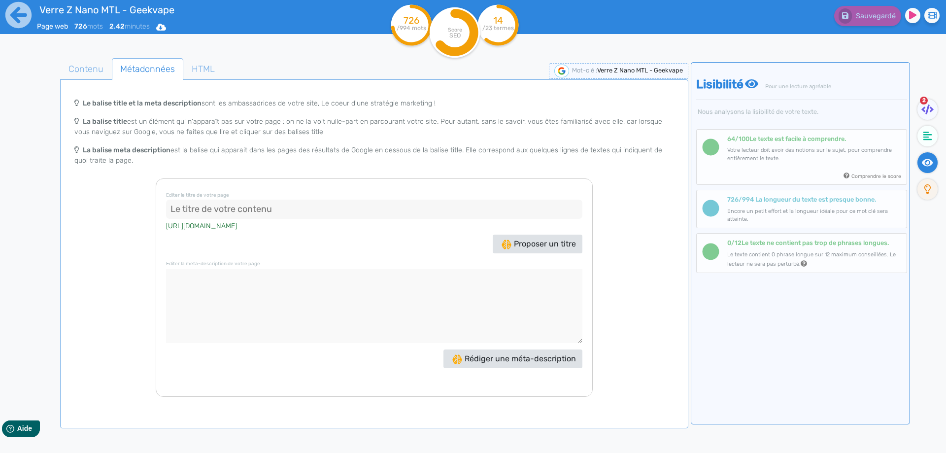
click at [237, 210] on input at bounding box center [374, 210] width 417 height 20
paste input "Verre Z Nano MTL Geekvape – Pyrex 4ml de remplacement"
drag, startPoint x: 287, startPoint y: 208, endPoint x: 295, endPoint y: 208, distance: 8.4
click at [295, 208] on input "Verre Z Nano MTL Geekvape – Pyrex 4ml de remplacement" at bounding box center [374, 210] width 417 height 20
type input "Verre Z Nano MTL Geekvape, pyrex 4ml de remplacement"
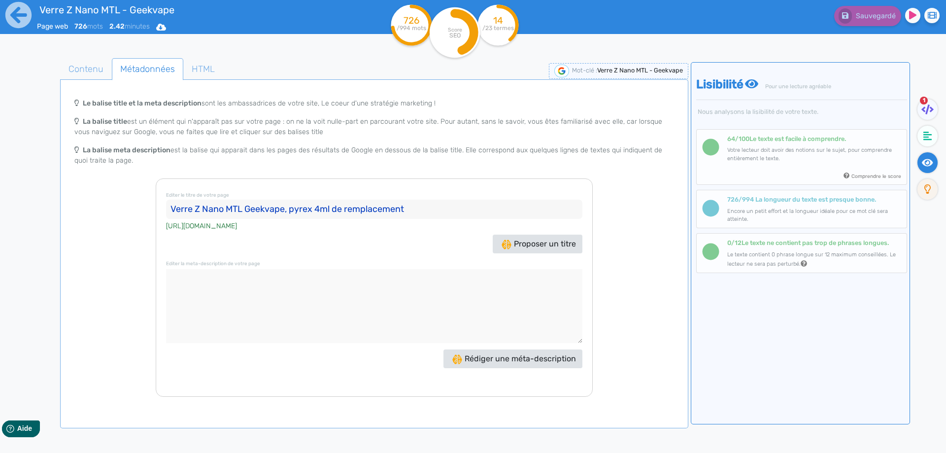
click at [280, 299] on textarea at bounding box center [374, 306] width 417 height 74
click at [83, 70] on span "Contenu" at bounding box center [86, 69] width 51 height 27
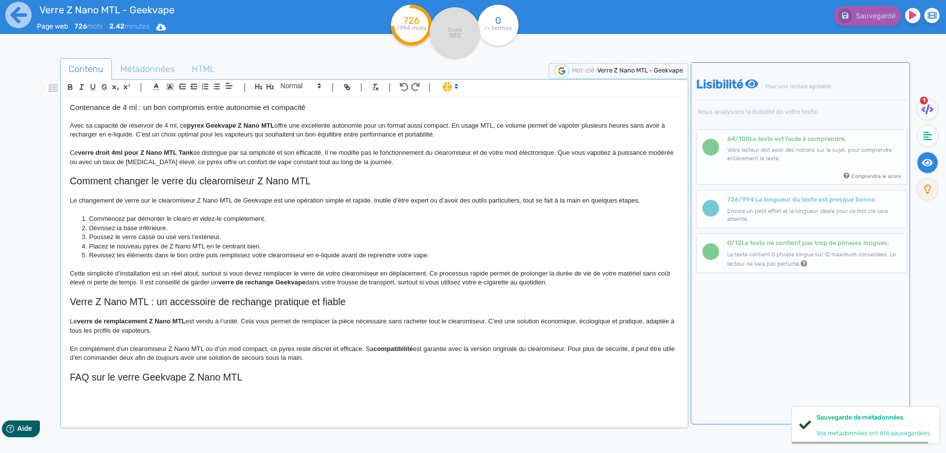
scroll to position [247, 0]
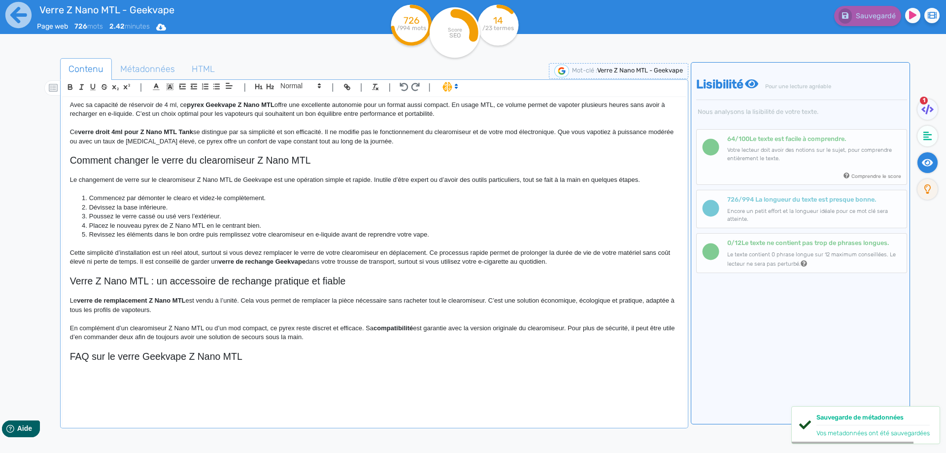
click at [122, 377] on p at bounding box center [374, 376] width 609 height 9
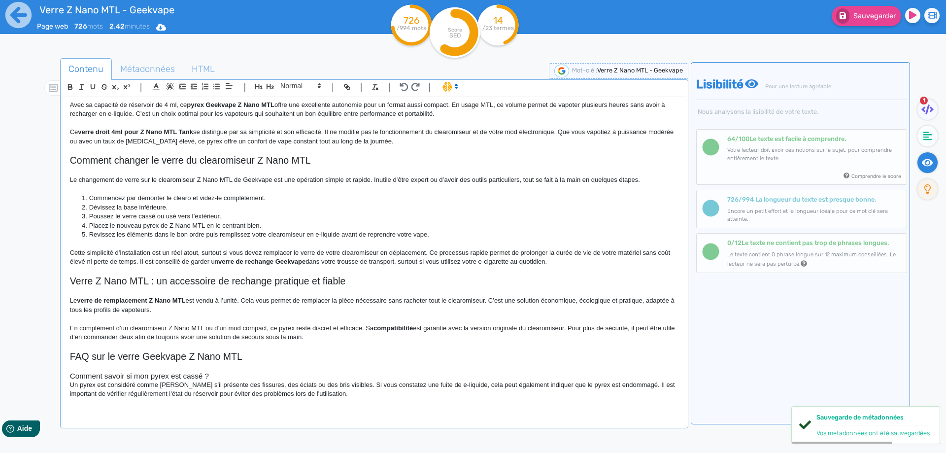
click at [250, 378] on h3 "Comment savoir si mon pyrex est cassé ?" at bounding box center [374, 376] width 609 height 9
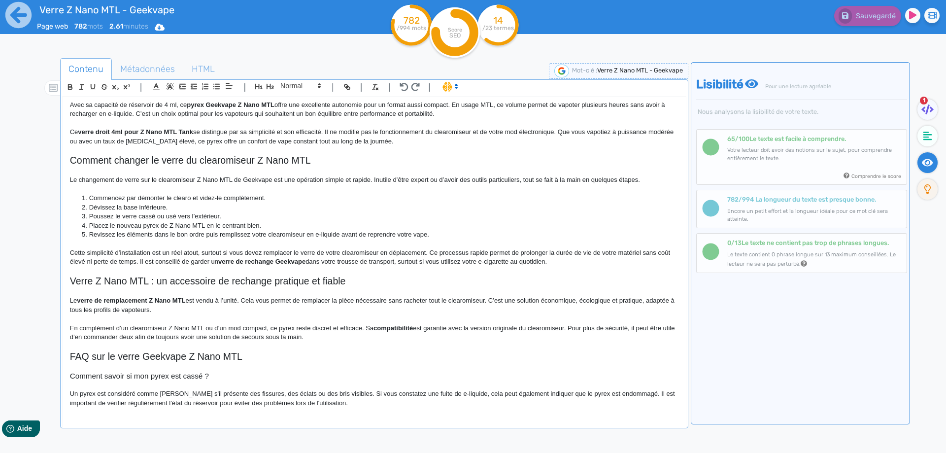
click at [127, 400] on p "Un pyrex est considéré comme [PERSON_NAME] s'il présente des fissures, des écla…" at bounding box center [374, 398] width 609 height 18
click at [329, 412] on p at bounding box center [374, 412] width 609 height 9
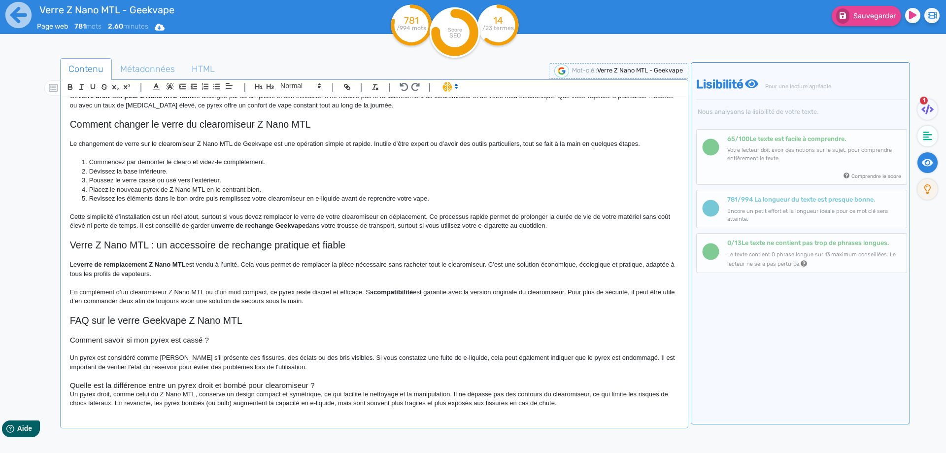
scroll to position [283, 0]
click at [225, 384] on h3 "Quelle est la différence entre un pyrex droit et bombé pour clearomiseur ?" at bounding box center [374, 385] width 609 height 9
click at [319, 386] on h3 "Quelle est la différence entre un pyrex droit et bulb pour clearomiseur ?" at bounding box center [374, 385] width 609 height 9
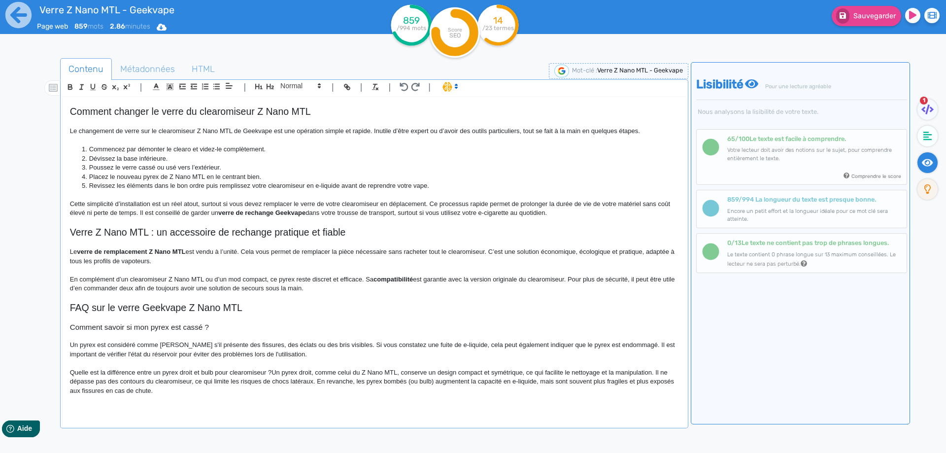
scroll to position [302, 0]
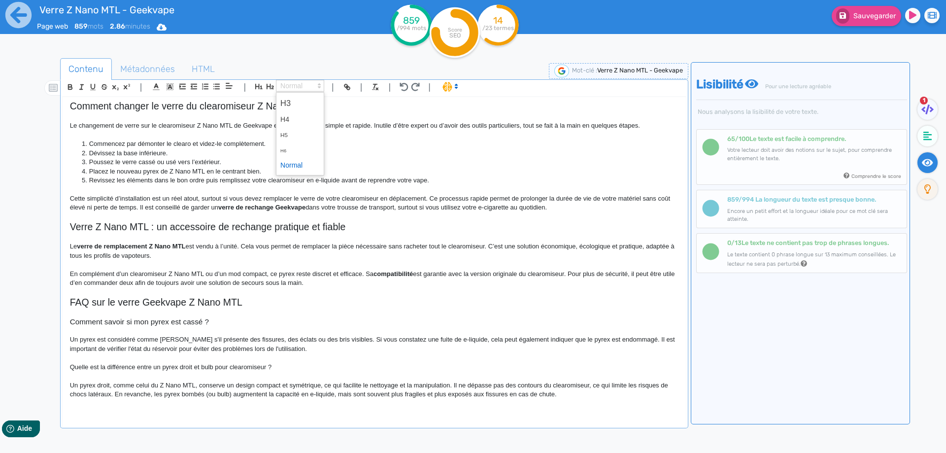
click at [299, 87] on span at bounding box center [300, 86] width 48 height 12
click at [298, 100] on span at bounding box center [299, 103] width 39 height 17
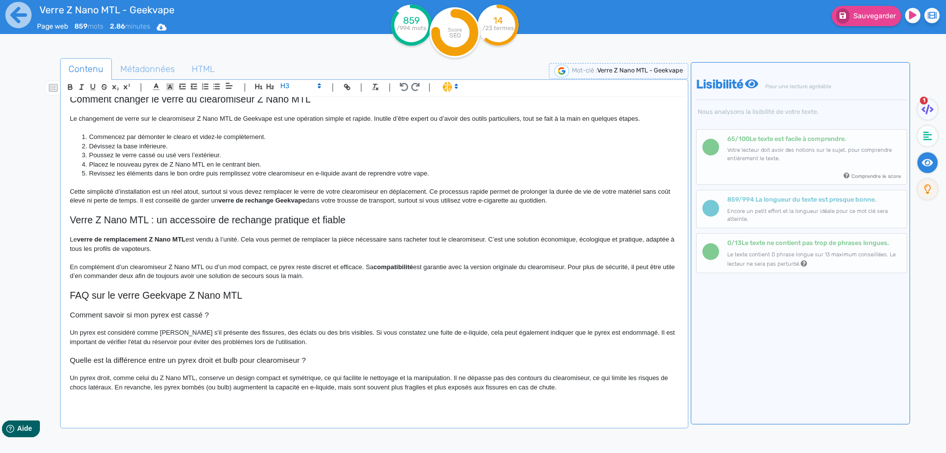
scroll to position [311, 0]
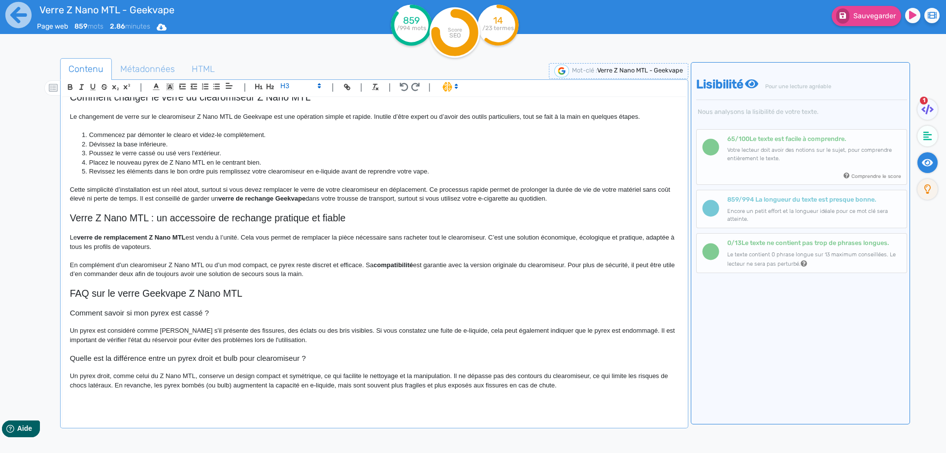
click at [324, 376] on p "Un pyrex droit, comme celui du Z Nano MTL, conserve un design compact et symétr…" at bounding box center [374, 381] width 609 height 18
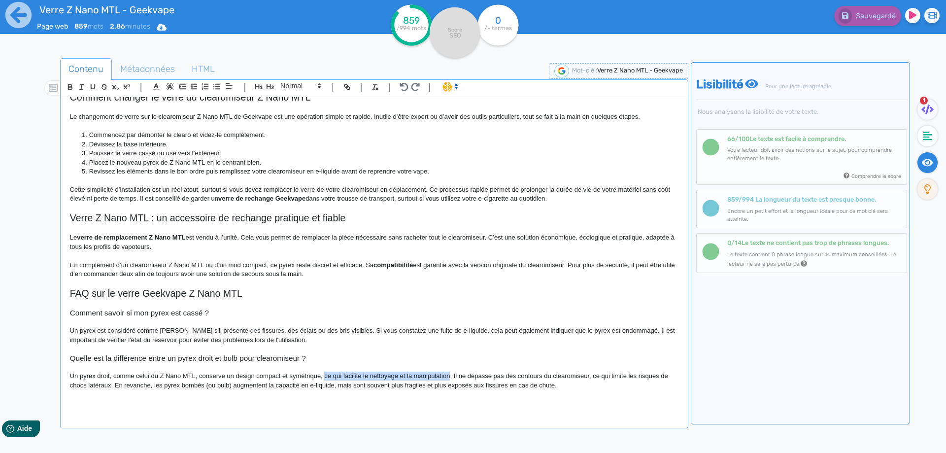
drag, startPoint x: 324, startPoint y: 376, endPoint x: 425, endPoint y: 377, distance: 101.5
click at [425, 377] on p "Un pyrex droit, comme celui du Z Nano MTL, conserve un design compact et symétr…" at bounding box center [374, 381] width 609 height 18
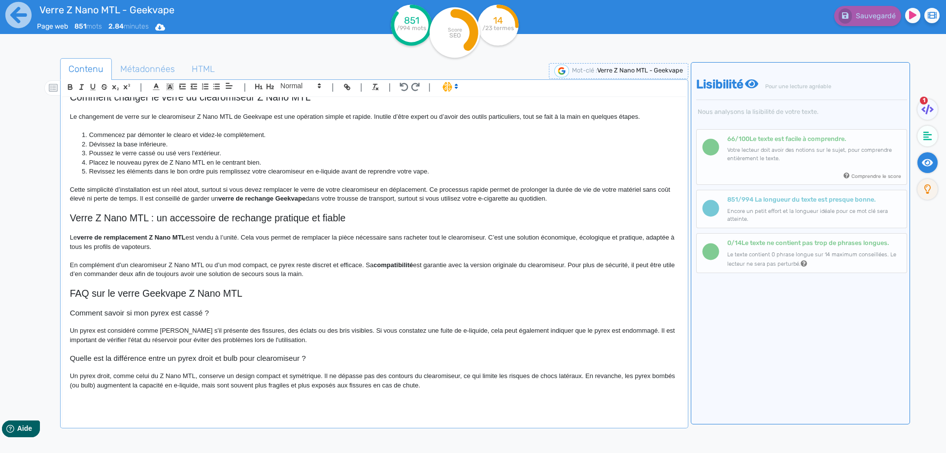
click at [98, 385] on p "Un pyrex droit, comme celui du Z Nano MTL, conserve un design compact et symétr…" at bounding box center [374, 381] width 609 height 18
drag, startPoint x: 98, startPoint y: 385, endPoint x: 113, endPoint y: 385, distance: 15.3
click at [113, 385] on p "Un pyrex droit, comme celui du Z Nano MTL, conserve un design compact et symétr…" at bounding box center [374, 381] width 609 height 18
click at [274, 385] on p "Un pyrex droit, comme celui du Z Nano MTL, conserve un design compact et symétr…" at bounding box center [374, 381] width 609 height 18
drag, startPoint x: 274, startPoint y: 385, endPoint x: 300, endPoint y: 384, distance: 26.1
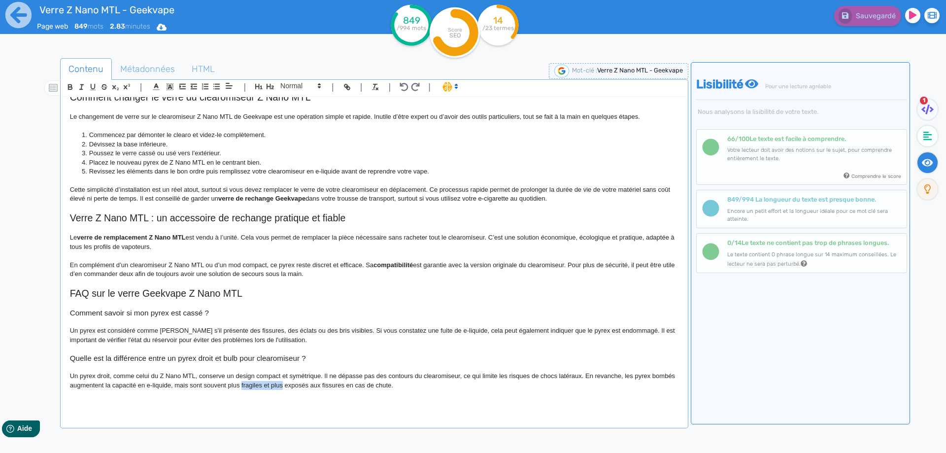
click at [300, 384] on p "Un pyrex droit, comme celui du Z Nano MTL, conserve un design compact et symétr…" at bounding box center [374, 381] width 609 height 18
click at [393, 385] on p "Un pyrex droit, comme celui du Z Nano MTL, conserve un design compact et symétr…" at bounding box center [374, 381] width 609 height 18
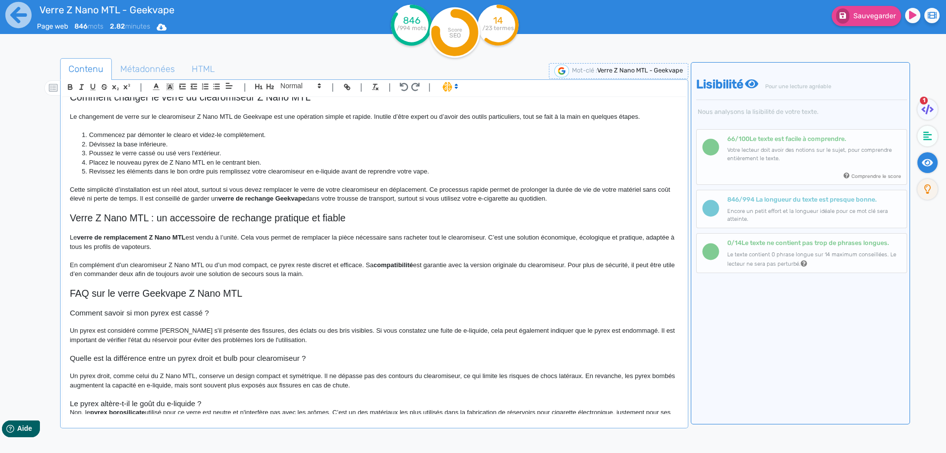
scroll to position [321, 0]
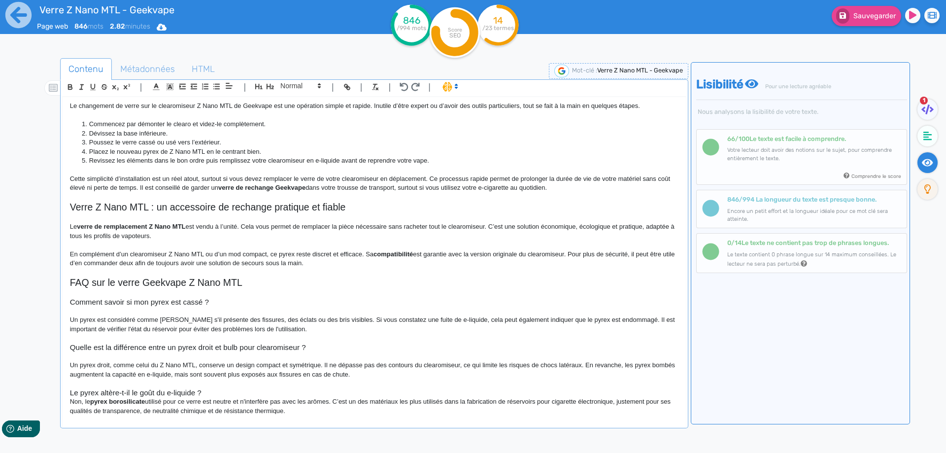
click at [199, 394] on h3 "Le pyrex altère-t-il le goût du e-liquide ?" at bounding box center [374, 392] width 609 height 9
click at [210, 391] on h3 "Le pyrex altère-t-il le goût du e-liquide ?" at bounding box center [374, 392] width 609 height 9
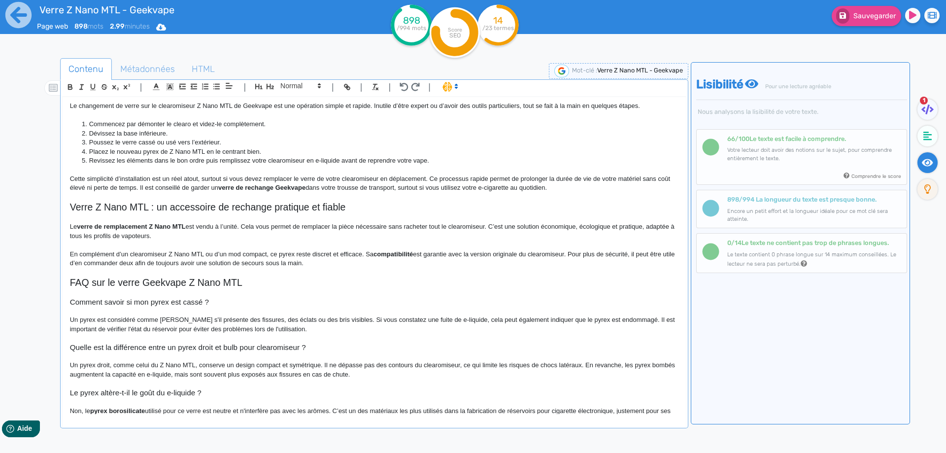
click at [103, 413] on strong "pyrex borosilicate" at bounding box center [117, 410] width 55 height 7
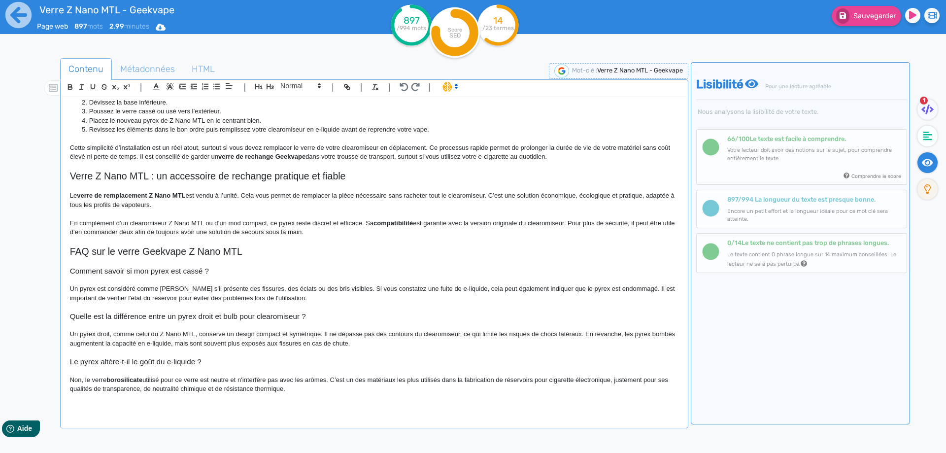
scroll to position [356, 0]
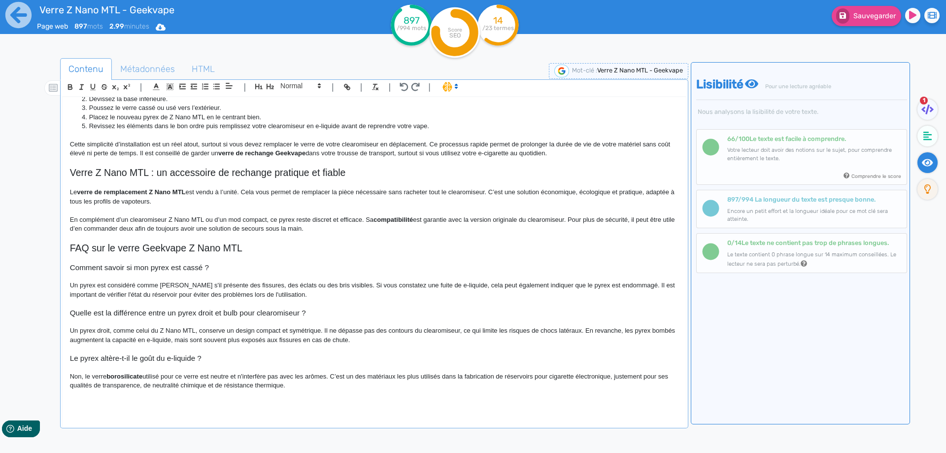
click at [119, 381] on p "Non, le verre borosilicate utilisé pour ce verre est neutre et n'interfère pas …" at bounding box center [374, 381] width 609 height 18
click at [192, 378] on p "Non, le verre borosilicate utilisé pour ce verre est neutre et n'interfère pas …" at bounding box center [374, 381] width 609 height 18
click at [359, 386] on p "Non, le verre borosilicate utilisé pour ce tank est neutre et n'interfère pas a…" at bounding box center [374, 381] width 609 height 18
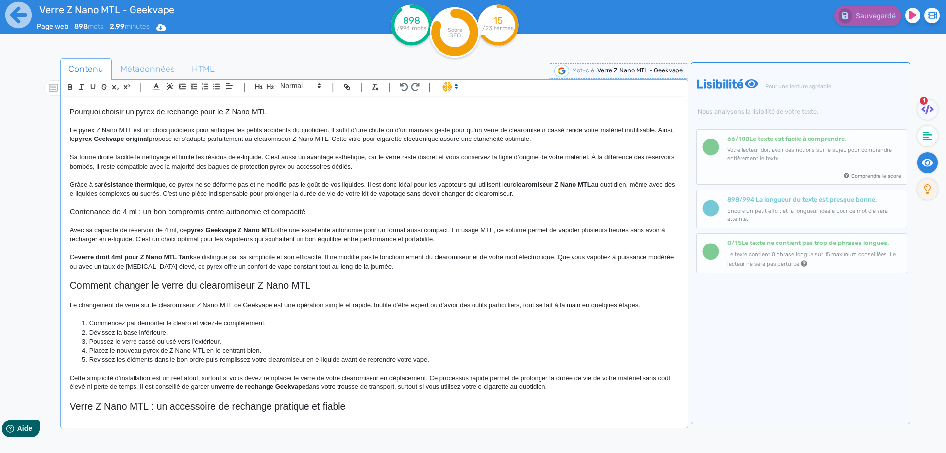
scroll to position [0, 0]
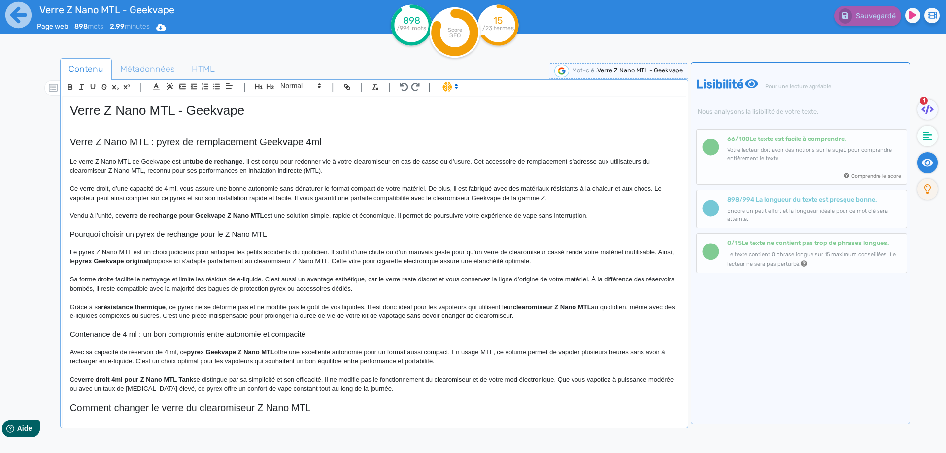
click at [202, 118] on h1 "Verre Z Nano MTL - Geekvape" at bounding box center [374, 110] width 609 height 15
click at [211, 120] on p at bounding box center [374, 122] width 609 height 9
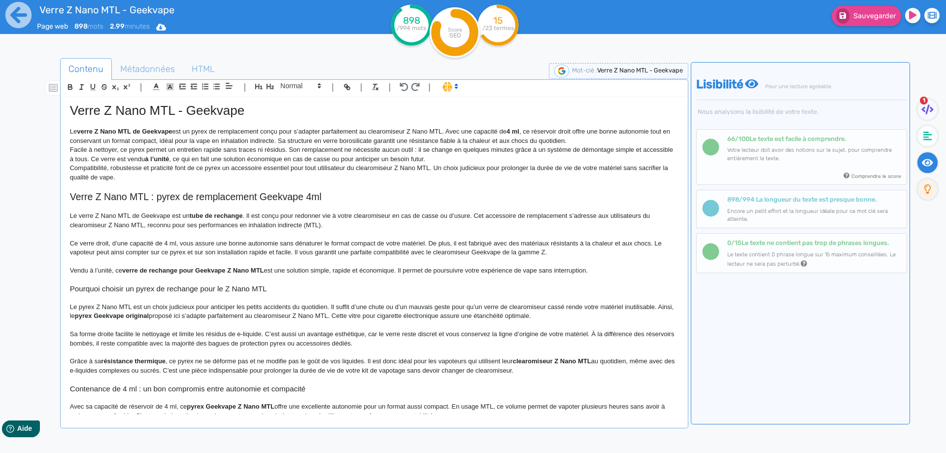
click at [597, 141] on p "Le verre Z Nano MTL de Geekvape est un pyrex de remplacement conçu pour s’adapt…" at bounding box center [374, 136] width 609 height 18
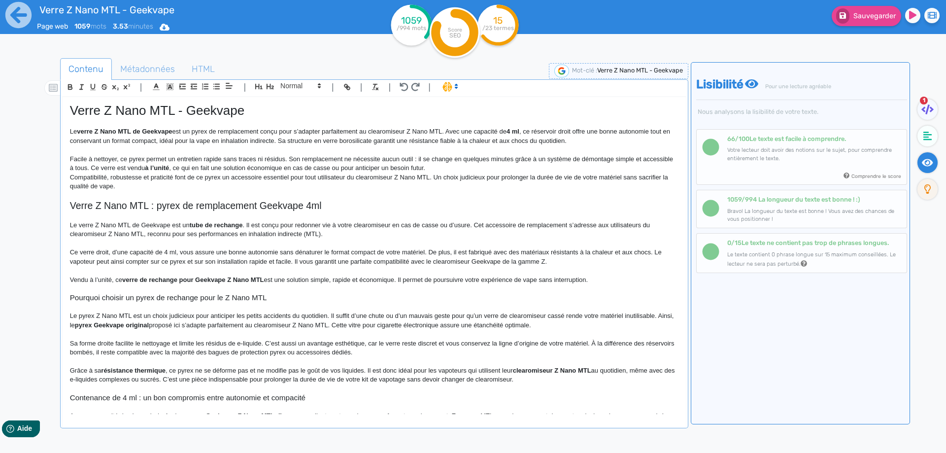
click at [500, 174] on p "Compatibilité, robustesse et praticité font de ce pyrex un accessoire essentiel…" at bounding box center [374, 182] width 609 height 18
click at [500, 169] on p "Facile à nettoyer, ce pyrex permet un entretien rapide sans traces ni résidus. …" at bounding box center [374, 164] width 609 height 18
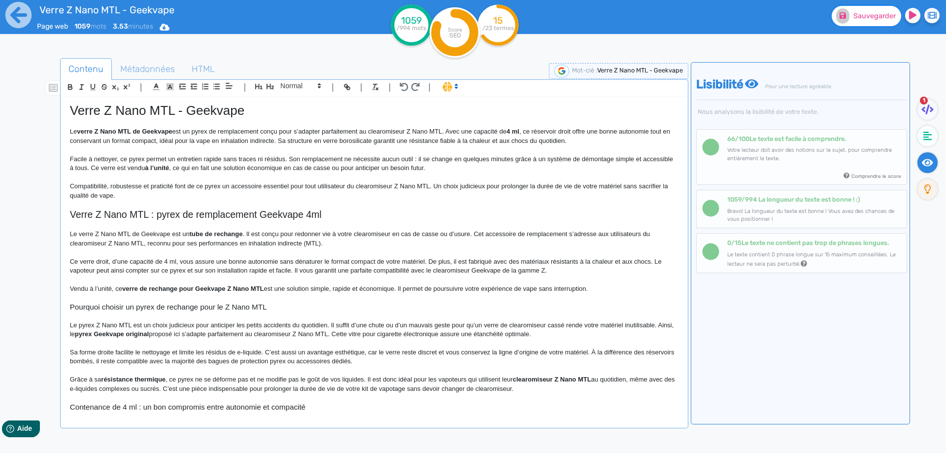
click at [859, 23] on button "Sauvegarder" at bounding box center [866, 16] width 69 height 20
click at [86, 131] on strong "verre Z Nano MTL de Geekvape" at bounding box center [124, 131] width 95 height 7
click at [203, 137] on p "Le verre Z Nano MTL de Geekvape est un pyrex de remplacement conçu pour s’adapt…" at bounding box center [374, 136] width 609 height 18
click at [341, 131] on p "Le verre Z Nano MTL de Geekvape est un pyrex de remplacement conçu pour s’adapt…" at bounding box center [374, 136] width 609 height 18
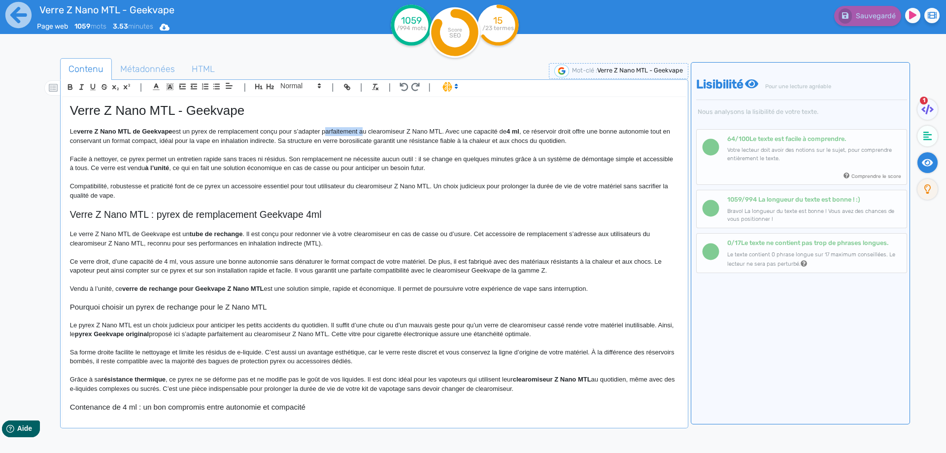
click at [341, 131] on p "Le verre Z Nano MTL de Geekvape est un pyrex de remplacement conçu pour s’adapt…" at bounding box center [374, 136] width 609 height 18
click at [862, 17] on span "Sauvegarder" at bounding box center [875, 16] width 42 height 8
click at [477, 132] on strong "4 ml" at bounding box center [475, 131] width 13 height 7
click at [481, 133] on strong "4 ml" at bounding box center [475, 131] width 13 height 7
click at [482, 133] on strong "4 ml" at bounding box center [475, 131] width 13 height 7
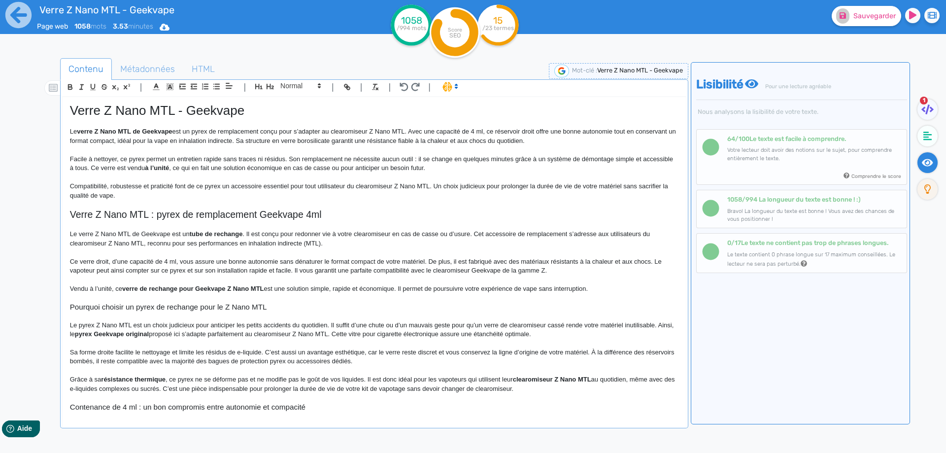
drag, startPoint x: 482, startPoint y: 133, endPoint x: 476, endPoint y: 133, distance: 5.9
click at [446, 131] on p "Le verre Z Nano MTL de Geekvape est un pyrex de remplacement conçu pour s’adapt…" at bounding box center [374, 136] width 609 height 18
click at [162, 140] on p "Le verre Z Nano MTL de Geekvape est un pyrex de remplacement conçu pour s’adapt…" at bounding box center [374, 136] width 609 height 18
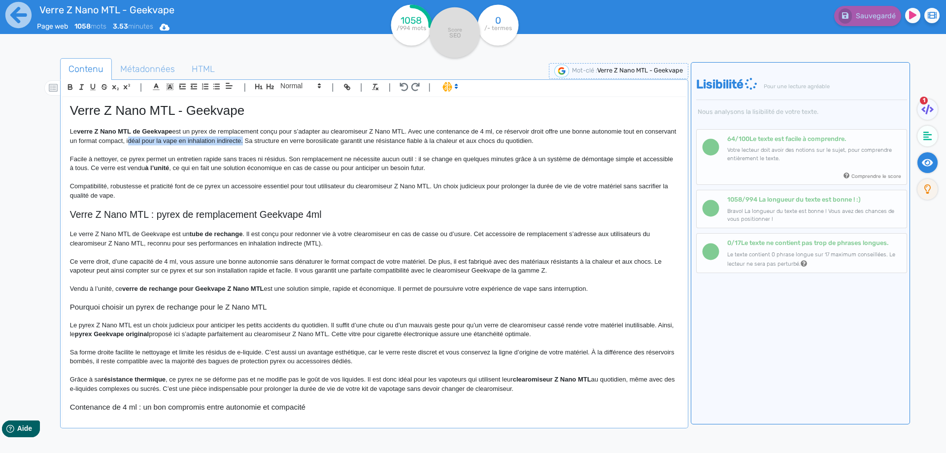
drag, startPoint x: 162, startPoint y: 140, endPoint x: 255, endPoint y: 142, distance: 92.7
click at [255, 142] on p "Le verre Z Nano MTL de Geekvape est un pyrex de remplacement conçu pour s’adapt…" at bounding box center [374, 136] width 609 height 18
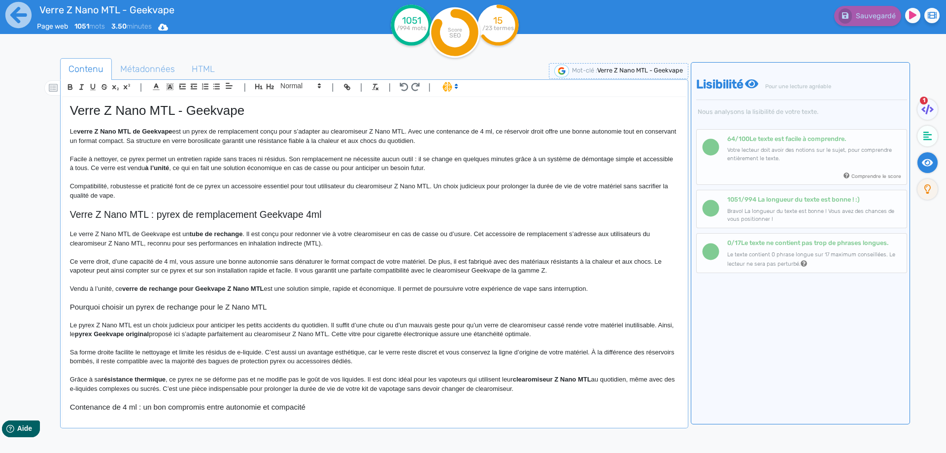
click at [420, 159] on p "Facile à nettoyer, ce pyrex permet un entretien rapide sans traces ni résidus. …" at bounding box center [374, 164] width 609 height 18
click at [415, 160] on p "Facile à nettoyer, ce pyrex permet un entretien rapide sans traces ni résidus. …" at bounding box center [374, 164] width 609 height 18
click at [122, 168] on p "Facile à nettoyer, ce pyrex permet un entretien rapide sans traces ni résidus. …" at bounding box center [374, 164] width 609 height 18
drag, startPoint x: 122, startPoint y: 168, endPoint x: 152, endPoint y: 171, distance: 30.2
click at [152, 171] on p "Facile à nettoyer, ce pyrex permet un entretien rapide sans traces ni résidus. …" at bounding box center [374, 164] width 609 height 18
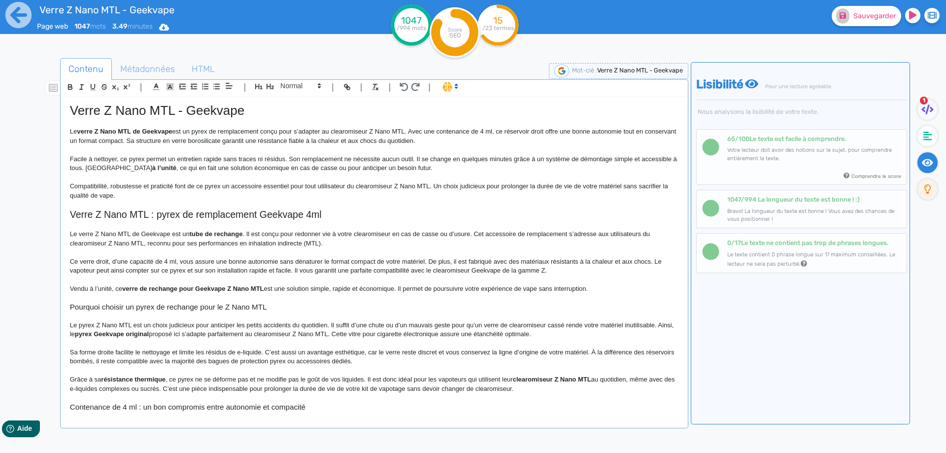
click at [177, 167] on p "Facile à nettoyer, ce pyrex permet un entretien rapide sans traces ni résidus. …" at bounding box center [374, 164] width 609 height 18
click at [337, 185] on p "Compatibilité, robustesse et praticité font de ce pyrex un accessoire essentiel…" at bounding box center [374, 191] width 609 height 18
click at [358, 190] on p "Compatibilité, robustesse et praticité font de ce pyrex un accessoire essentiel…" at bounding box center [374, 191] width 609 height 18
click at [381, 183] on p "Compatibilité, robustesse et praticité font de ce pyrex un accessoire essentiel…" at bounding box center [374, 191] width 609 height 18
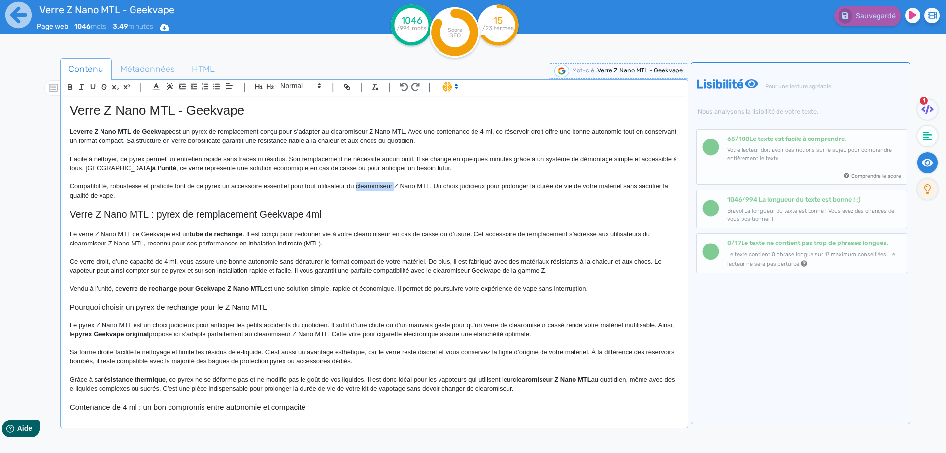
click at [381, 183] on p "Compatibilité, robustesse et praticité font de ce pyrex un accessoire essentiel…" at bounding box center [374, 191] width 609 height 18
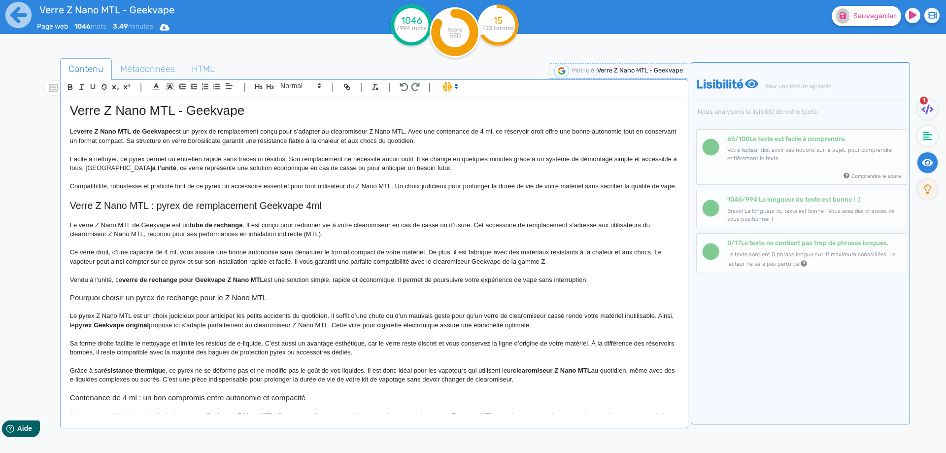
click at [389, 185] on p "Compatibilité, robustesse et praticité font de ce pyrex un accessoire essentiel…" at bounding box center [374, 186] width 609 height 9
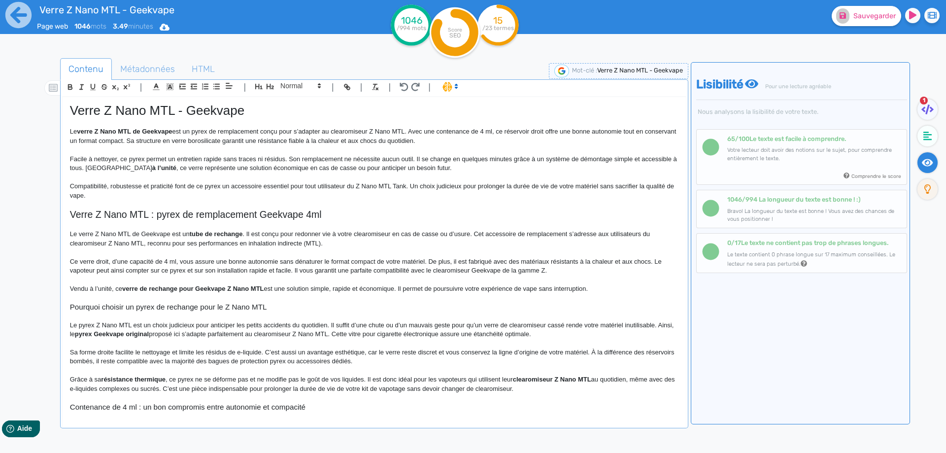
click at [355, 188] on p "Compatibilité, robustesse et praticité font de ce pyrex un accessoire essentiel…" at bounding box center [374, 191] width 609 height 18
drag, startPoint x: 366, startPoint y: 188, endPoint x: 401, endPoint y: 187, distance: 35.5
click at [401, 187] on p "Compatibilité, robustesse et praticité font de ce pyrex un accessoire essentiel…" at bounding box center [374, 191] width 609 height 18
copy p "Z Nano MTL Tank"
click at [416, 219] on h2 "Verre Z Nano MTL : pyrex de remplacement Geekvape 4ml" at bounding box center [374, 214] width 609 height 11
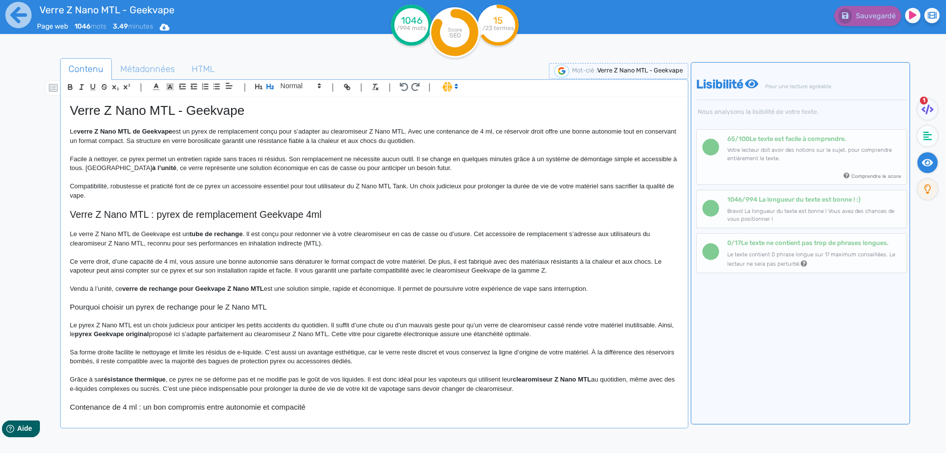
click at [412, 184] on p "Compatibilité, robustesse et praticité font de ce pyrex un accessoire essentiel…" at bounding box center [374, 191] width 609 height 18
click at [864, 16] on span "Sauvegarder" at bounding box center [875, 16] width 42 height 8
click at [162, 171] on strong "à l’unité" at bounding box center [164, 167] width 24 height 7
click at [152, 169] on strong "﻿ à l’unité" at bounding box center [164, 167] width 24 height 7
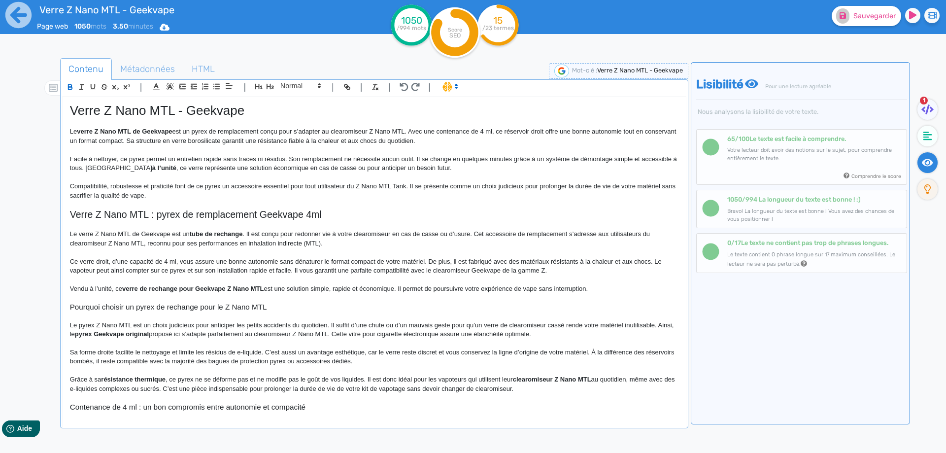
drag, startPoint x: 143, startPoint y: 169, endPoint x: 158, endPoint y: 170, distance: 14.9
click at [158, 170] on p "Facile à nettoyer, ce pyrex permet un entretien rapide sans traces ni résidus. …" at bounding box center [374, 164] width 609 height 18
drag, startPoint x: 275, startPoint y: 168, endPoint x: 278, endPoint y: 163, distance: 5.7
click at [277, 162] on p "Facile à nettoyer, ce pyrex permet un entretien rapide sans traces ni résidus. …" at bounding box center [374, 164] width 609 height 18
click at [414, 167] on p "Facile à nettoyer, ce pyrex permet un entretien rapide sans traces ni résidus. …" at bounding box center [374, 164] width 609 height 18
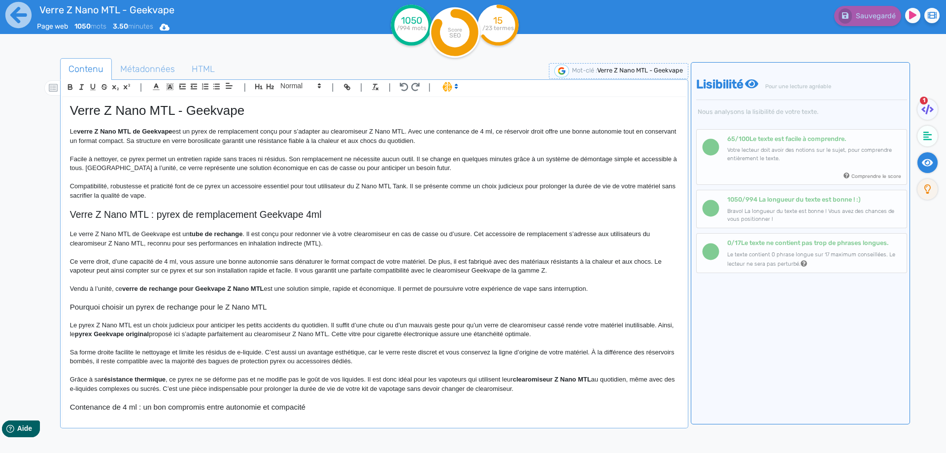
click at [90, 217] on span "Verre Z Nano MTL : pyrex de remplacement Geekvape 4ml" at bounding box center [196, 214] width 252 height 11
click at [104, 216] on span "Verre Z Nano MTL : pyrex de remplacement Geekvape 4ml" at bounding box center [196, 214] width 252 height 11
click at [113, 216] on span "Verre Z Nano MTL : pyrex de remplacement Geekvape 4ml" at bounding box center [196, 214] width 252 height 11
click at [97, 216] on span "Verre Z Nano MTL : pyrex de remplacement Geekvape 4ml" at bounding box center [196, 214] width 252 height 11
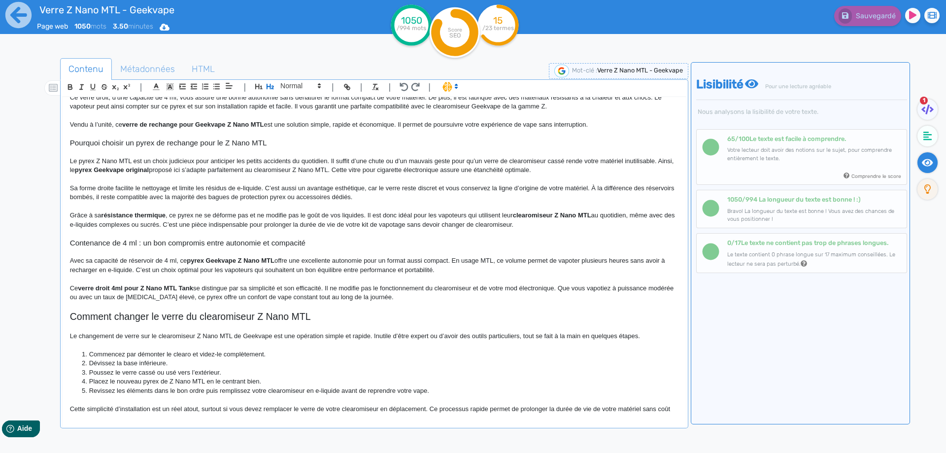
scroll to position [411, 0]
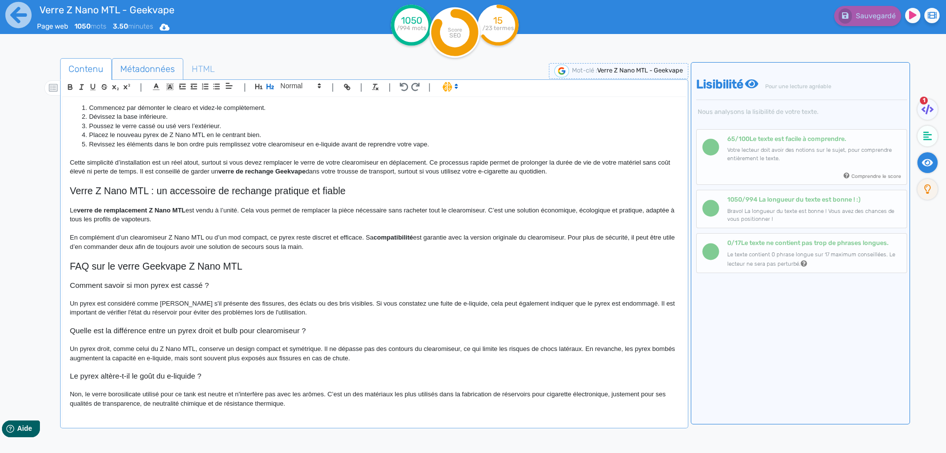
click at [135, 70] on span "Métadonnées" at bounding box center [147, 69] width 70 height 27
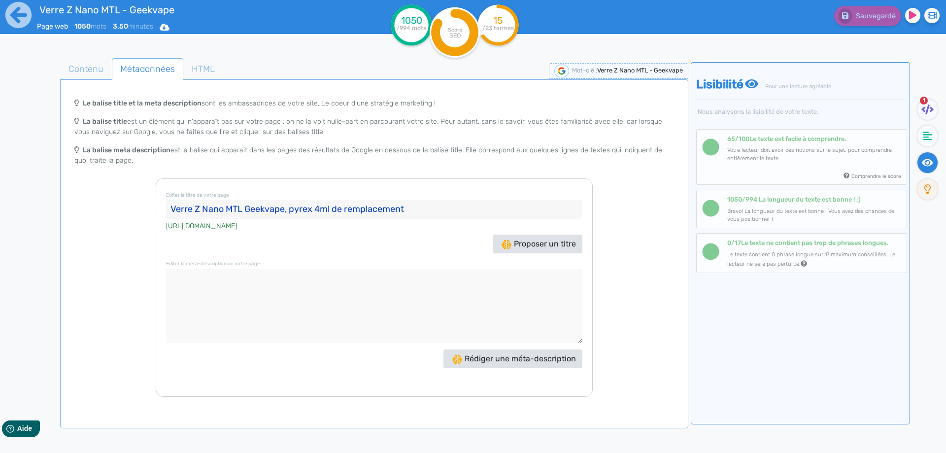
click at [249, 280] on textarea at bounding box center [374, 306] width 417 height 74
paste textarea "Le verre Z Nano MTL de Geekvape remplace le pyrex cassé de votre clearomiseur Z…"
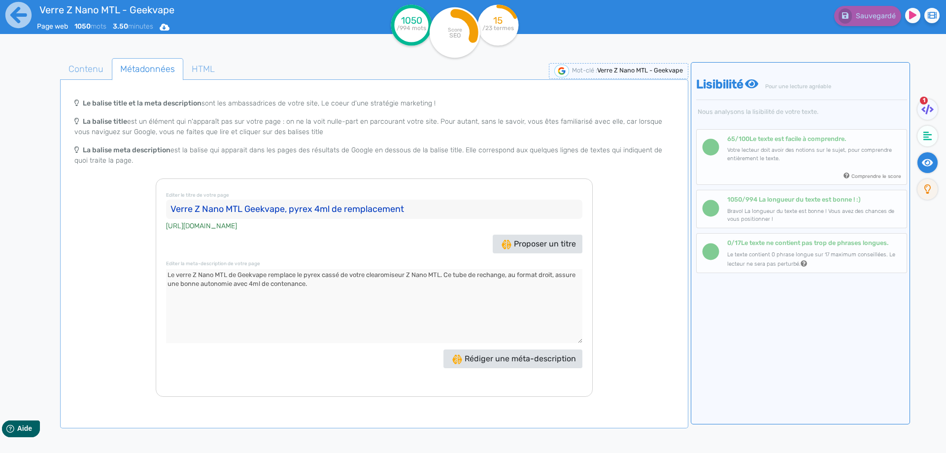
type textarea "Le verre Z Nano MTL de Geekvape remplace le pyrex cassé de votre clearomiseur Z…"
click at [926, 103] on span "1" at bounding box center [924, 101] width 8 height 8
click at [927, 109] on icon at bounding box center [928, 109] width 12 height 10
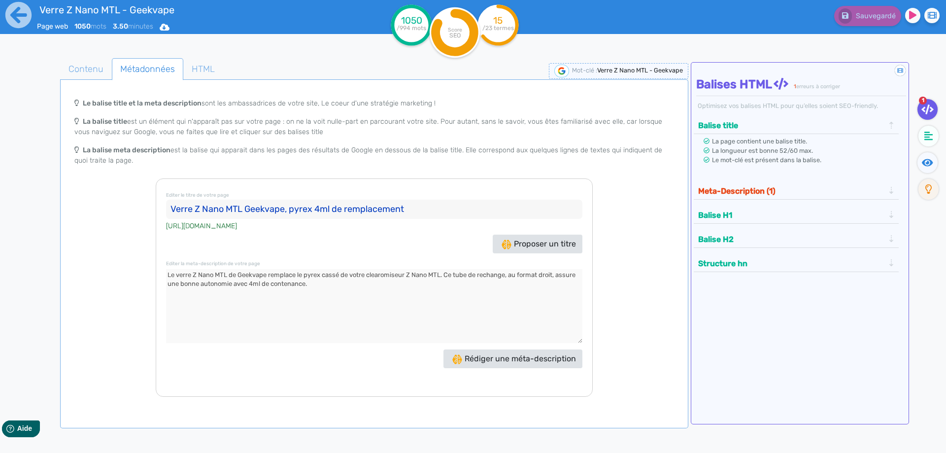
click at [824, 191] on button "Meta-Description (1)" at bounding box center [791, 191] width 192 height 16
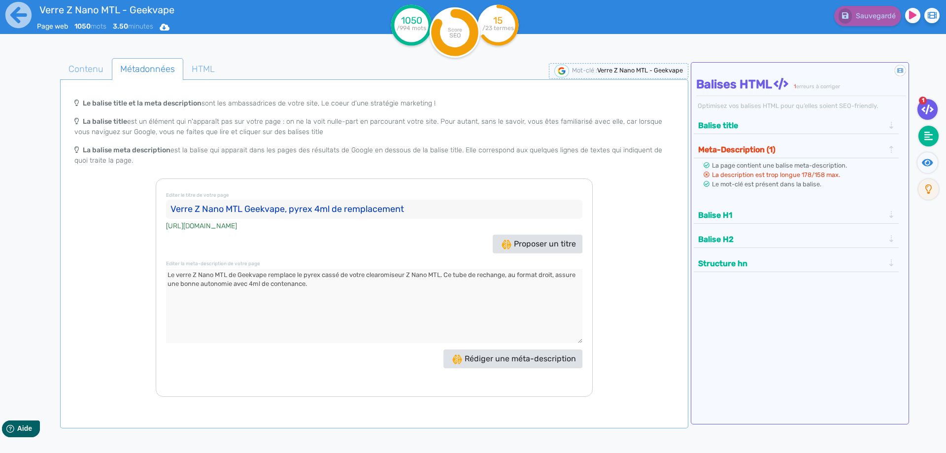
click at [921, 137] on fa-icon at bounding box center [929, 136] width 20 height 21
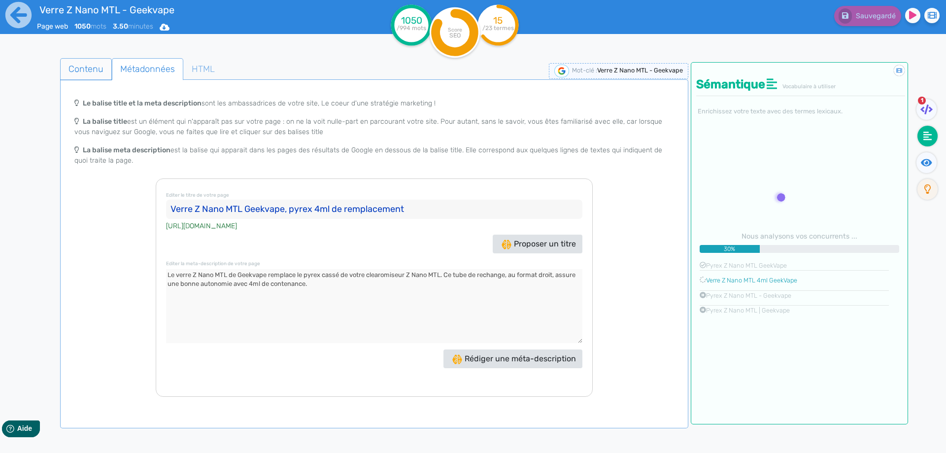
click at [97, 76] on span "Contenu" at bounding box center [86, 69] width 51 height 27
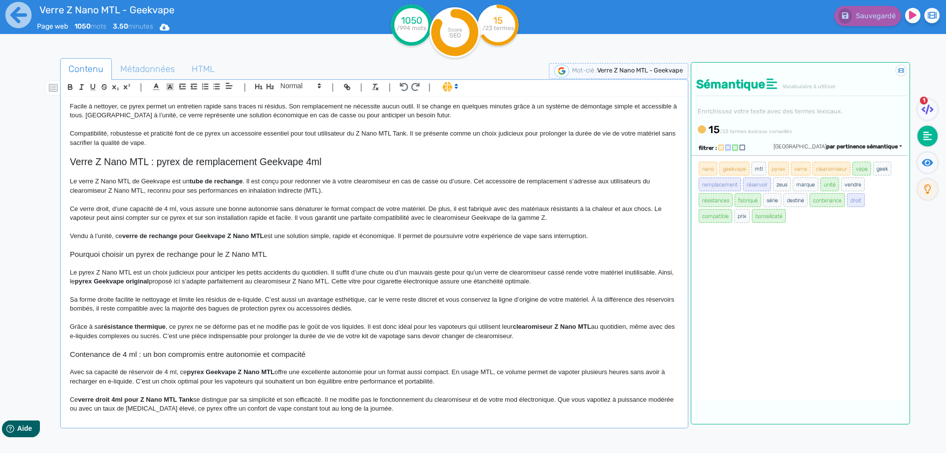
scroll to position [0, 0]
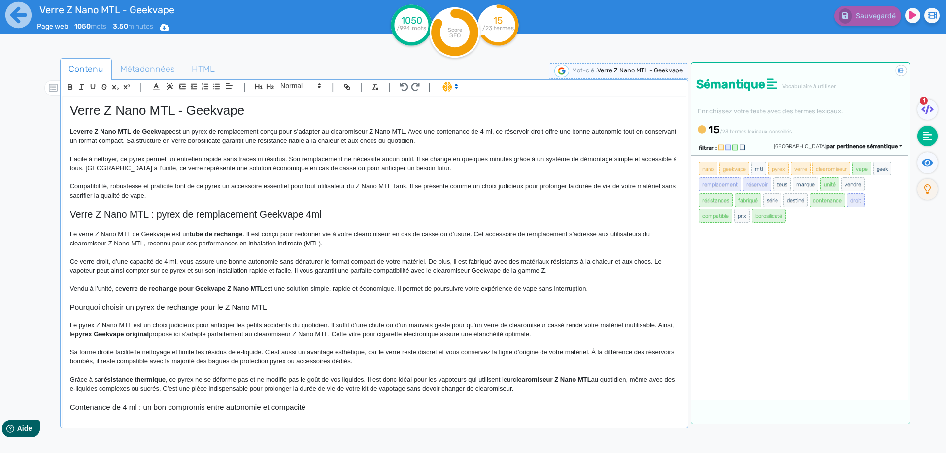
click at [313, 243] on span "s’adresse aux utilisateurs du clearomiseur Z Nano MTL, reconnu pour ses perform…" at bounding box center [361, 238] width 582 height 16
click at [308, 243] on span "s’adresse aux utilisateurs du clearomiseur Z Nano MTL, reconnu pour ses perform…" at bounding box center [361, 238] width 582 height 16
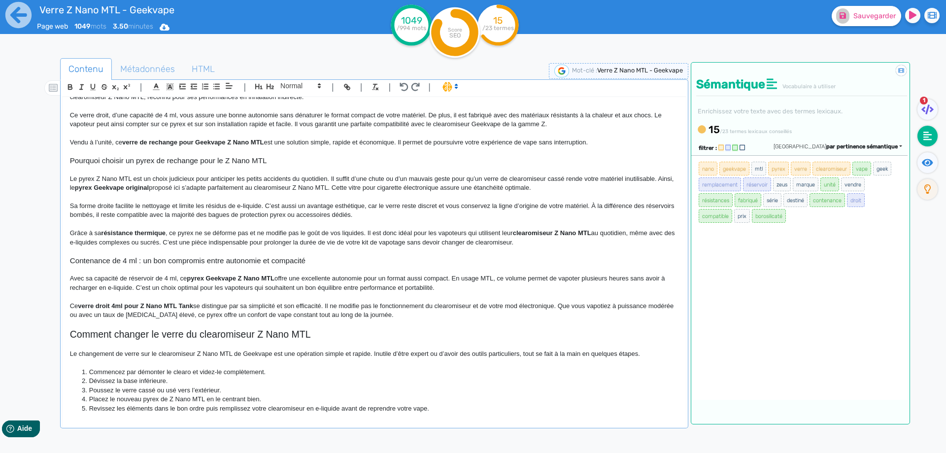
scroll to position [148, 0]
click at [316, 186] on span "proposé ici s’adapte parfaitement au clearomiseur Z Nano MTL. Cette vitre pour …" at bounding box center [340, 185] width 382 height 7
click at [321, 188] on span "proposé ici s’adapte parfaitement au clearomiseur z Nano MTL. Cette vitre pour …" at bounding box center [340, 185] width 382 height 7
click at [344, 184] on span "proposé ici s’adapte parfaitement au clearomiseur z nano MTL. Cette vitre pour …" at bounding box center [339, 185] width 381 height 7
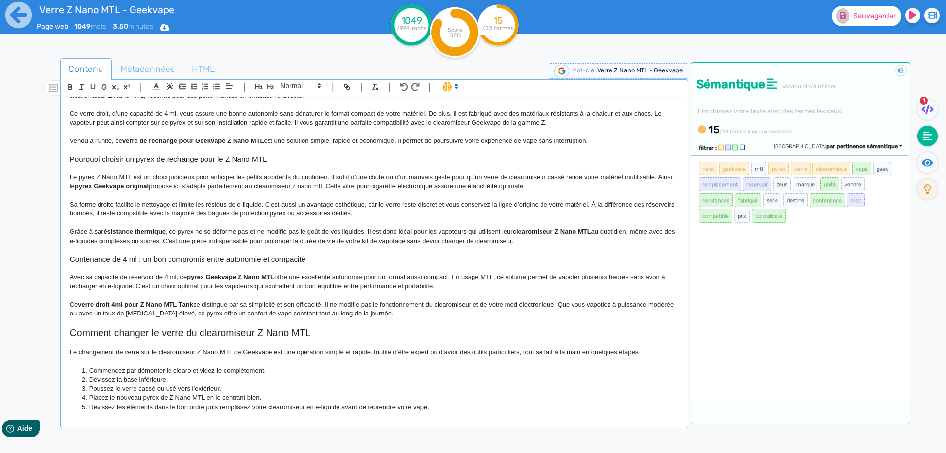
click at [860, 18] on span "Sauvegarder" at bounding box center [875, 16] width 42 height 8
click at [318, 184] on span "proposé ici s’adapte parfaitement au clearomiseur z nano mtl. Cette vitre pour …" at bounding box center [337, 185] width 376 height 7
click at [317, 187] on span "proposé ici s’adapte parfaitement au clearomiseur z nano mtl. Cette vitre pour …" at bounding box center [337, 185] width 376 height 7
click at [873, 16] on span "Sauvegarder" at bounding box center [875, 16] width 42 height 8
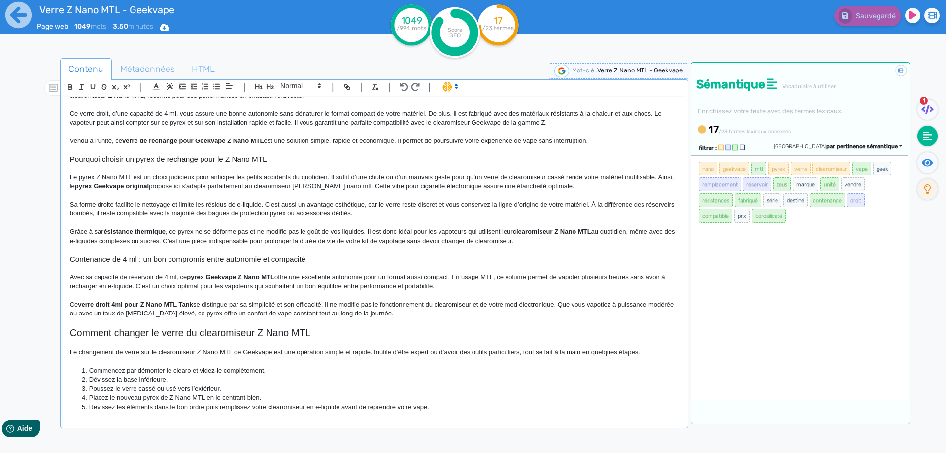
click at [465, 228] on span ", ce pyrex ne se déforme pas et ne modifie pas le goût de vos liquides. Il est …" at bounding box center [339, 231] width 347 height 7
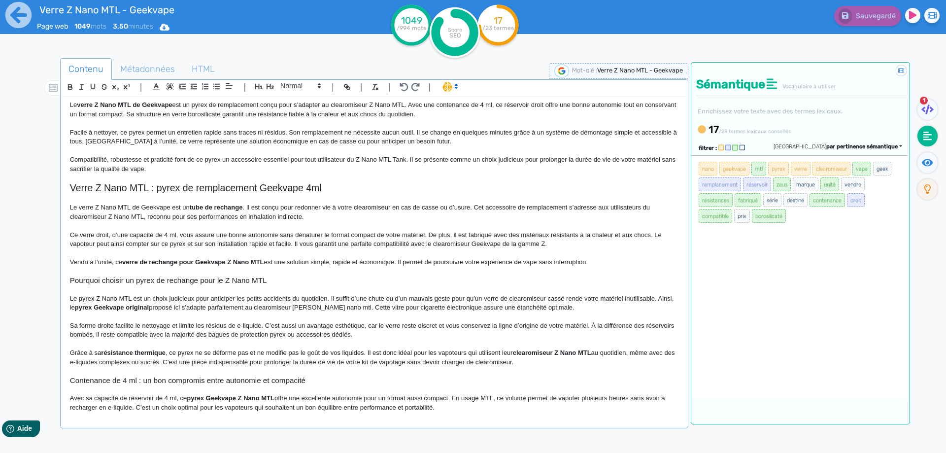
scroll to position [49, 0]
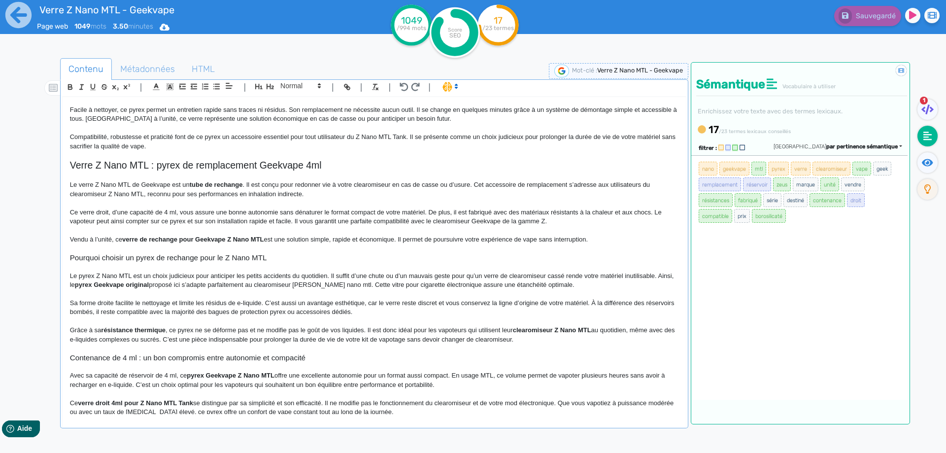
click at [143, 184] on span "Le verre Z Nano MTL de Geekvape est un" at bounding box center [130, 184] width 120 height 7
click at [204, 185] on span "Le verre Z Nano MTL de la marque Geekvape est un" at bounding box center [145, 184] width 150 height 7
drag, startPoint x: 204, startPoint y: 185, endPoint x: 259, endPoint y: 185, distance: 55.2
click at [259, 185] on p "Le verre Z Nano MTL de la marque Geekvape est un tube de rechange . Il est conç…" at bounding box center [374, 189] width 609 height 18
click at [135, 184] on span "Le verre Z Nano MTL de la marque Geekvape . Il est conçu pour redonner vie à vo…" at bounding box center [298, 184] width 457 height 7
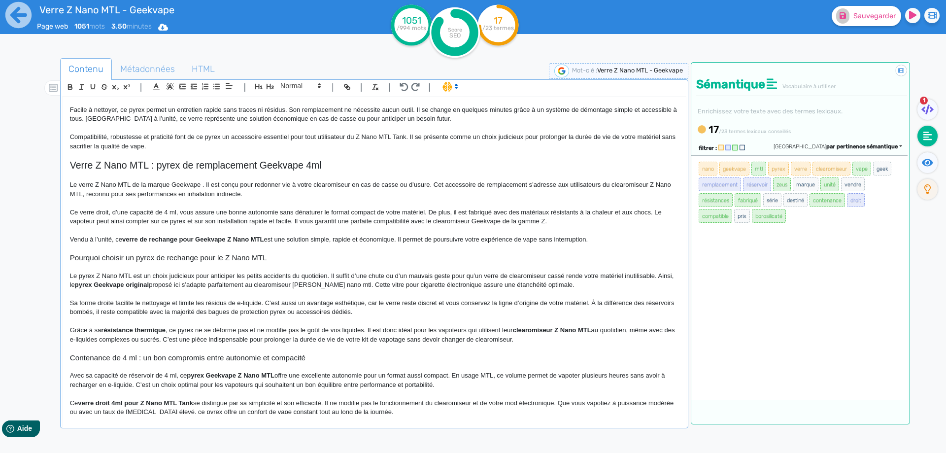
click at [132, 184] on span "Le verre Z Nano MTL de la marque Geekvape . Il est conçu pour redonner vie à vo…" at bounding box center [298, 184] width 457 height 7
click at [153, 186] on p "Le verre Z Nano MTL est un tube de rechange de la marque Geekvape . Il est conç…" at bounding box center [374, 189] width 609 height 18
click at [183, 185] on p "Le verre Z Nano MTL est un tube de rechange de la marque Geekvape . Il est conç…" at bounding box center [374, 189] width 609 height 18
click at [208, 185] on span "de la marque Geekvape . Il est conçu pour redonner vie à votre clearomiseur en …" at bounding box center [400, 184] width 395 height 7
click at [304, 184] on span "la marque Geekvape . Il est conçu pour redonner vie à votre clearomiseur en cas…" at bounding box center [427, 184] width 386 height 7
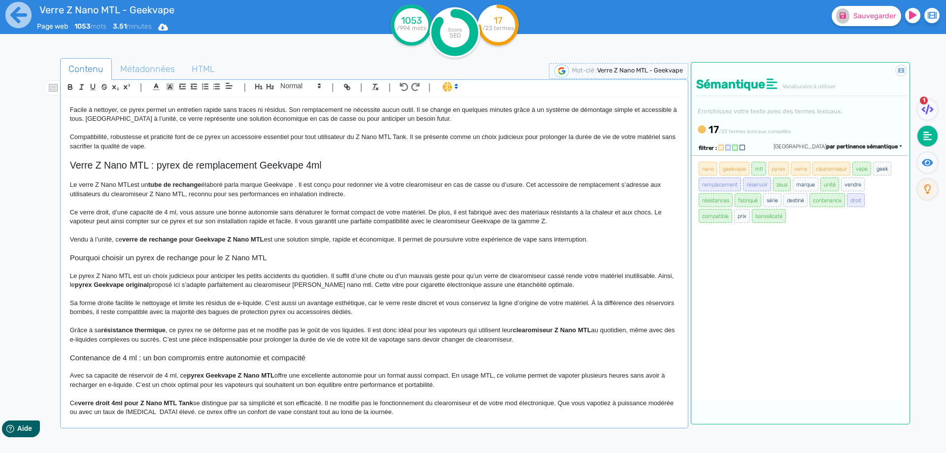
click at [300, 183] on span "la marque Geekvape . Il est conçu pour redonner vie à votre clearomiseur en cas…" at bounding box center [427, 184] width 386 height 7
click at [860, 22] on button "Sauvegarder" at bounding box center [866, 16] width 69 height 20
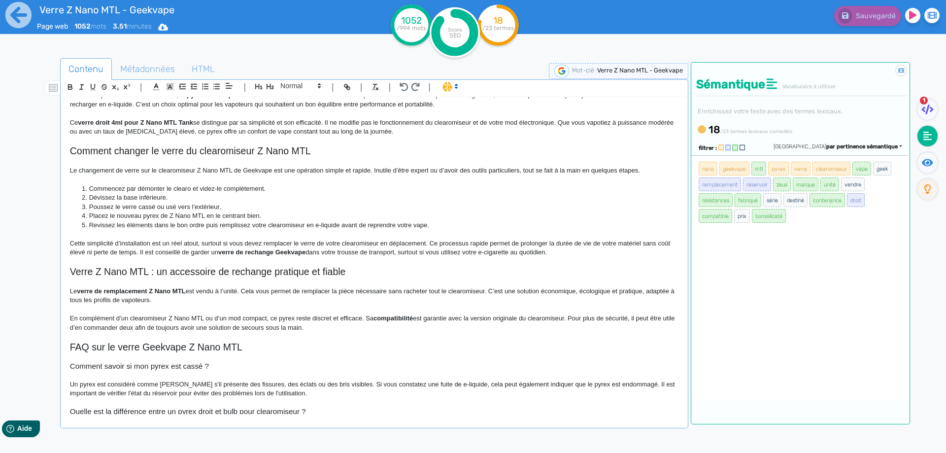
scroll to position [345, 0]
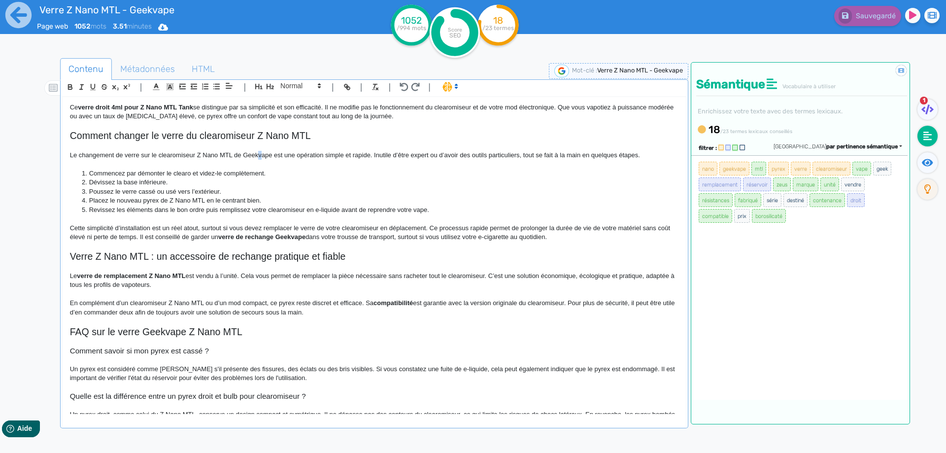
click at [260, 154] on span "Le changement de verre sur le clearomiseur Z Nano MTL de Geekvape est une opéra…" at bounding box center [355, 154] width 570 height 7
click at [883, 25] on button "Sauvegarder" at bounding box center [866, 16] width 69 height 20
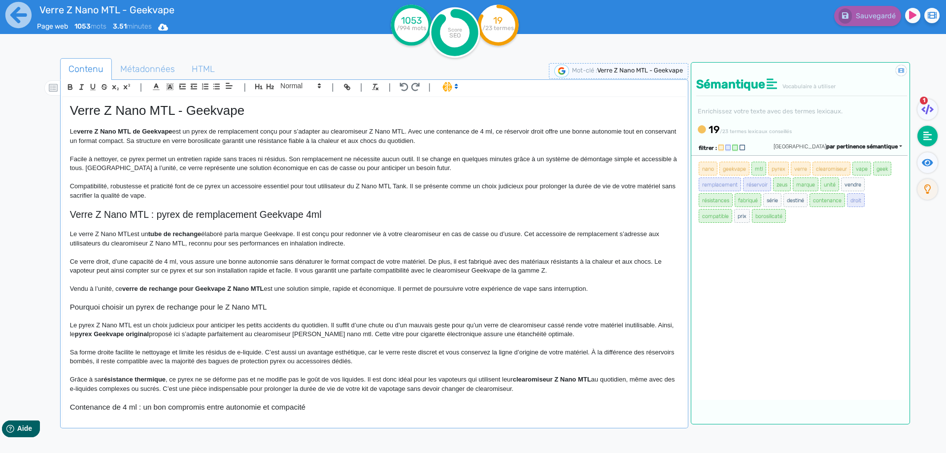
click at [327, 236] on span "la marque Geekvape. Il est conçu pour redonner vie à votre clearomiseur en cas …" at bounding box center [426, 233] width 384 height 7
click at [270, 131] on p "Le verre Z Nano MTL de Geekvape est un pyrex de remplacement conçu pour s’adapt…" at bounding box center [374, 136] width 609 height 18
drag, startPoint x: 270, startPoint y: 131, endPoint x: 321, endPoint y: 130, distance: 51.3
click at [321, 130] on p "Le verre Z Nano MTL de Geekvape est un pyrex de remplacement conçu pour s’adapt…" at bounding box center [374, 136] width 609 height 18
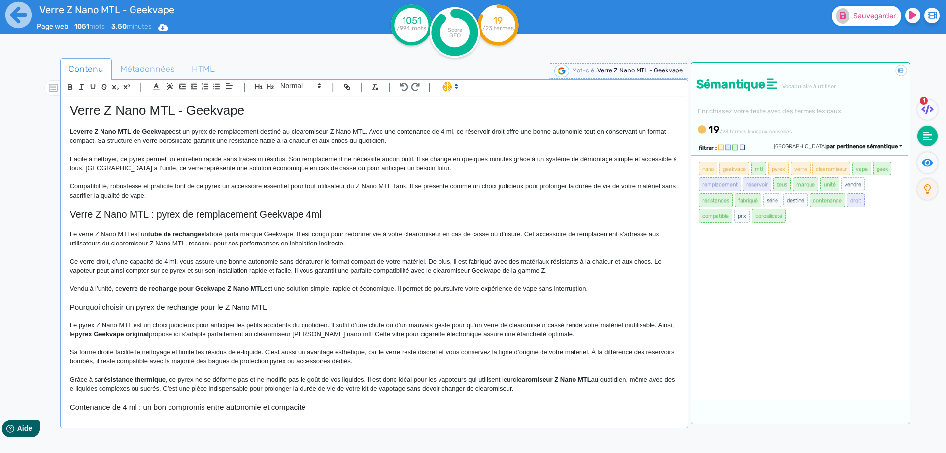
click at [861, 17] on span "Sauvegarder" at bounding box center [875, 16] width 42 height 8
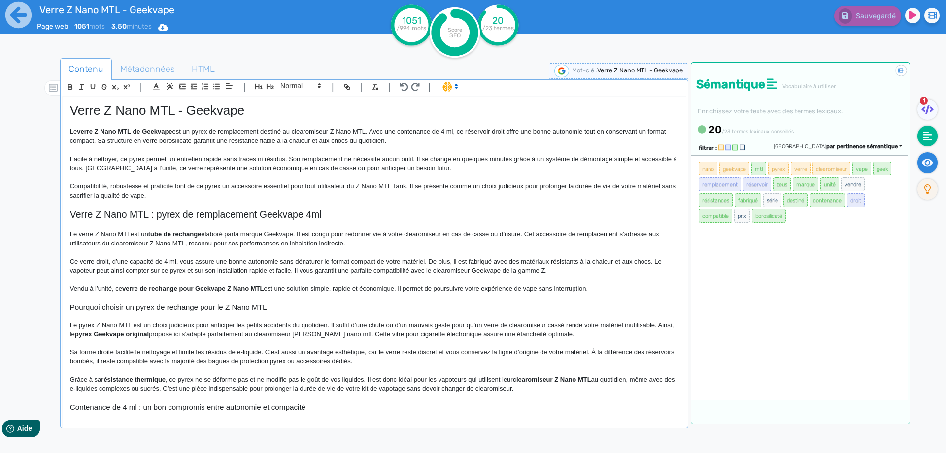
click at [927, 163] on icon at bounding box center [927, 162] width 11 height 7
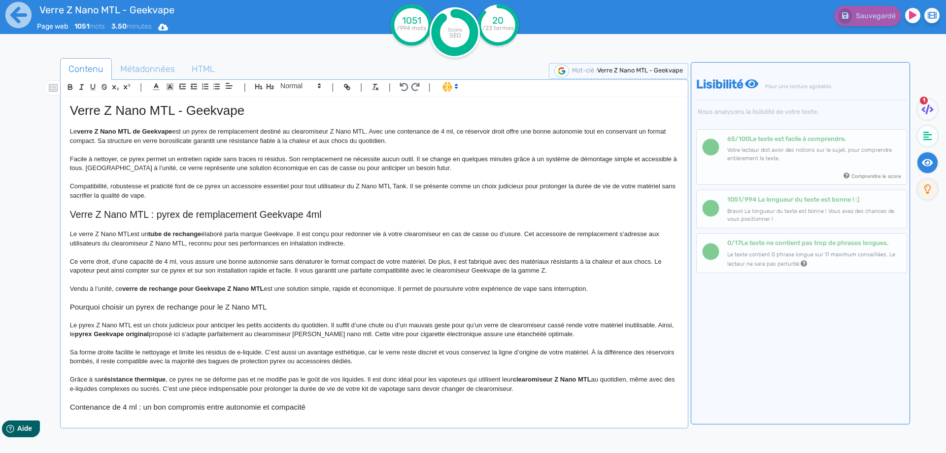
click at [518, 174] on p at bounding box center [374, 177] width 609 height 9
click at [547, 182] on p "Compatibilité, robustesse et praticité font de ce pyrex un accessoire essentiel…" at bounding box center [374, 191] width 609 height 18
click at [648, 183] on p "Compatibilité, robustesse et praticité font de ce pyrex un accessoire essentiel…" at bounding box center [374, 191] width 609 height 18
click at [865, 4] on div "Sauvegarder" at bounding box center [756, 14] width 393 height 24
click at [853, 15] on button "Sauvegarder" at bounding box center [866, 16] width 69 height 20
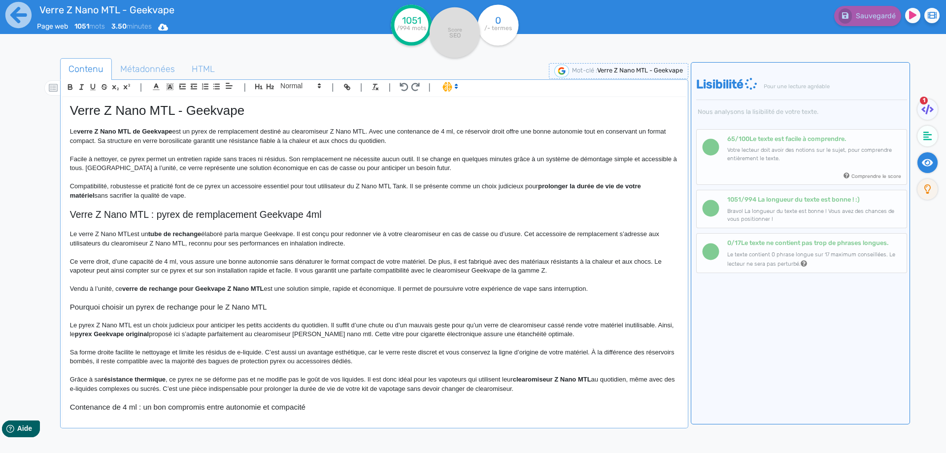
click at [455, 274] on span "Ce verre droit, d’une capacité de 4 ml, vous assure une bonne autonomie sans dé…" at bounding box center [367, 266] width 594 height 16
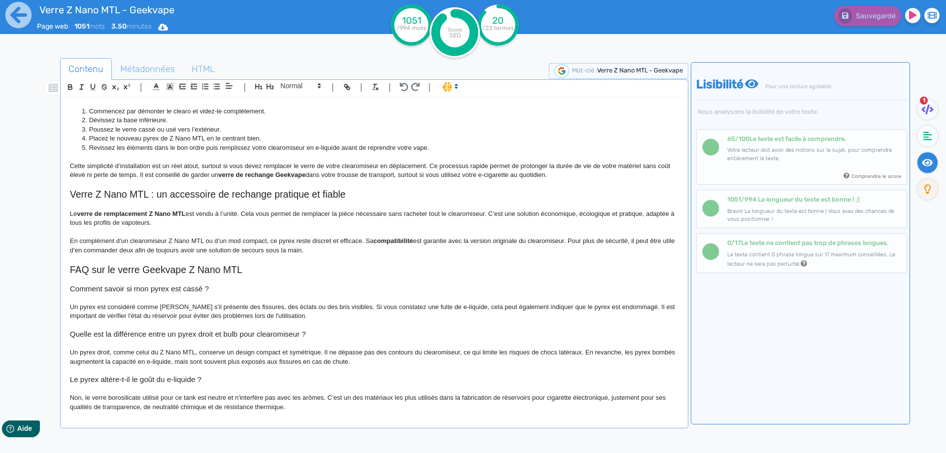
scroll to position [411, 0]
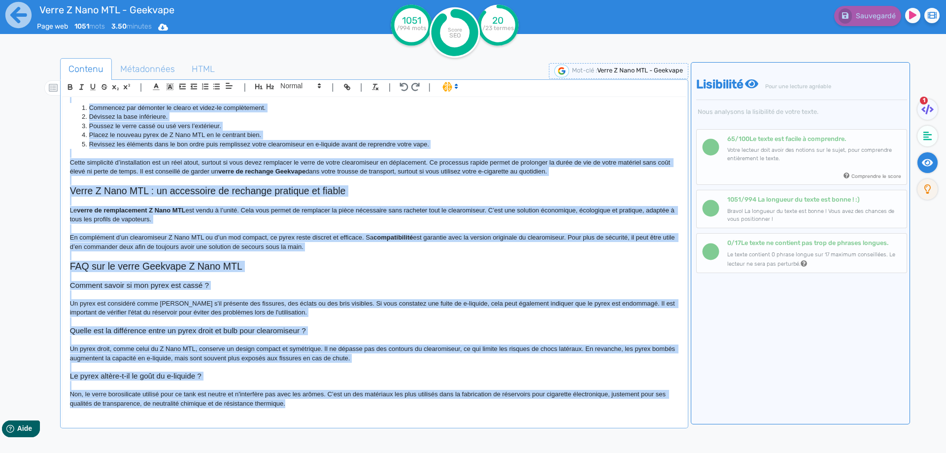
click at [402, 270] on h2 "FAQ sur le verre Geekvape Z Nano MTL" at bounding box center [374, 266] width 609 height 11
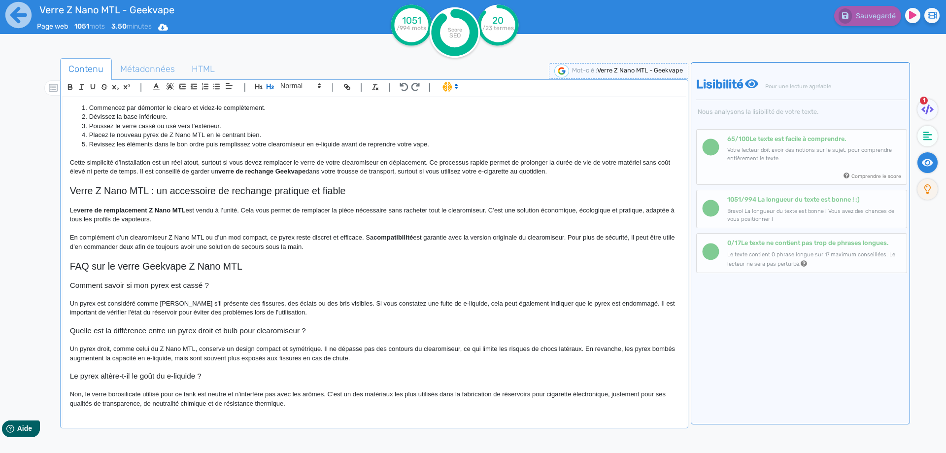
click at [402, 236] on strong "compatibilité" at bounding box center [393, 237] width 39 height 7
click at [381, 267] on h2 "FAQ sur le verre Geekvape Z Nano MTL" at bounding box center [374, 266] width 609 height 11
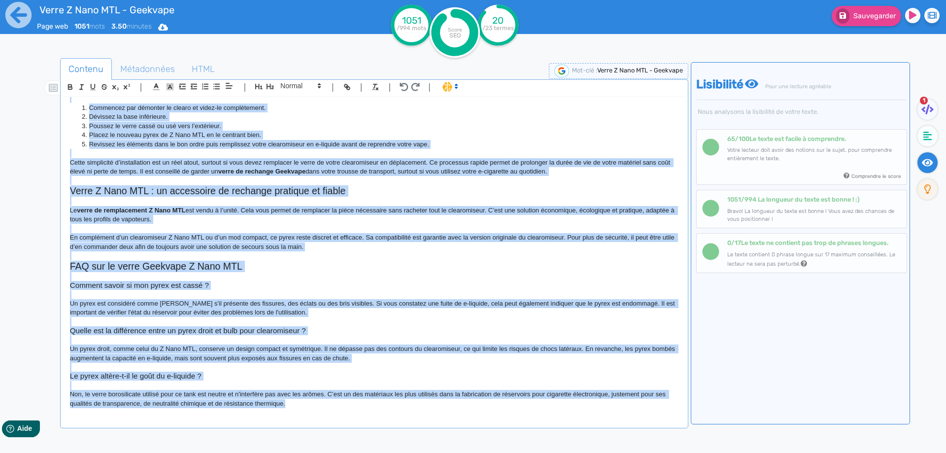
copy div "Lorem I Dolo SIT - Ametcons Ad elits D Eius TEM in Utlabore etd ma aliqu en adm…"
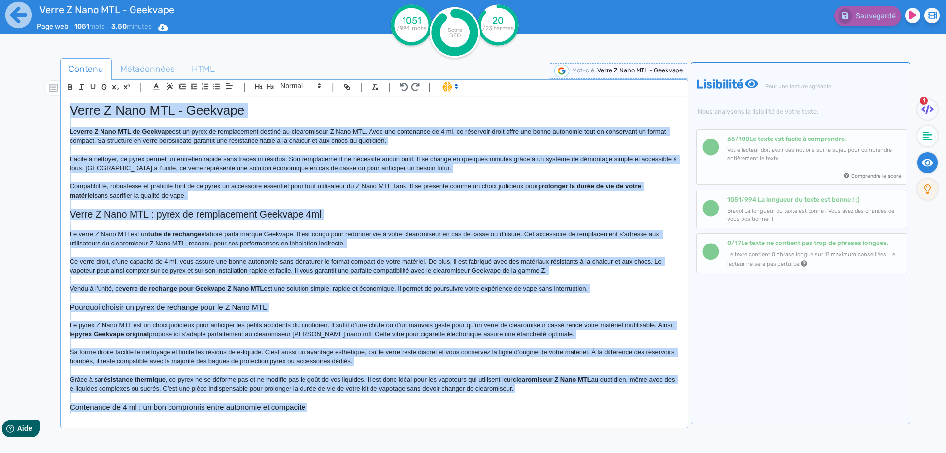
click at [189, 104] on span "Verre Z Nano MTL - Geekvape" at bounding box center [157, 110] width 175 height 15
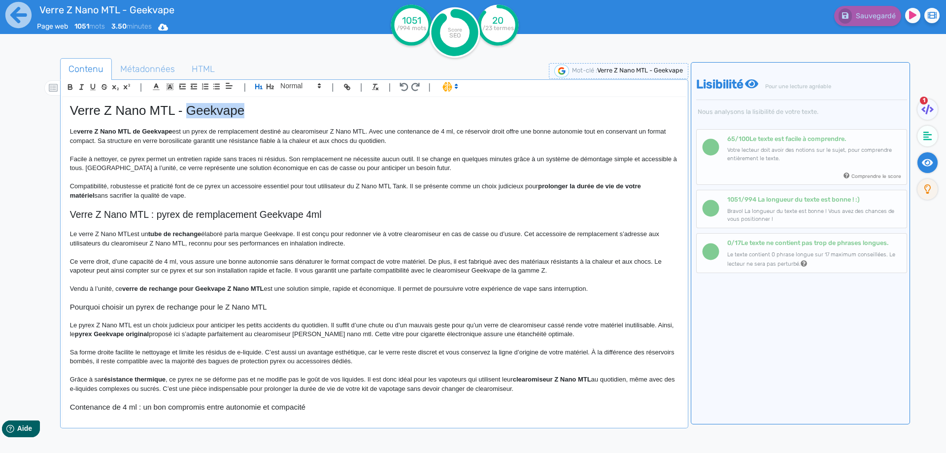
click at [189, 104] on span "Verre Z Nano MTL - Geekvape" at bounding box center [157, 110] width 175 height 15
copy span "Verre Z Nano MTL - Geekvape"
click at [108, 222] on p at bounding box center [374, 225] width 609 height 9
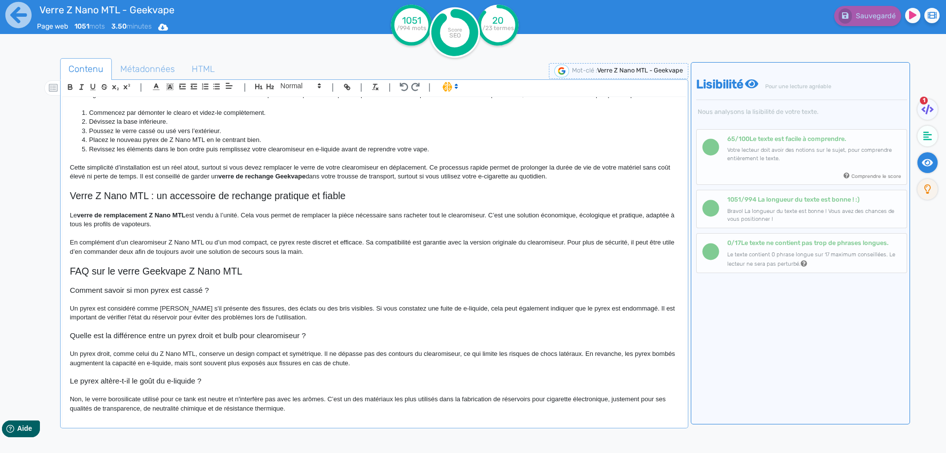
scroll to position [411, 0]
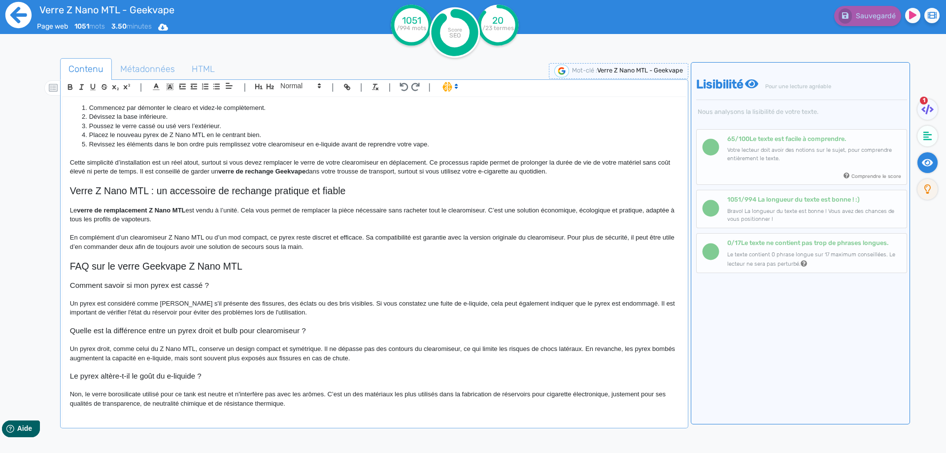
click at [18, 15] on icon at bounding box center [18, 14] width 27 height 27
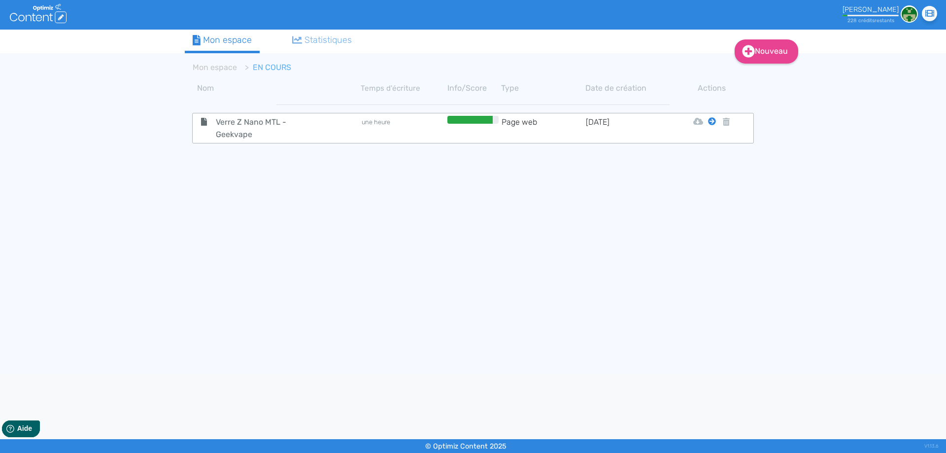
click at [714, 122] on icon at bounding box center [712, 121] width 8 height 8
click at [705, 141] on button "Mon Espace" at bounding box center [707, 146] width 85 height 16
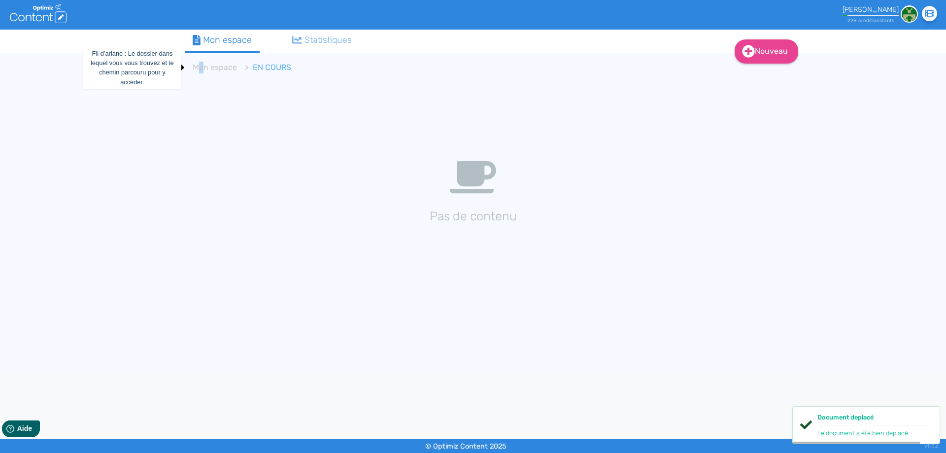
click at [201, 57] on ol "Mon espace EN COURS" at bounding box center [431, 68] width 493 height 24
click at [206, 67] on link "Mon espace" at bounding box center [215, 67] width 44 height 9
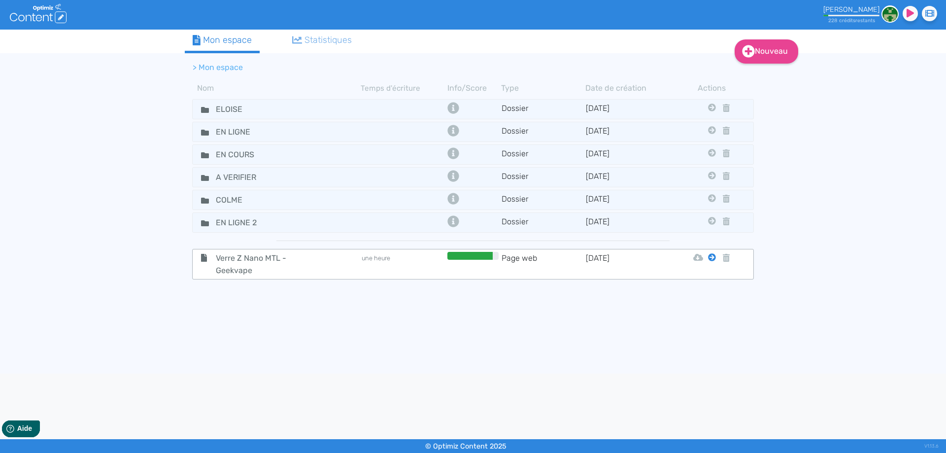
click at [714, 259] on icon at bounding box center [712, 257] width 8 height 8
click at [713, 257] on icon at bounding box center [712, 257] width 8 height 8
click at [707, 277] on button "Eloise" at bounding box center [704, 282] width 79 height 16
